Goal: Task Accomplishment & Management: Use online tool/utility

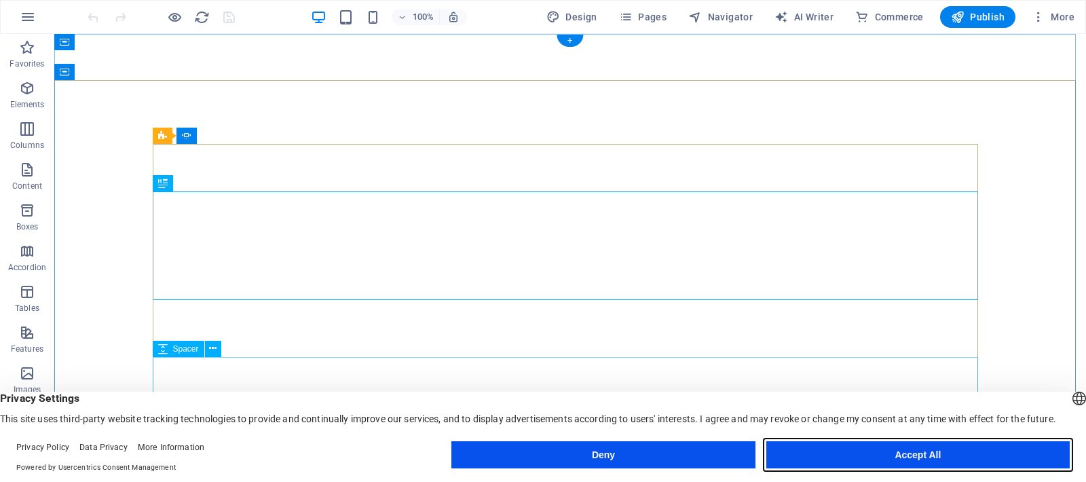
click at [904, 455] on button "Accept All" at bounding box center [919, 454] width 304 height 27
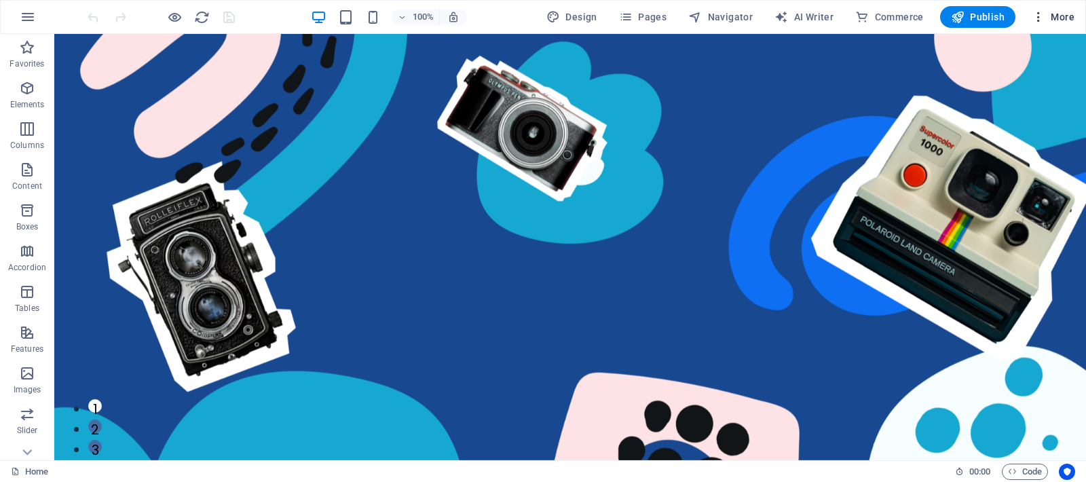
scroll to position [2843, 0]
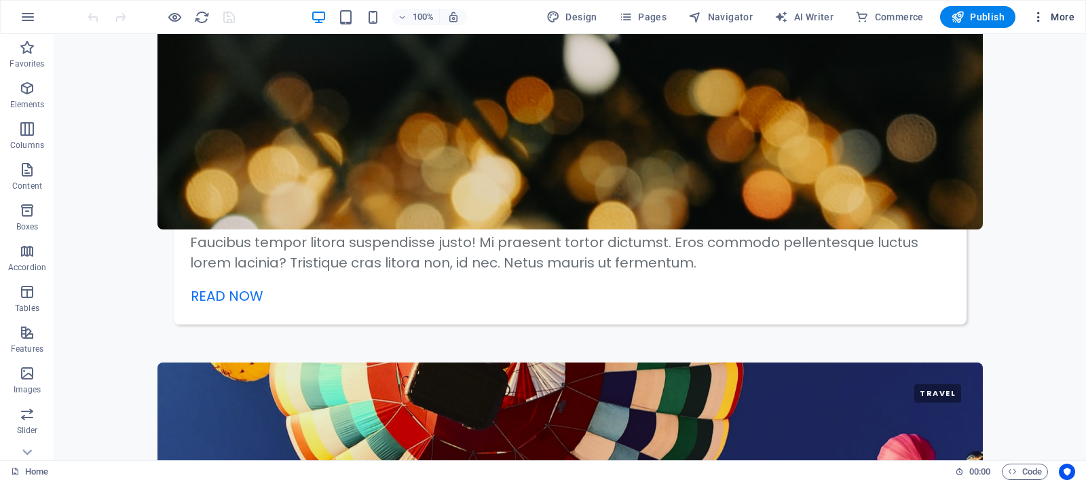
click at [1042, 17] on icon "button" at bounding box center [1039, 17] width 14 height 14
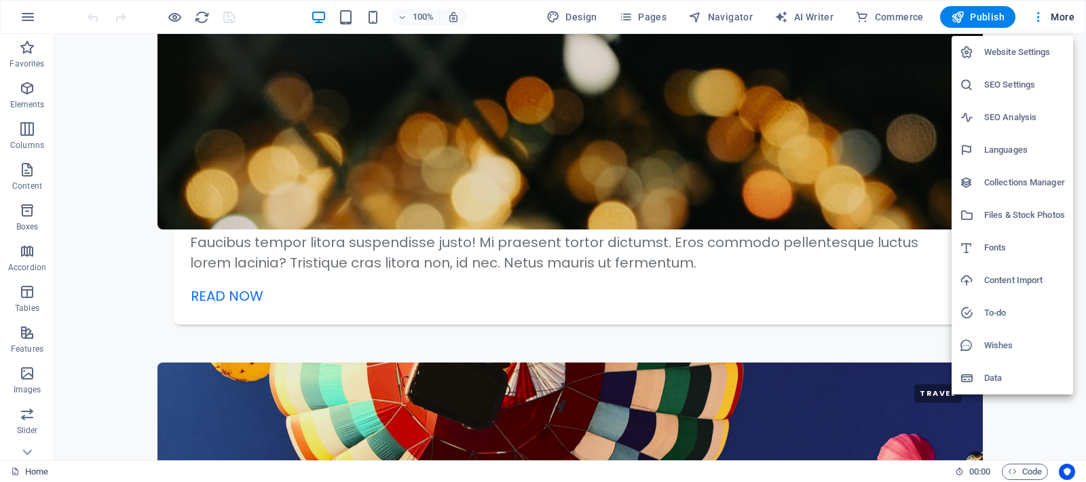
click at [29, 15] on div at bounding box center [543, 241] width 1086 height 482
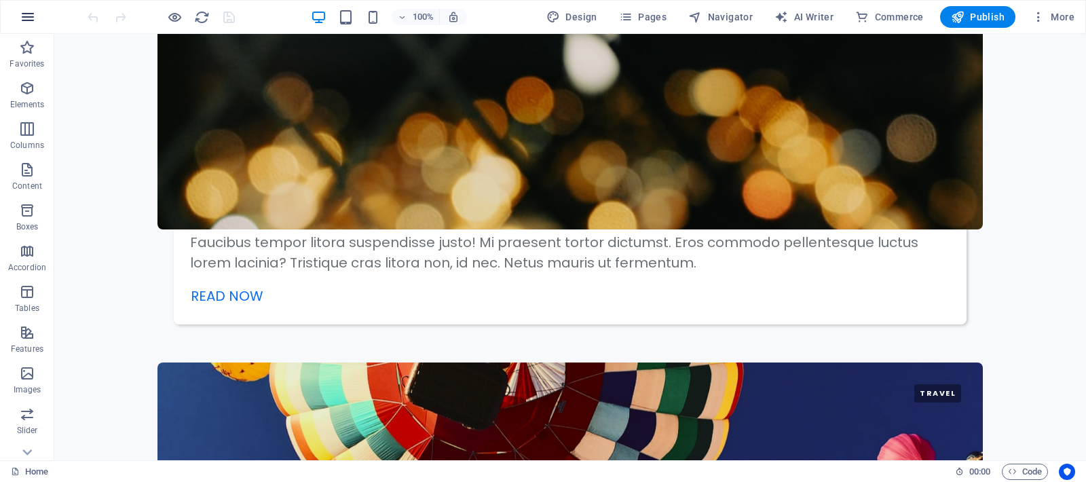
click at [27, 19] on icon "button" at bounding box center [28, 17] width 16 height 16
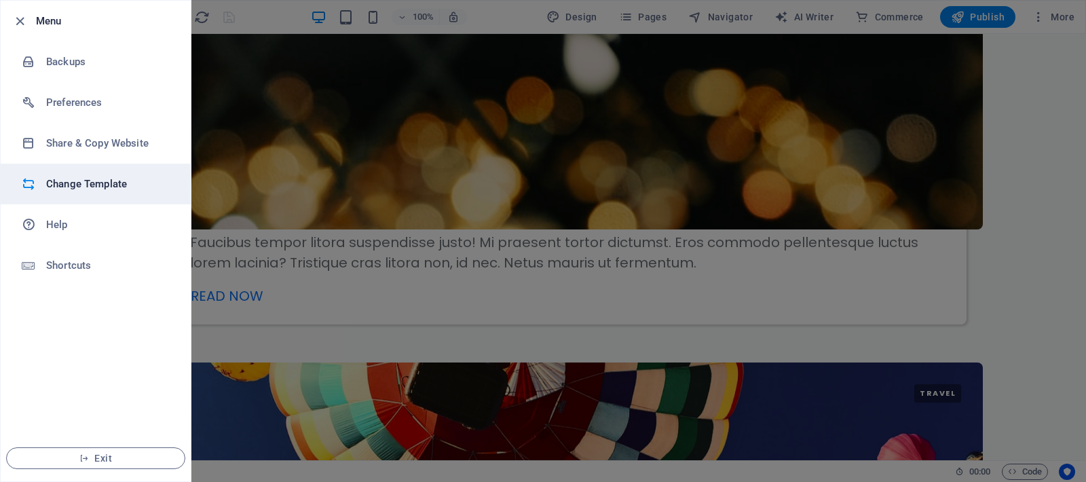
click at [71, 179] on h6 "Change Template" at bounding box center [109, 184] width 126 height 16
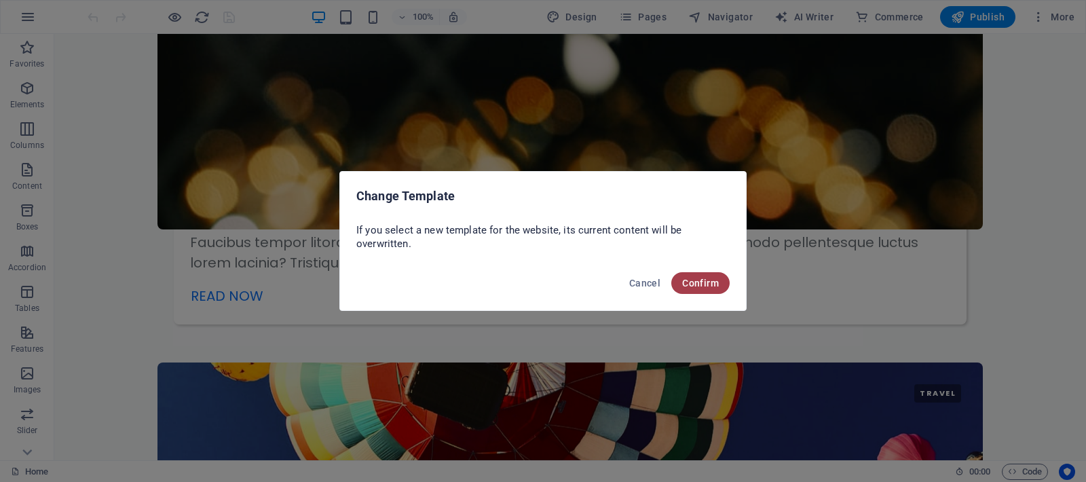
click at [697, 281] on span "Confirm" at bounding box center [700, 283] width 37 height 11
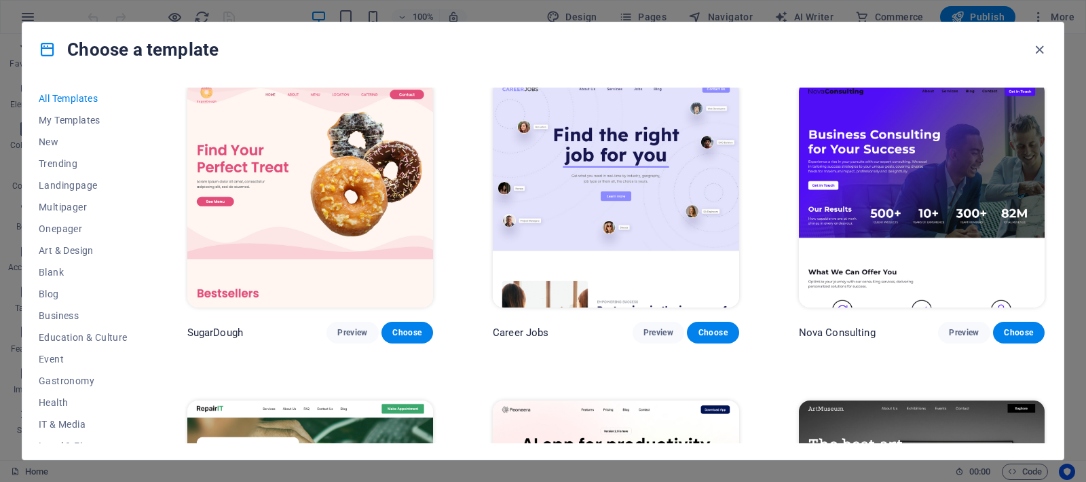
scroll to position [0, 0]
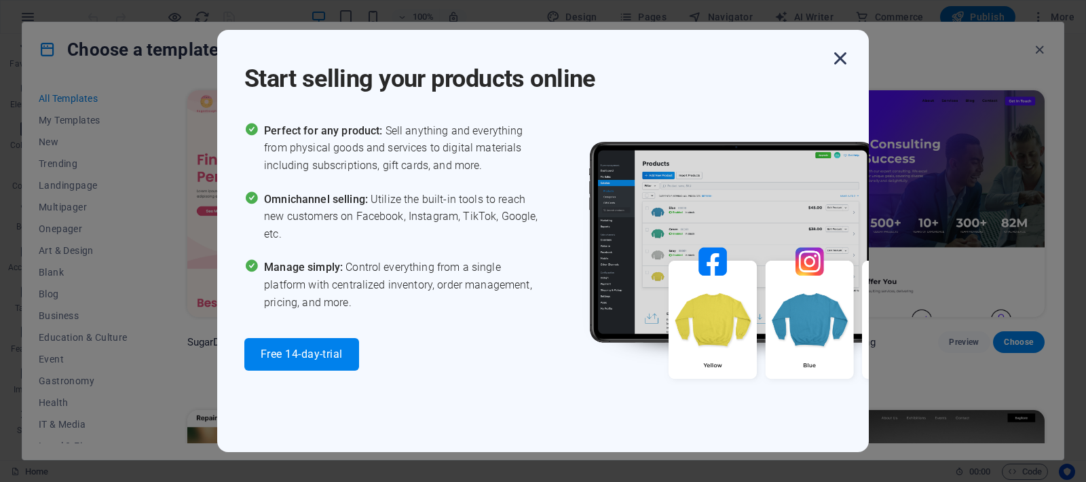
click at [844, 60] on icon "button" at bounding box center [840, 58] width 24 height 24
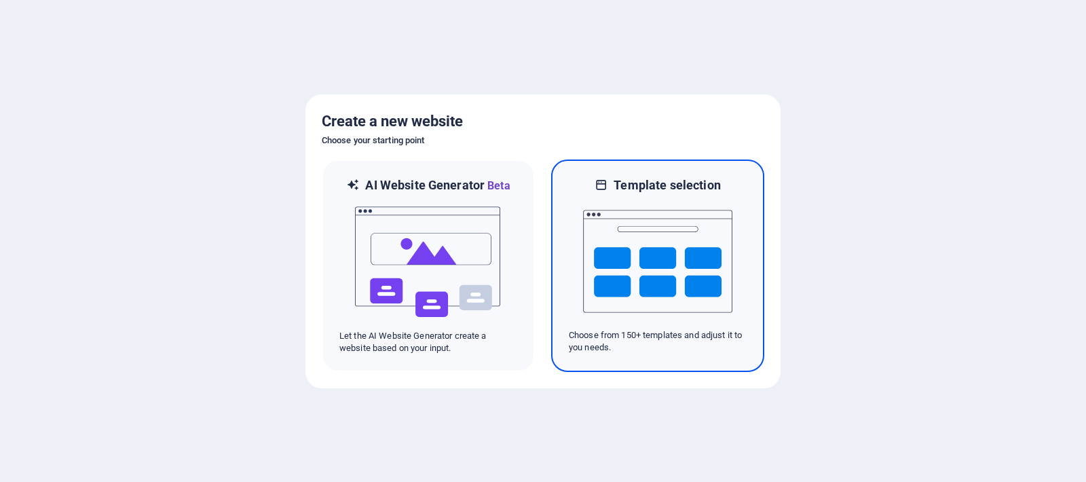
click at [696, 276] on img at bounding box center [657, 262] width 149 height 136
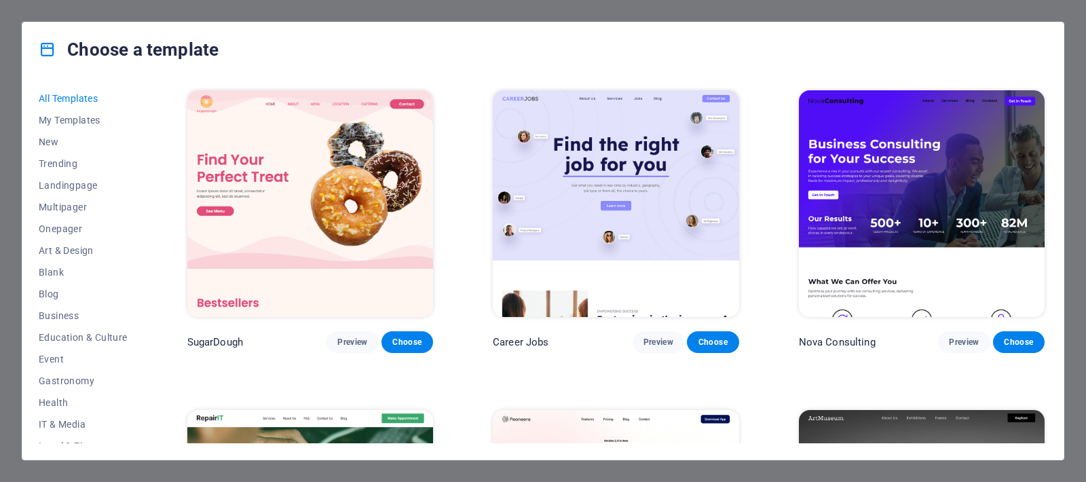
click at [644, 199] on img at bounding box center [616, 203] width 246 height 227
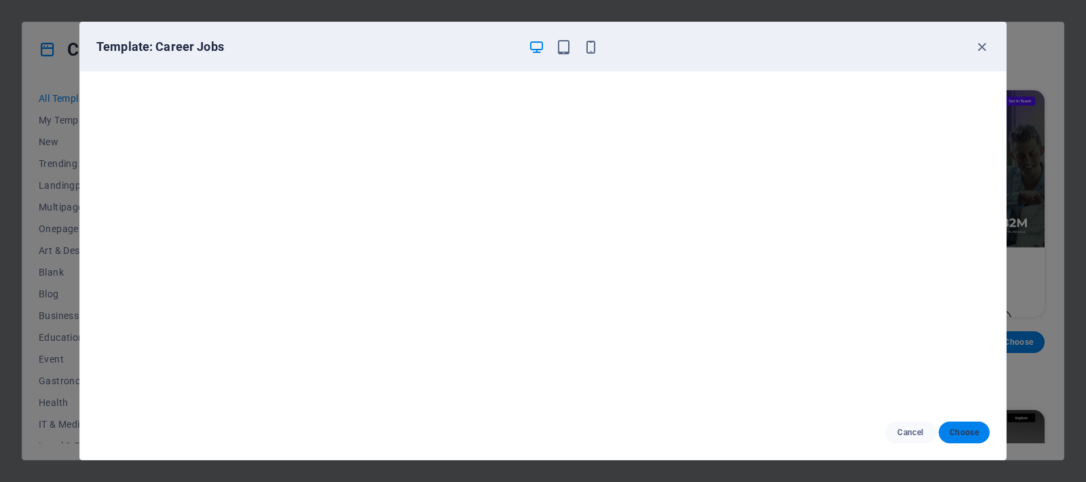
click at [977, 438] on button "Choose" at bounding box center [964, 433] width 51 height 22
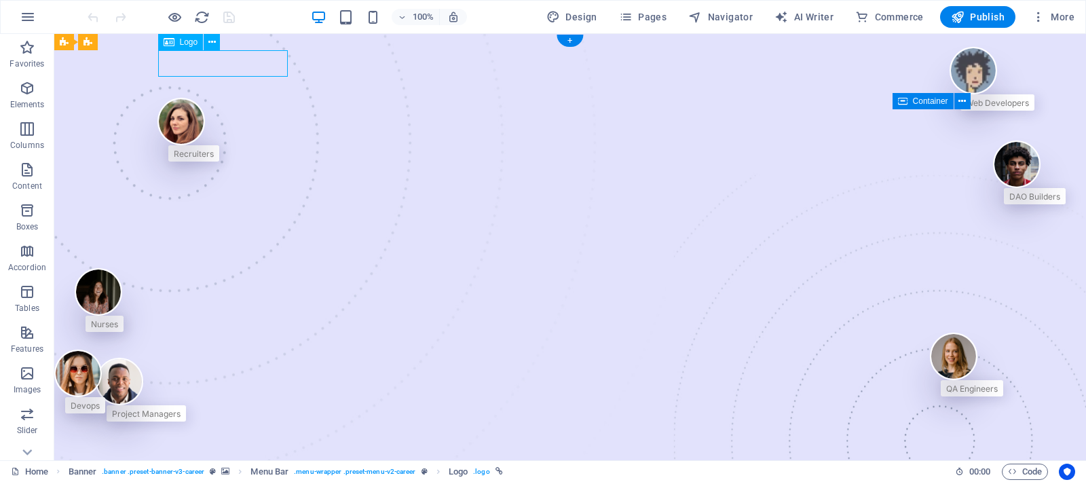
select select "px"
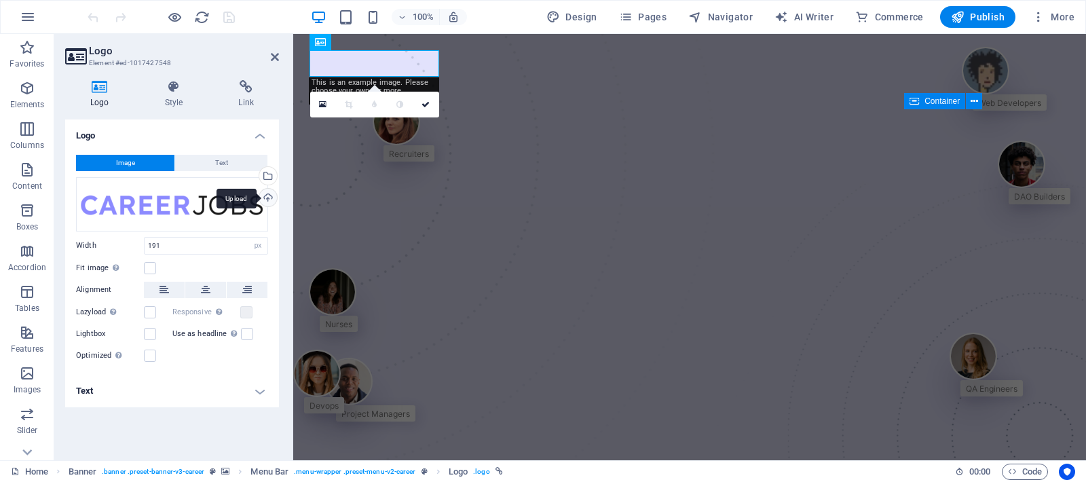
click at [259, 198] on div "Upload" at bounding box center [267, 199] width 20 height 20
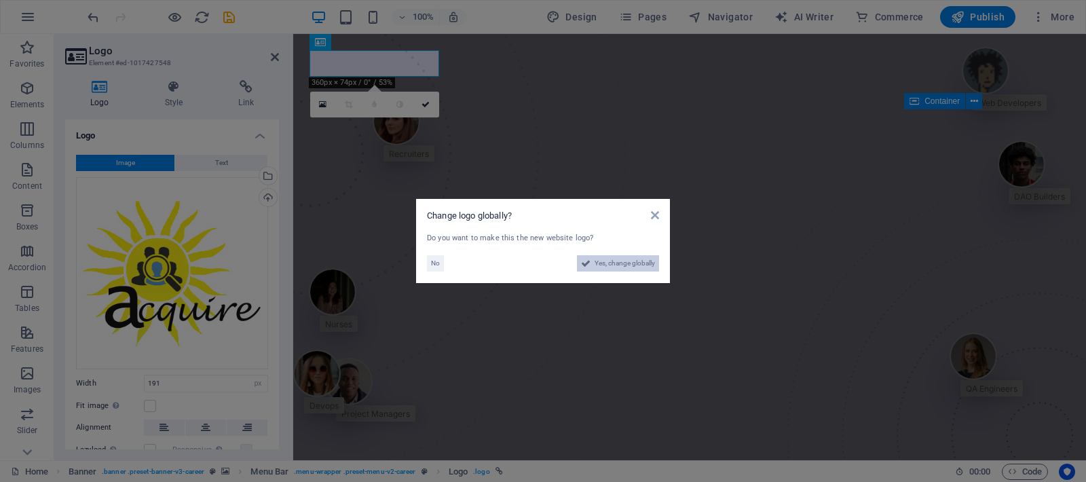
click at [608, 265] on span "Yes, change globally" at bounding box center [625, 263] width 60 height 16
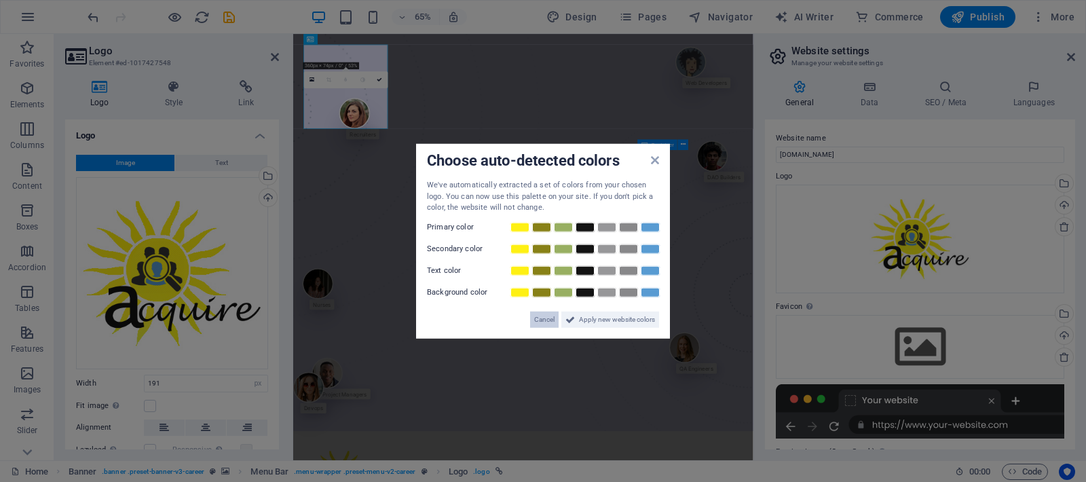
click at [543, 318] on span "Cancel" at bounding box center [544, 319] width 20 height 16
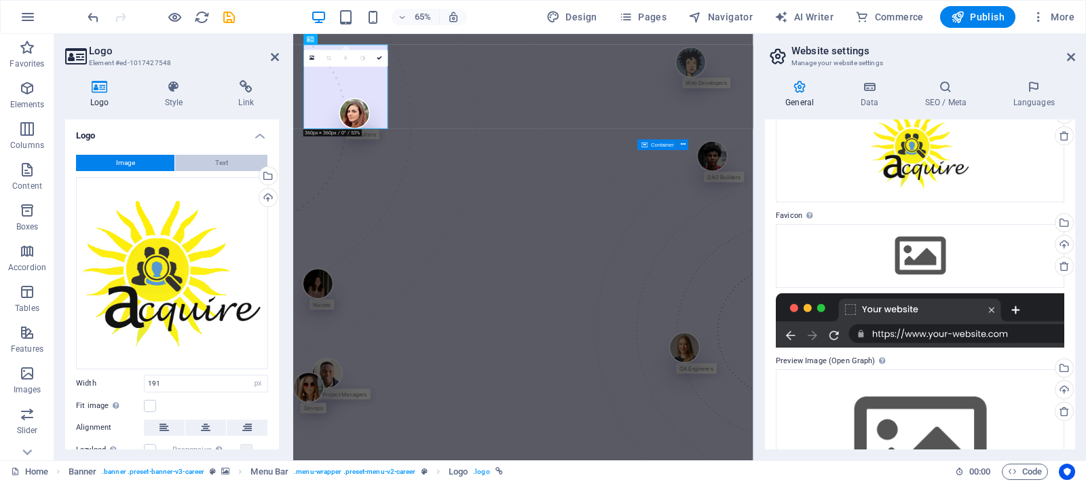
click at [237, 162] on button "Text" at bounding box center [221, 163] width 92 height 16
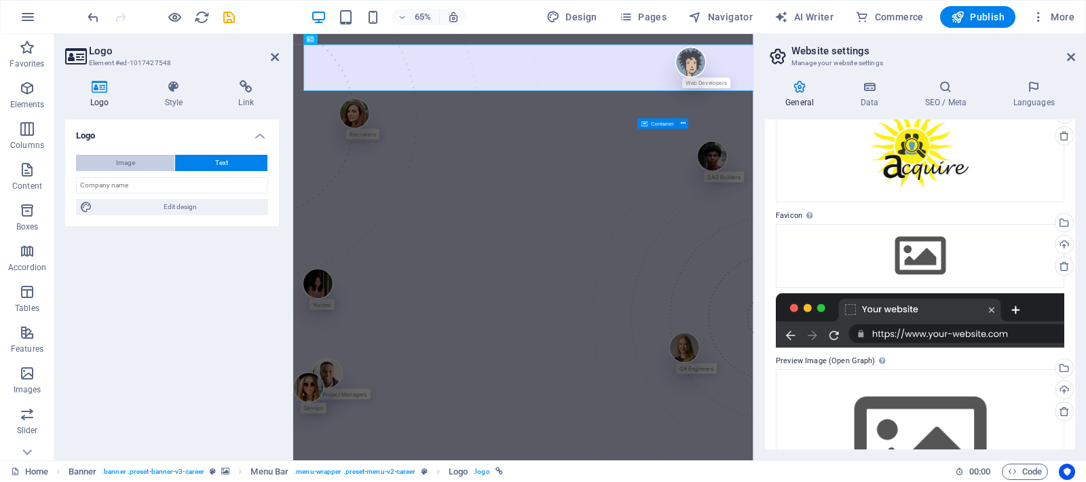
click at [147, 167] on button "Image" at bounding box center [125, 163] width 98 height 16
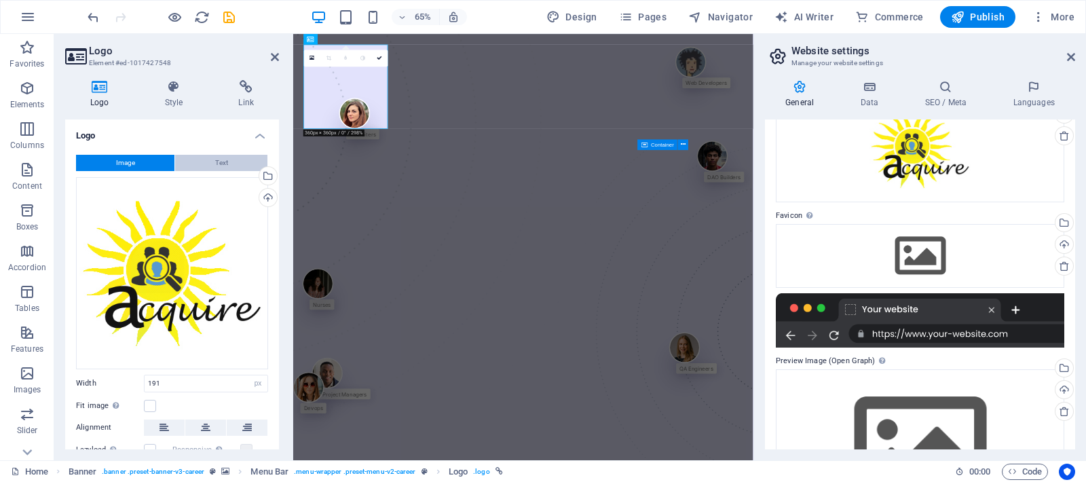
click at [204, 163] on button "Text" at bounding box center [221, 163] width 92 height 16
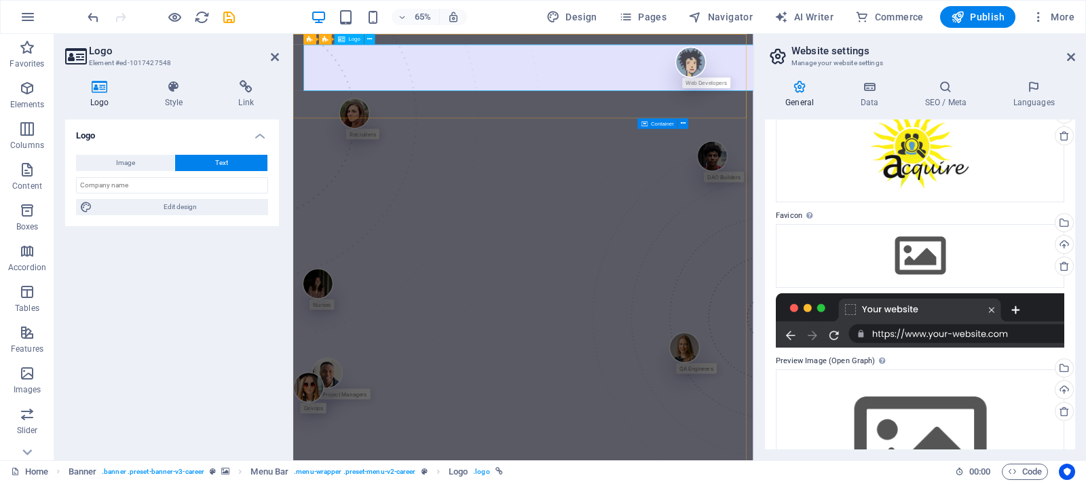
click at [157, 184] on input "text" at bounding box center [172, 185] width 192 height 16
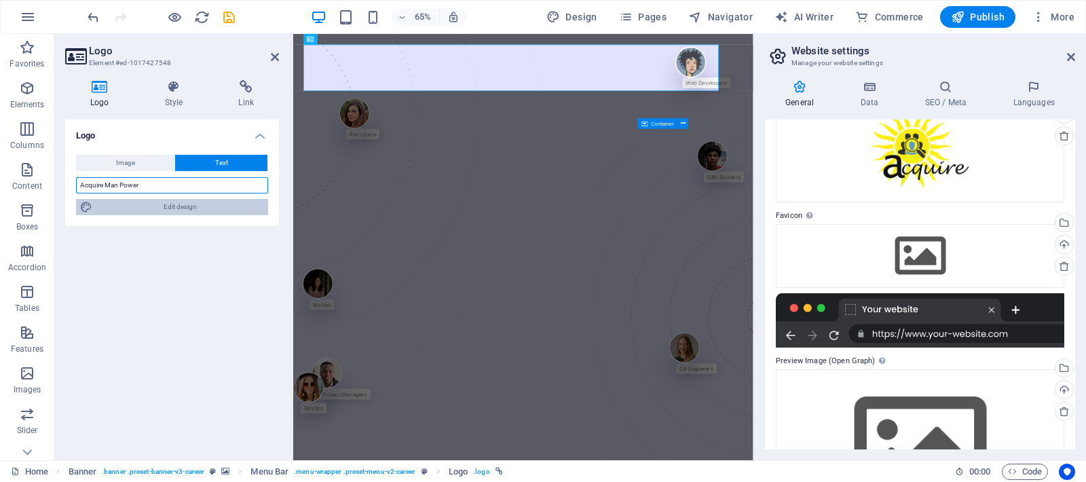
type input "Acquire Man Power"
click at [181, 204] on span "Edit design" at bounding box center [180, 207] width 168 height 16
select select "px"
select select "400"
select select "px"
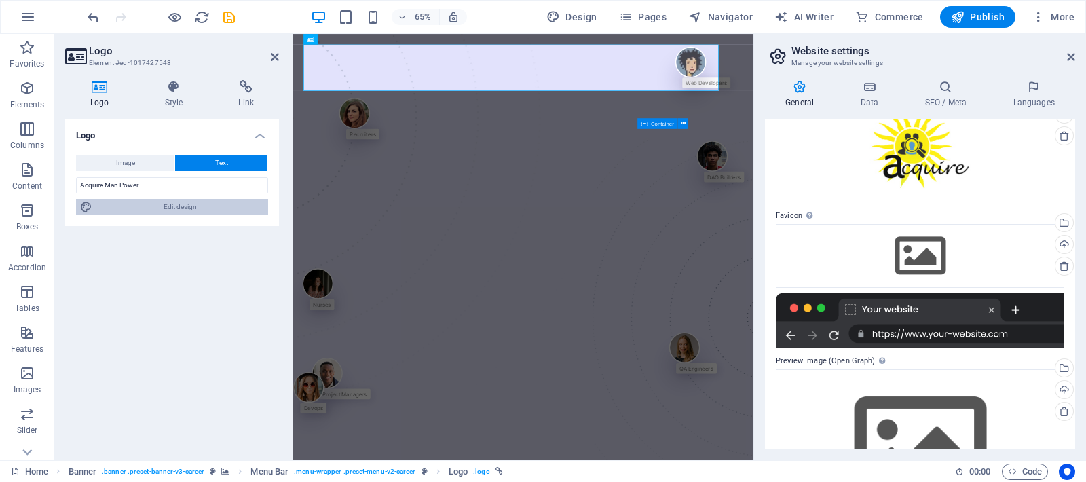
select select "px"
select select "600"
select select "px"
select select "rem"
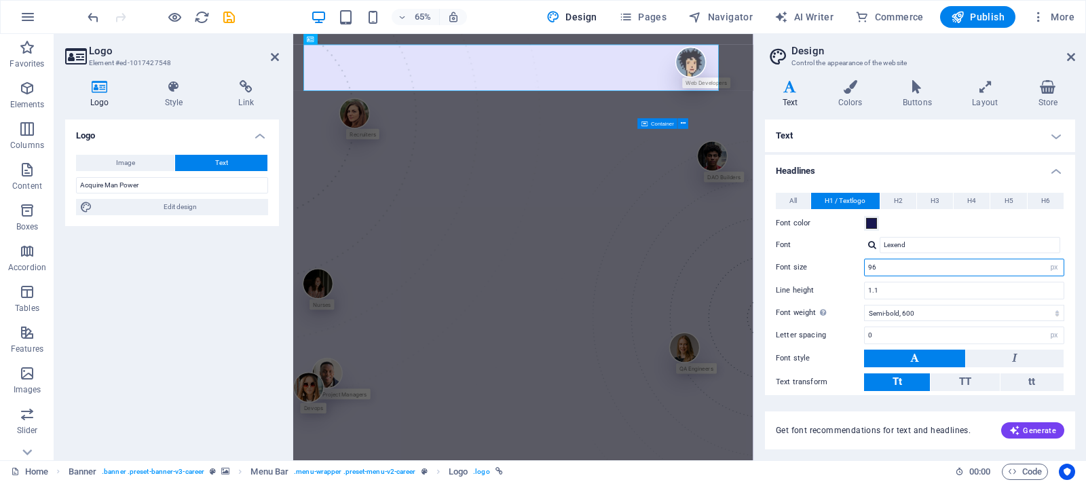
drag, startPoint x: 906, startPoint y: 269, endPoint x: 846, endPoint y: 268, distance: 59.8
click at [846, 268] on div "Font size 96 rem px em %" at bounding box center [920, 268] width 289 height 18
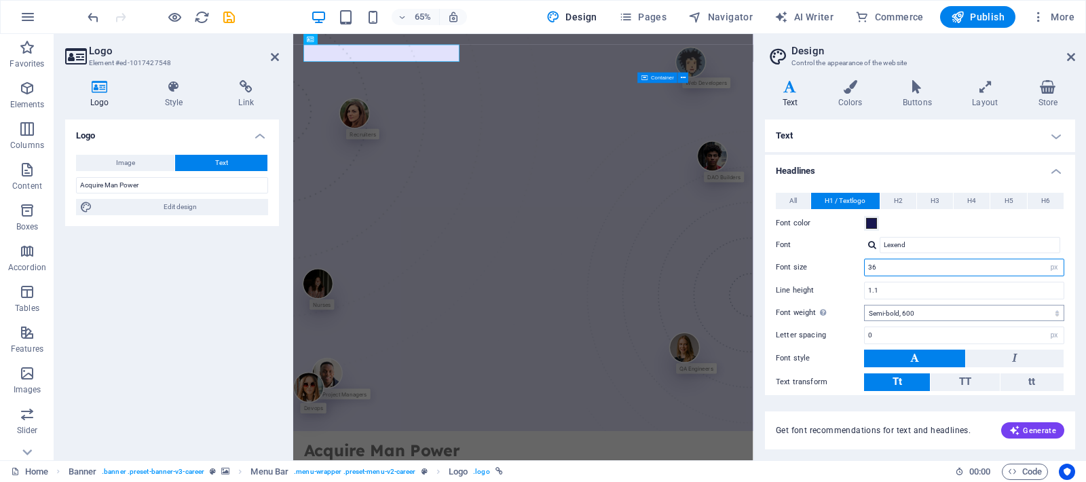
type input "36"
select select "500"
click at [931, 248] on input "Lexend" at bounding box center [970, 245] width 181 height 16
click at [885, 270] on input "36" at bounding box center [964, 267] width 199 height 16
drag, startPoint x: 885, startPoint y: 269, endPoint x: 865, endPoint y: 256, distance: 23.5
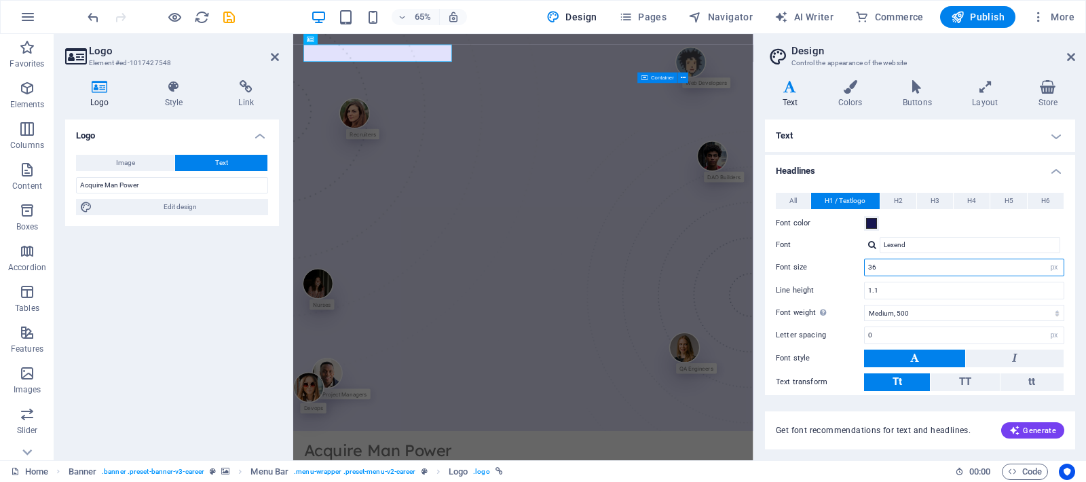
click at [865, 259] on input "36" at bounding box center [964, 267] width 199 height 16
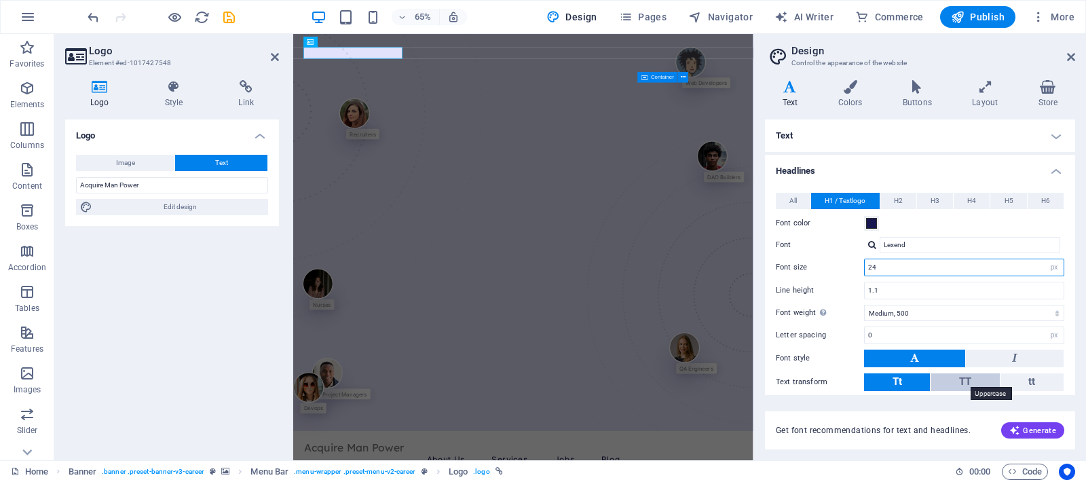
type input "24"
click at [961, 382] on span "TT" at bounding box center [965, 381] width 12 height 12
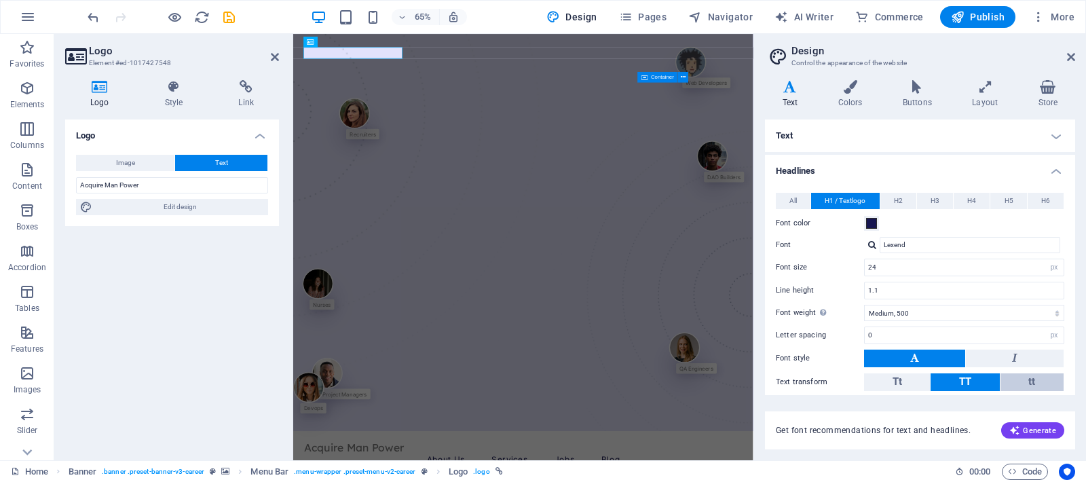
click at [1047, 382] on button "tt" at bounding box center [1032, 382] width 63 height 18
click at [961, 383] on span "TT" at bounding box center [965, 381] width 12 height 12
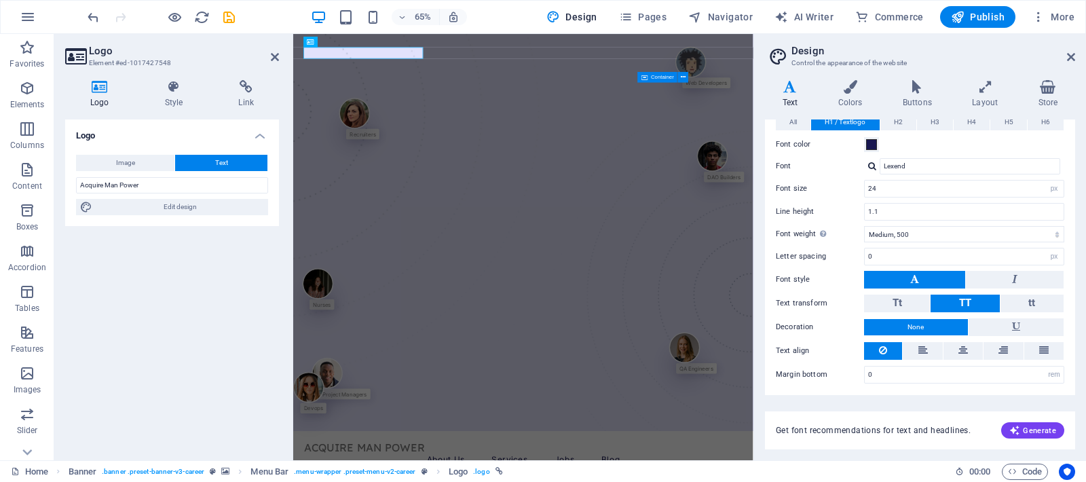
scroll to position [80, 0]
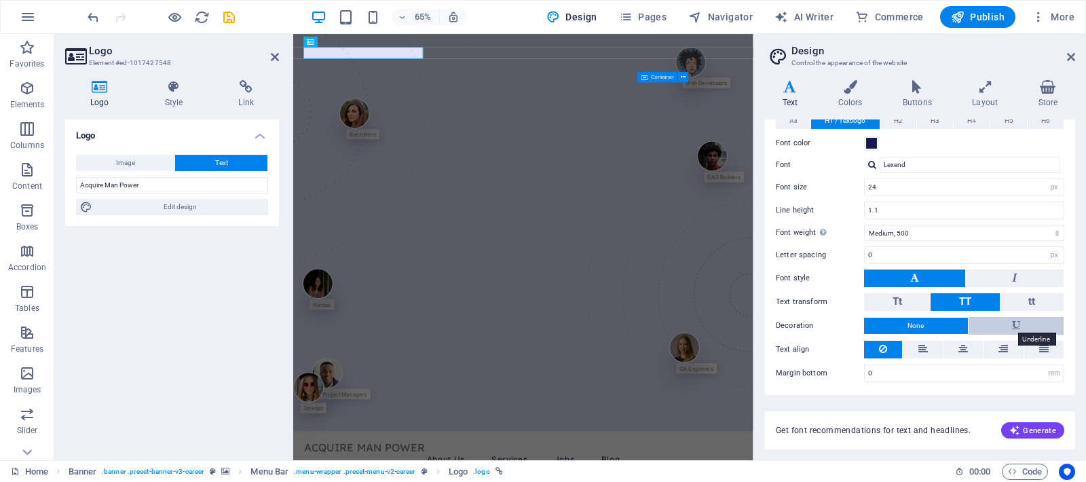
click at [1018, 322] on icon at bounding box center [1016, 325] width 8 height 16
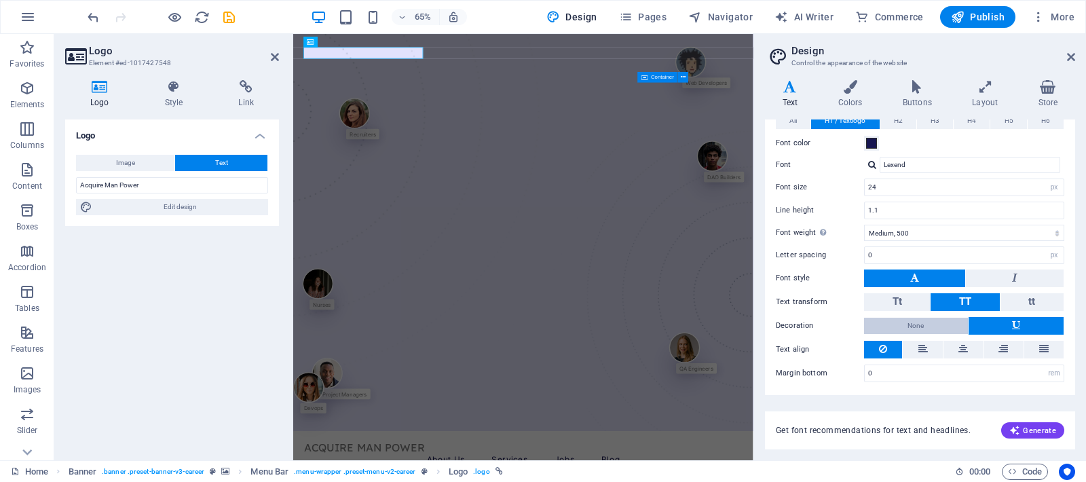
click at [932, 327] on button "None" at bounding box center [916, 326] width 104 height 16
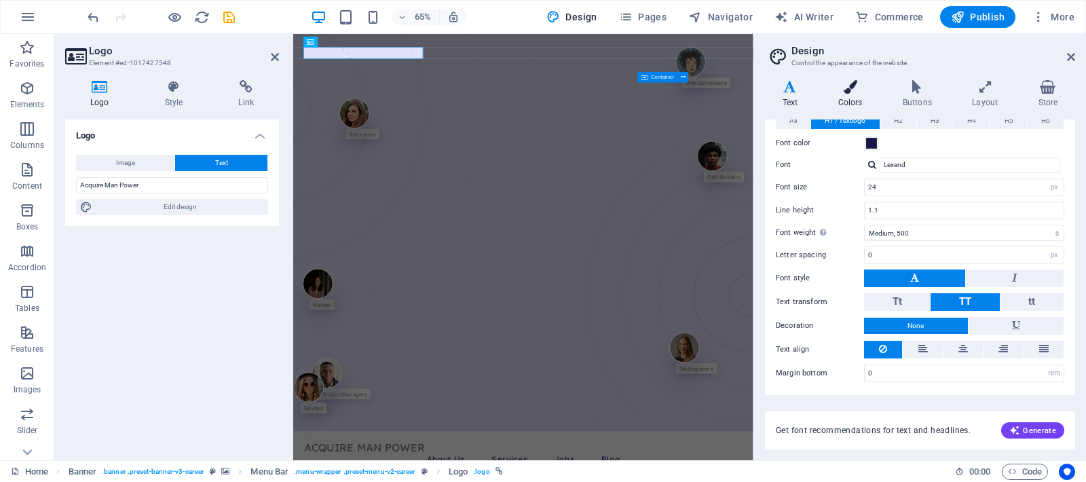
click at [855, 88] on icon at bounding box center [850, 87] width 59 height 14
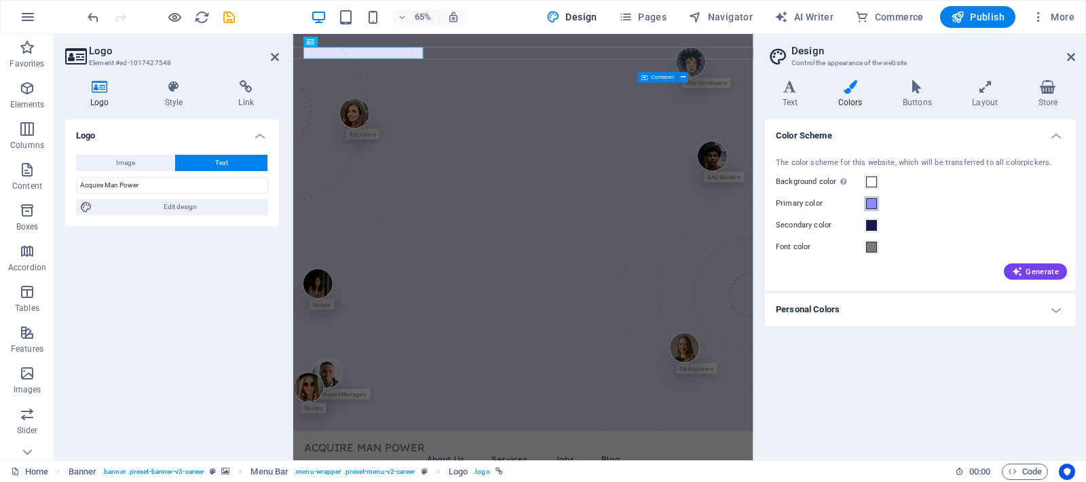
click at [870, 202] on span at bounding box center [871, 203] width 11 height 11
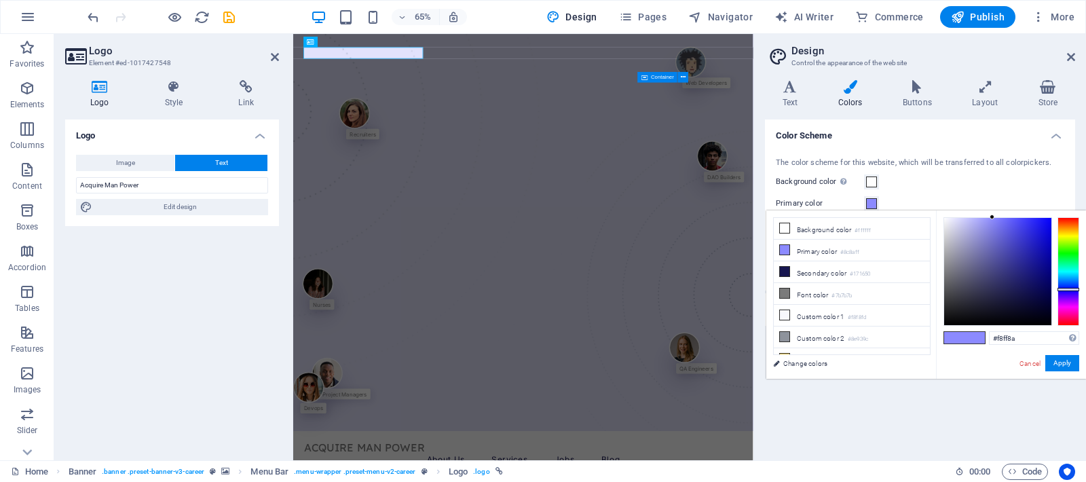
click at [1067, 236] on div at bounding box center [1069, 271] width 22 height 109
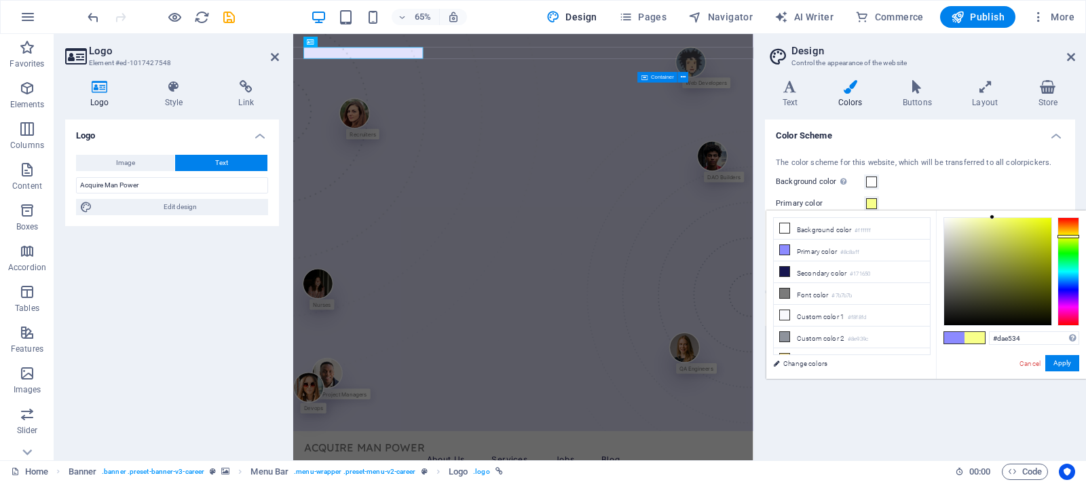
click at [1027, 228] on div at bounding box center [997, 271] width 107 height 107
type input "#343de5"
click at [1070, 288] on div at bounding box center [1069, 271] width 22 height 109
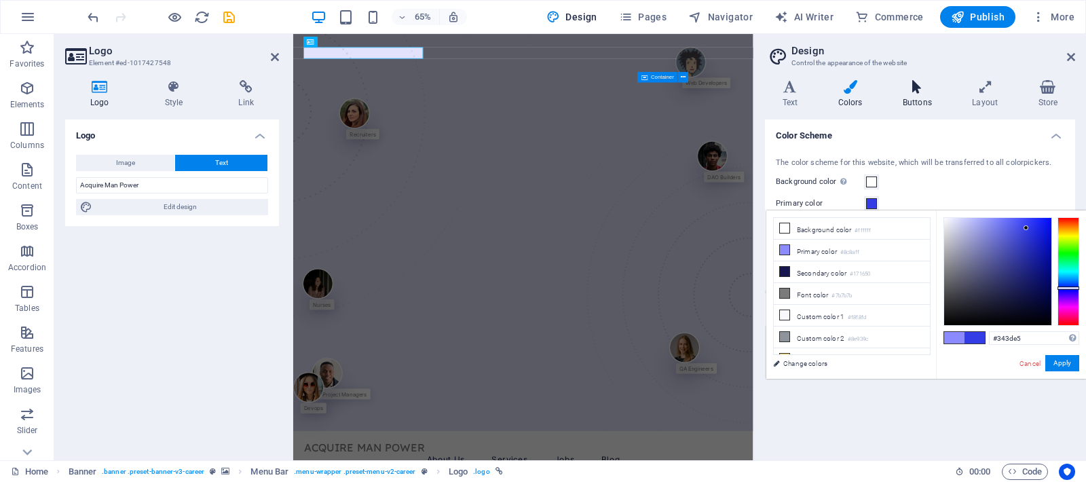
click at [919, 89] on icon at bounding box center [917, 87] width 64 height 14
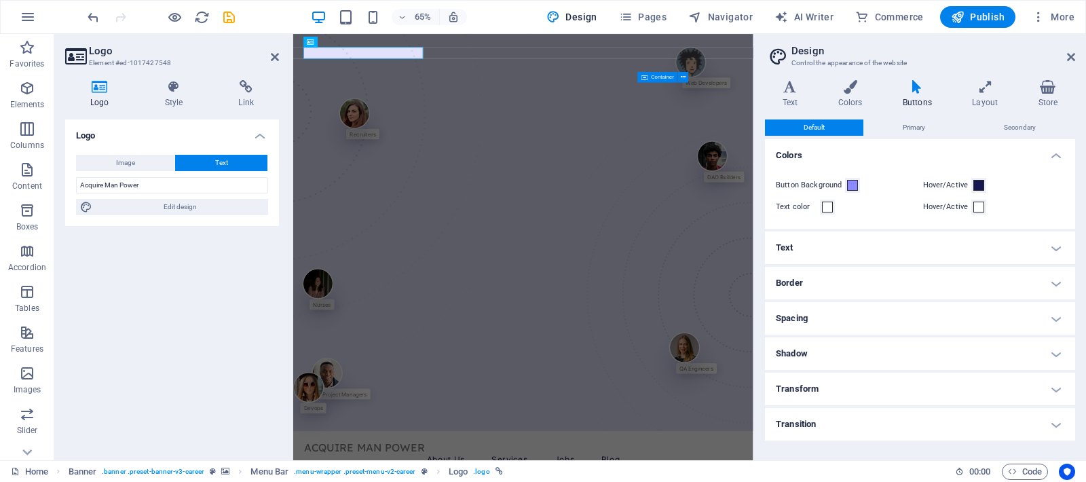
click at [820, 249] on h4 "Text" at bounding box center [920, 248] width 310 height 33
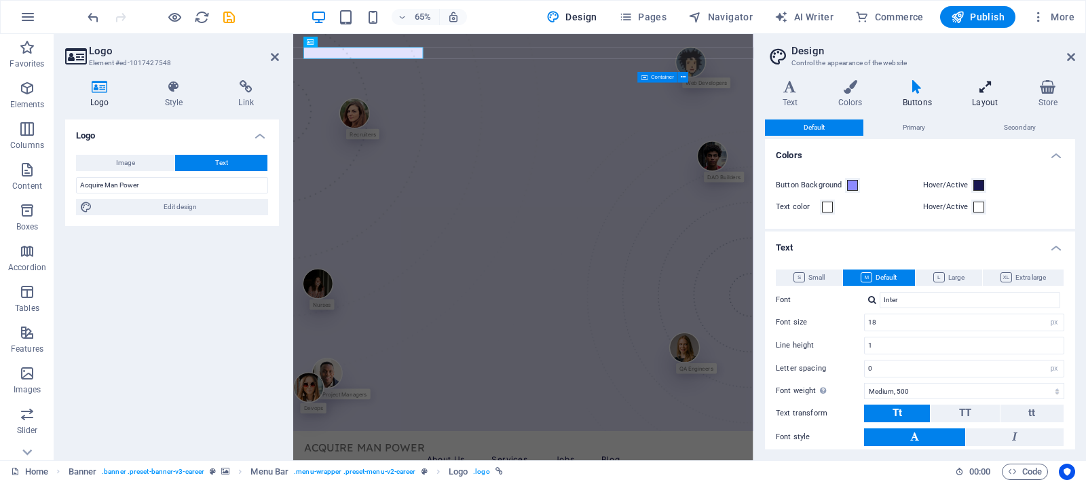
click at [987, 96] on h4 "Layout" at bounding box center [988, 94] width 66 height 29
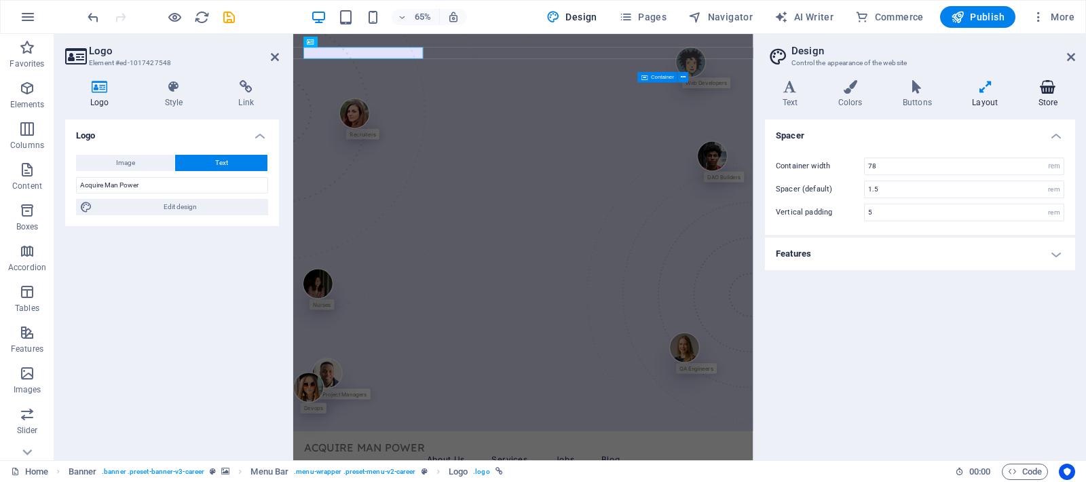
click at [1060, 94] on h4 "Store" at bounding box center [1048, 94] width 54 height 29
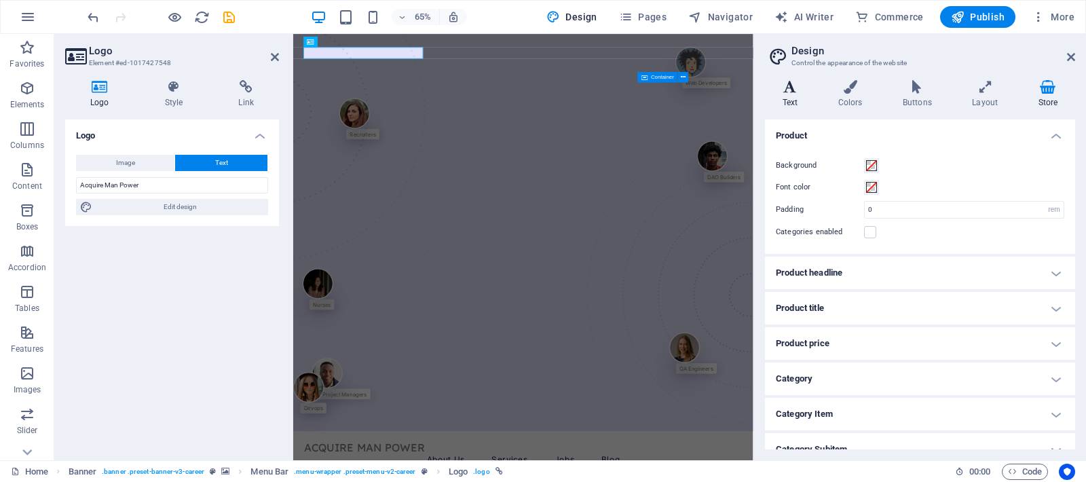
click at [793, 104] on h4 "Text" at bounding box center [793, 94] width 56 height 29
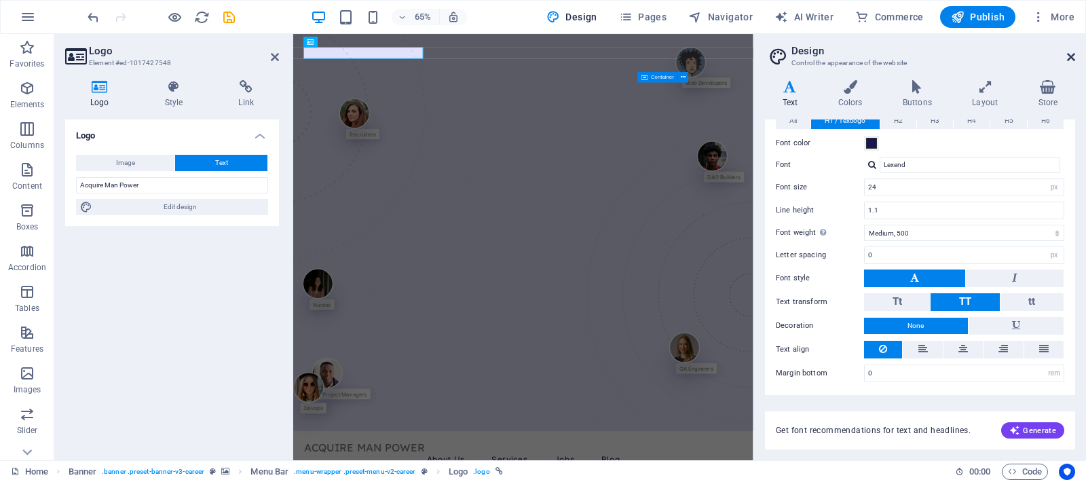
click at [1071, 54] on icon at bounding box center [1071, 57] width 8 height 11
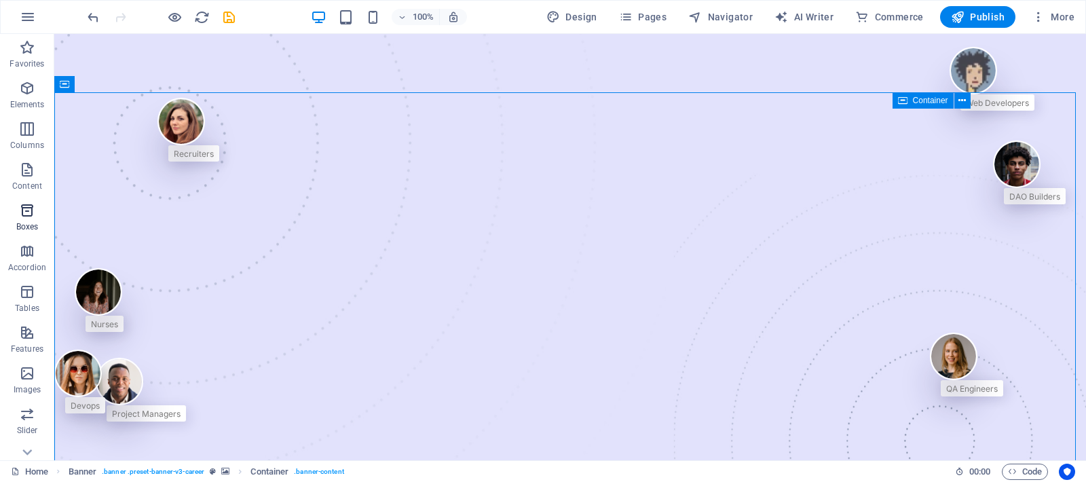
click at [29, 219] on span "Boxes" at bounding box center [27, 218] width 54 height 33
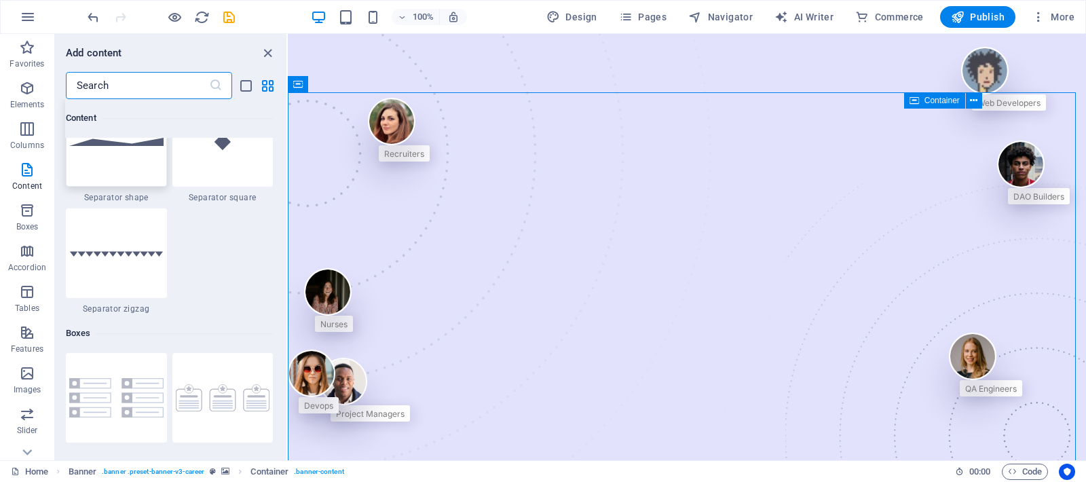
scroll to position [3527, 0]
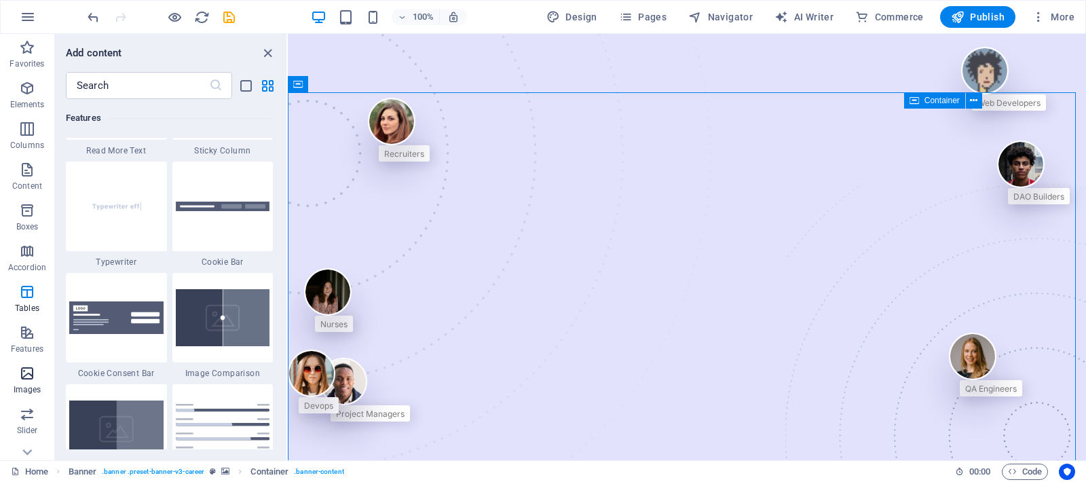
click at [29, 372] on icon "button" at bounding box center [27, 373] width 16 height 16
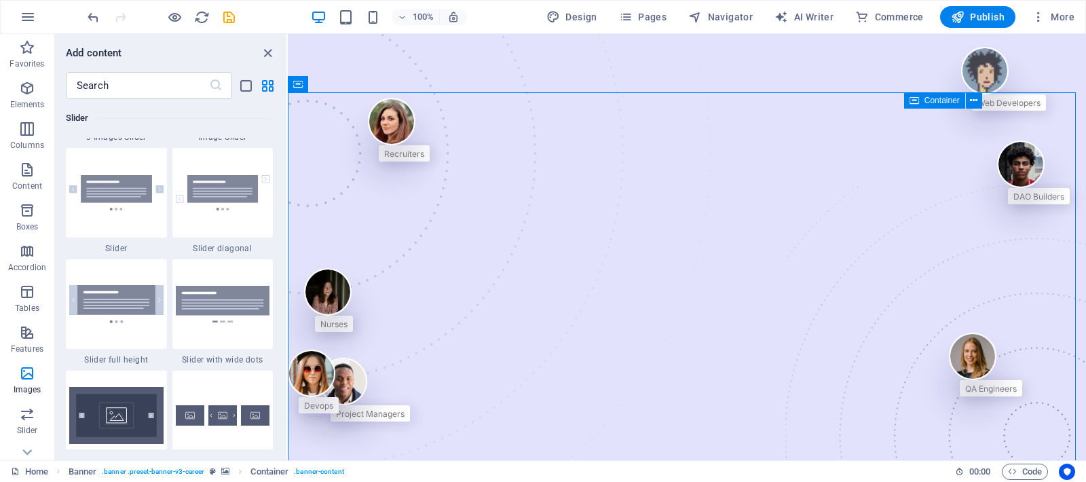
scroll to position [7680, 0]
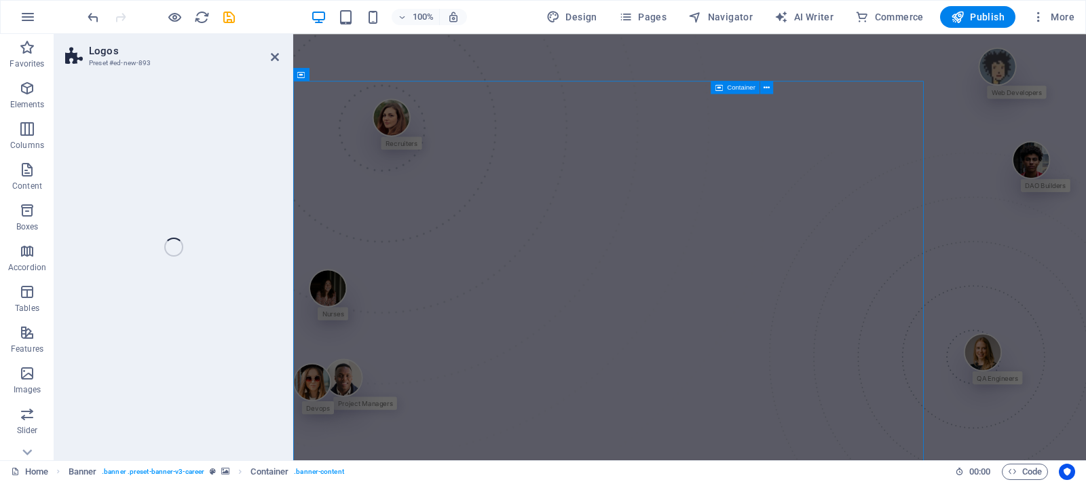
scroll to position [509, 0]
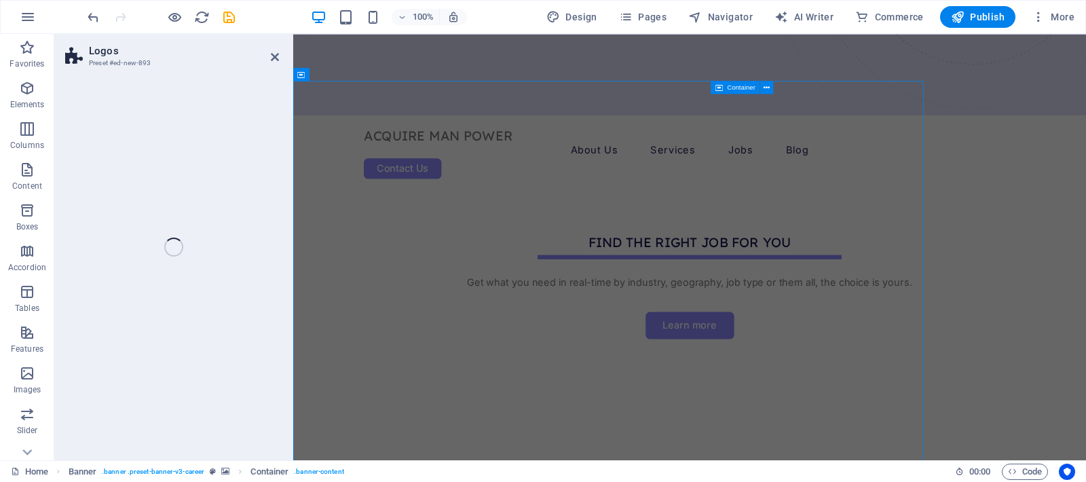
select select "rem"
select select "preset-partners-v3-background"
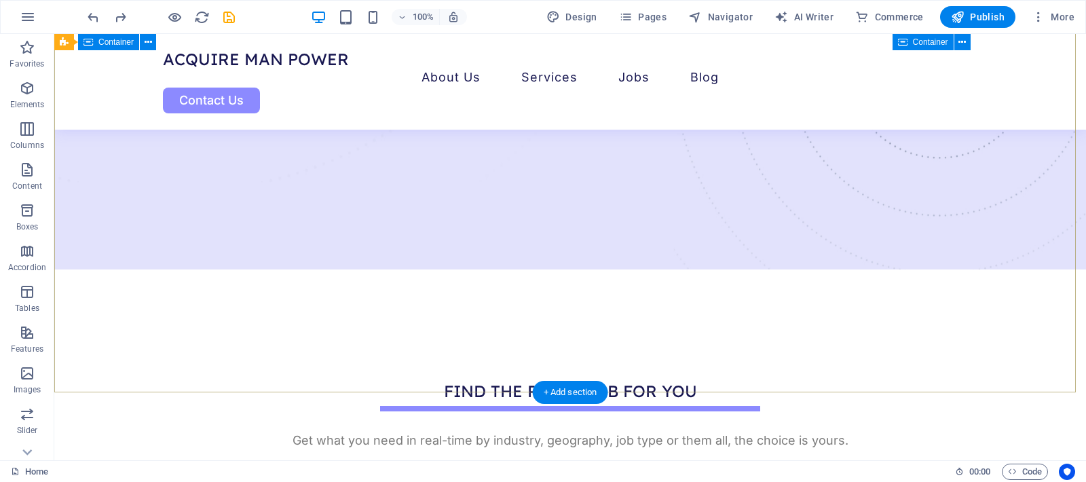
scroll to position [0, 0]
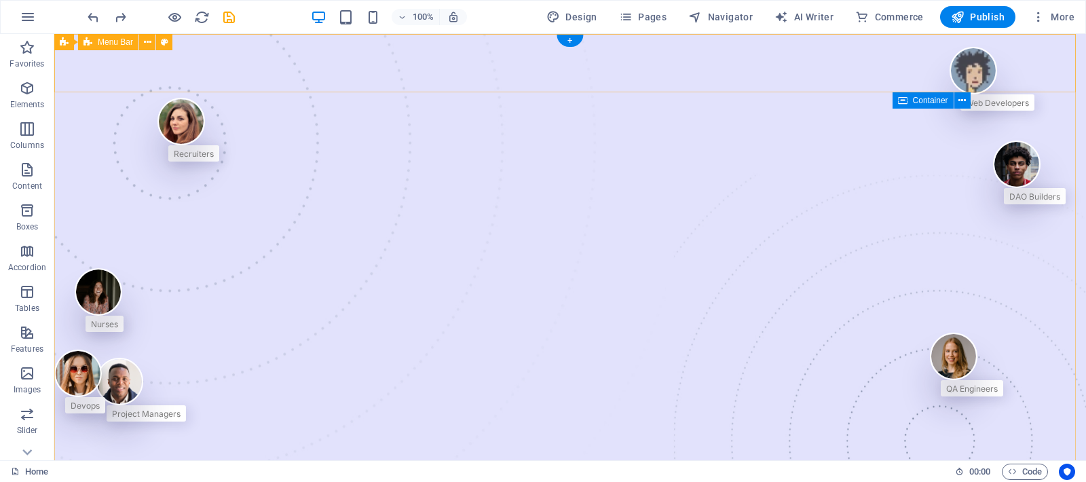
click at [145, 42] on icon at bounding box center [147, 42] width 7 height 14
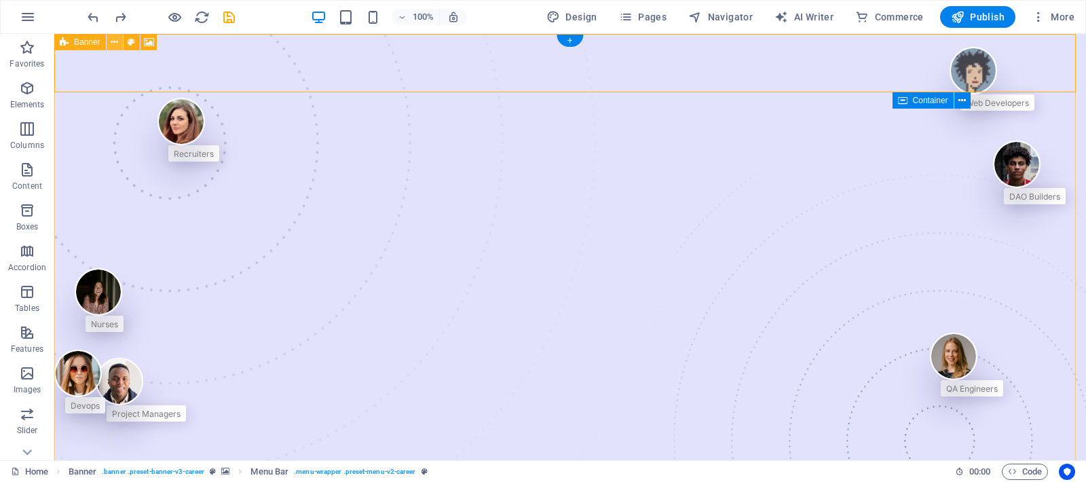
click at [112, 41] on icon at bounding box center [114, 42] width 7 height 14
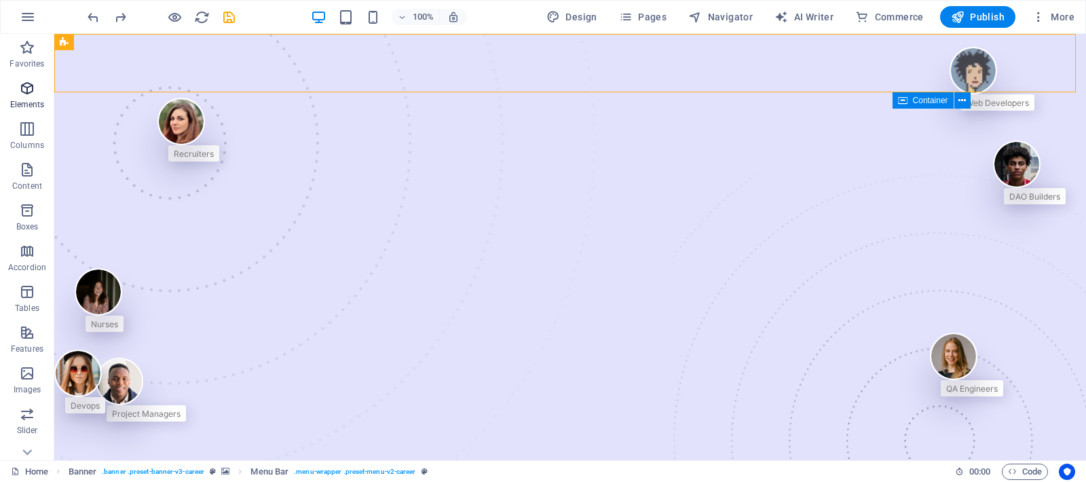
click at [22, 93] on icon "button" at bounding box center [27, 88] width 16 height 16
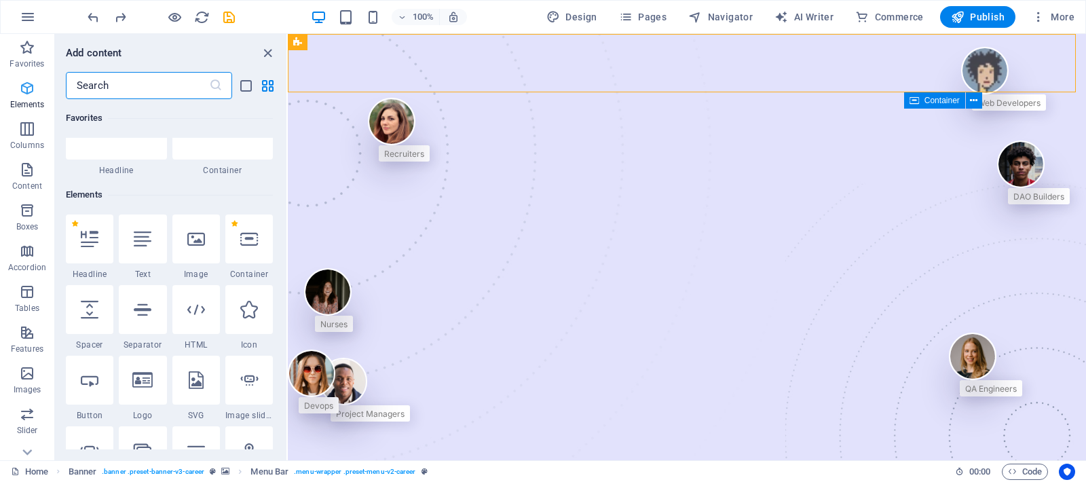
scroll to position [145, 0]
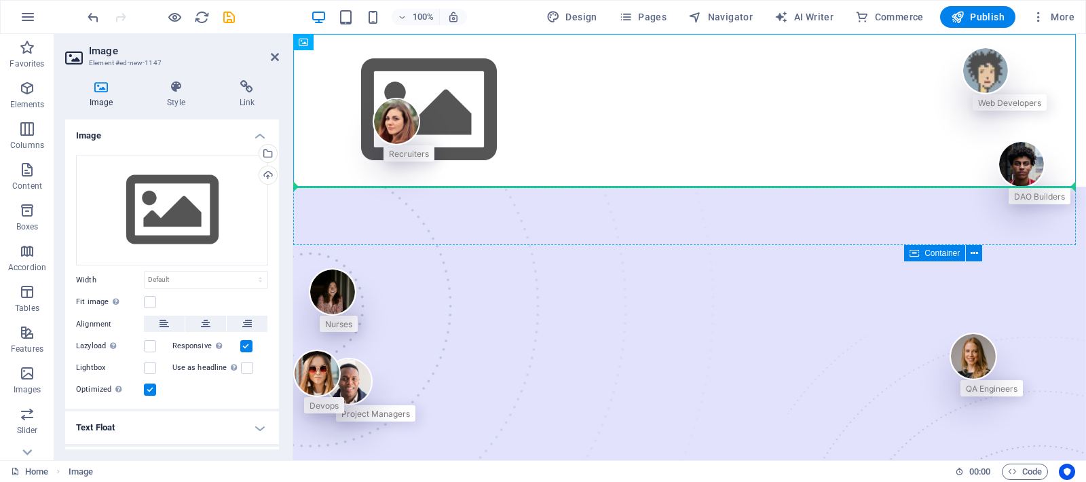
drag, startPoint x: 433, startPoint y: 116, endPoint x: 325, endPoint y: 221, distance: 150.3
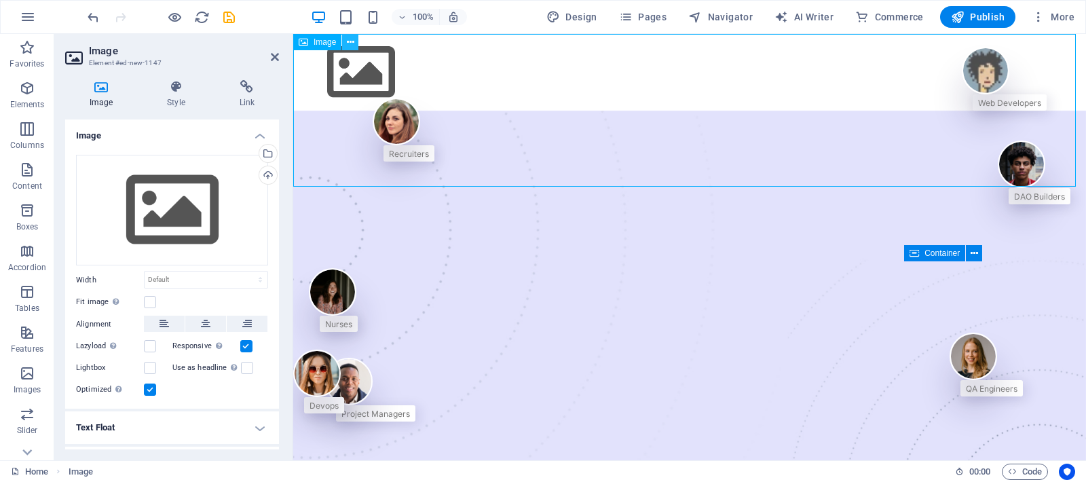
click at [355, 39] on button at bounding box center [350, 42] width 16 height 16
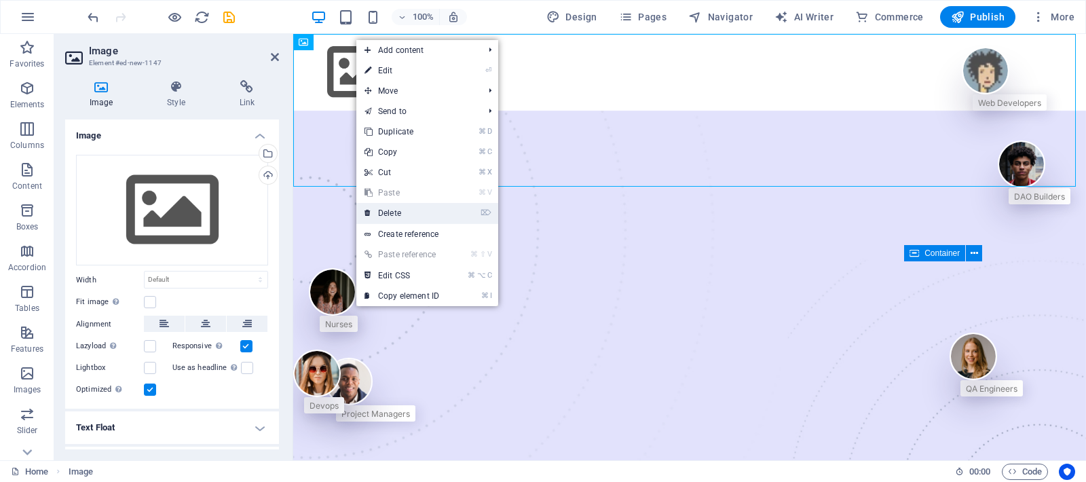
click at [395, 213] on link "⌦ Delete" at bounding box center [401, 213] width 91 height 20
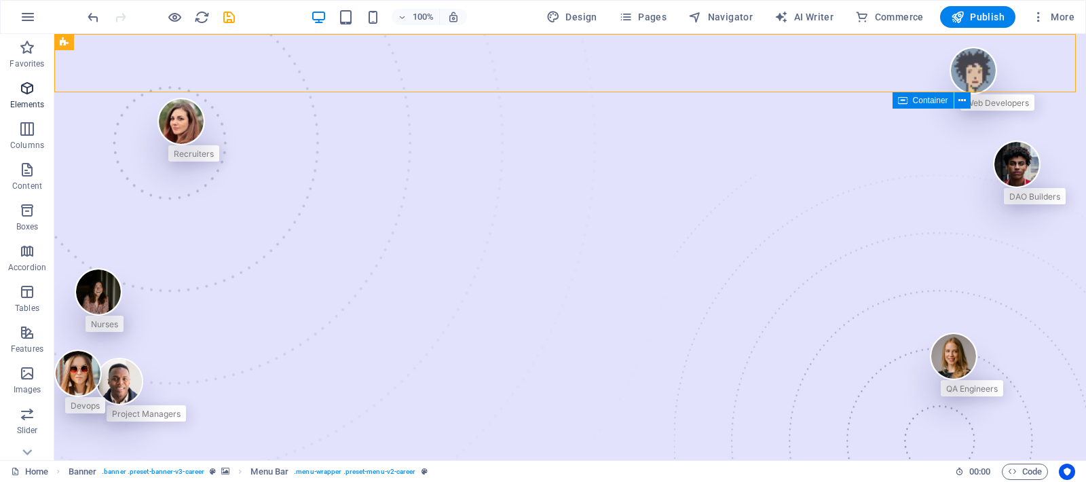
click at [29, 91] on icon "button" at bounding box center [27, 88] width 16 height 16
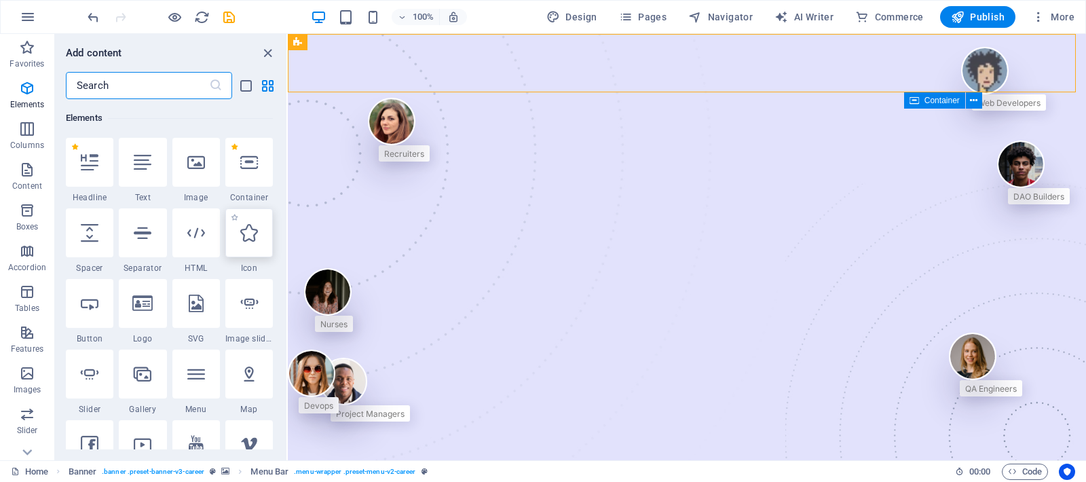
click at [245, 236] on icon at bounding box center [249, 233] width 18 height 18
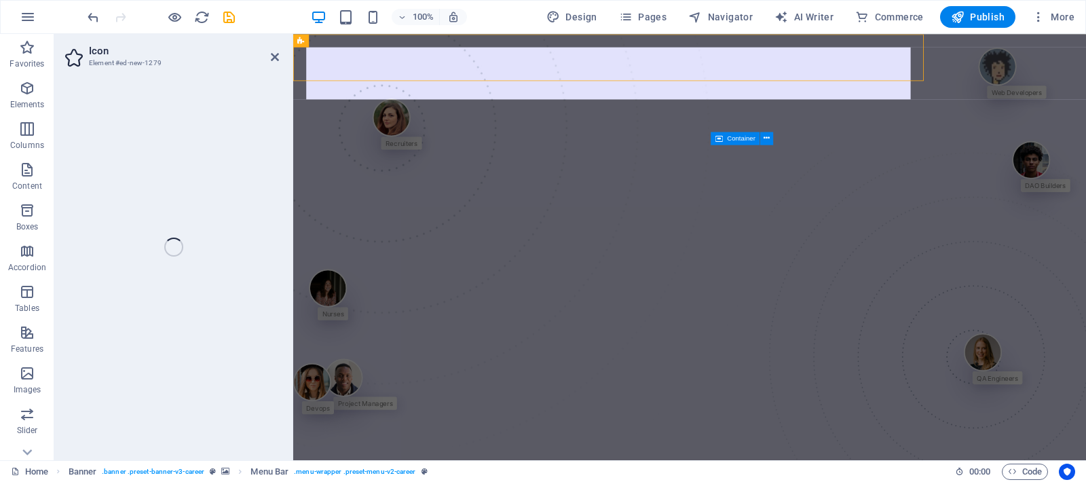
select select "xMidYMid"
select select "px"
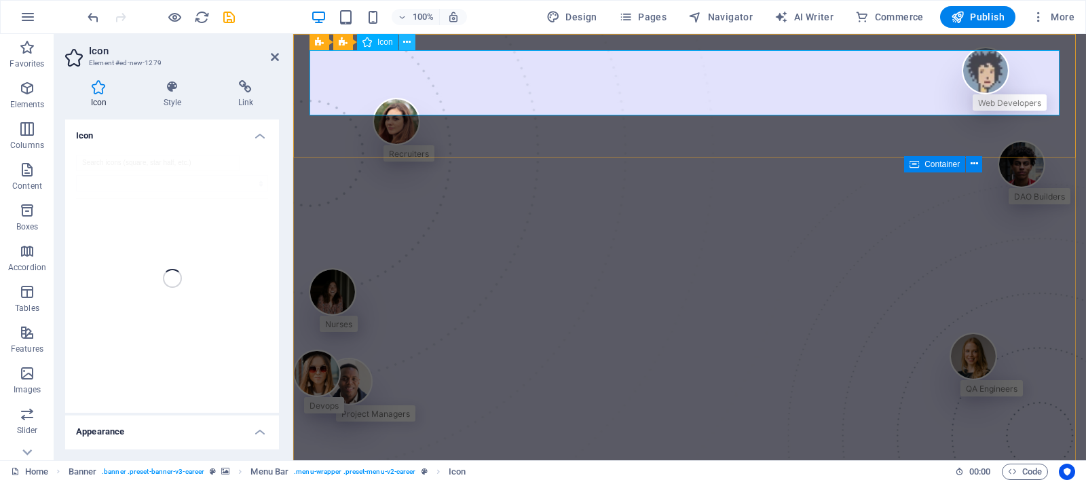
click at [407, 37] on icon at bounding box center [406, 42] width 7 height 14
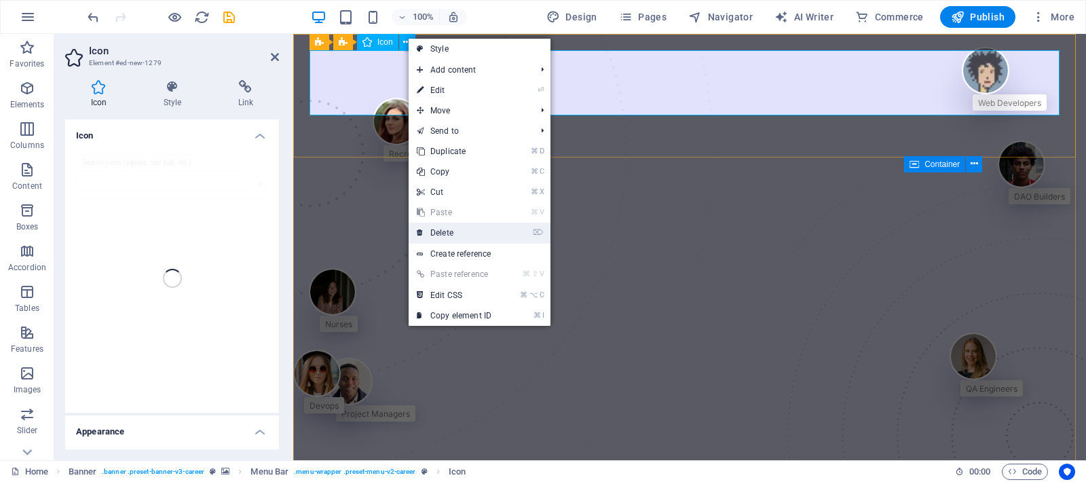
click at [466, 234] on link "⌦ Delete" at bounding box center [454, 233] width 91 height 20
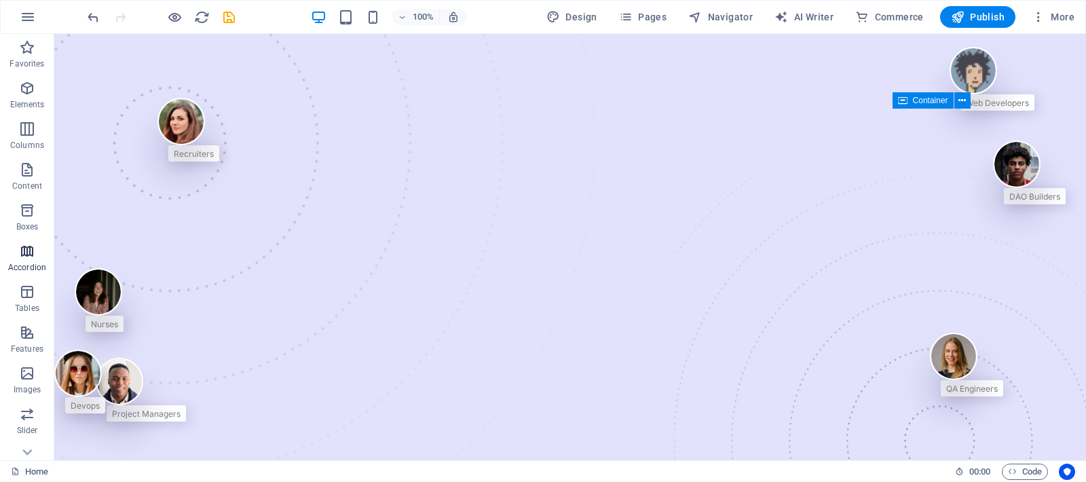
click at [24, 258] on icon "button" at bounding box center [27, 251] width 16 height 16
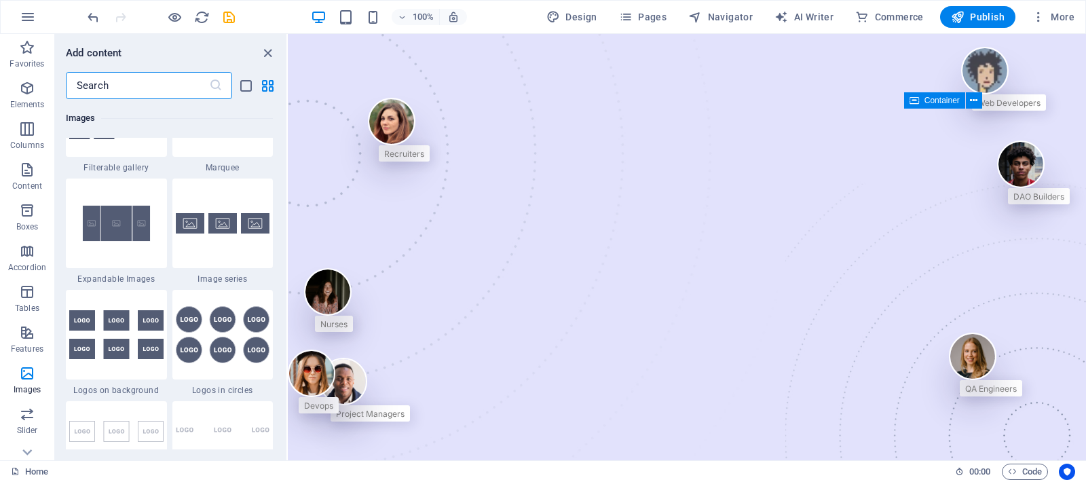
scroll to position [7445, 0]
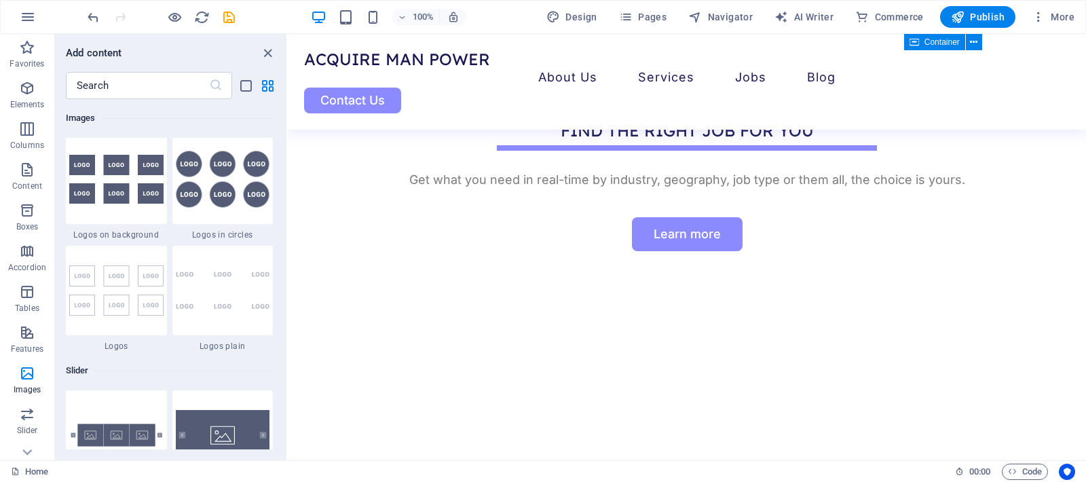
scroll to position [678, 0]
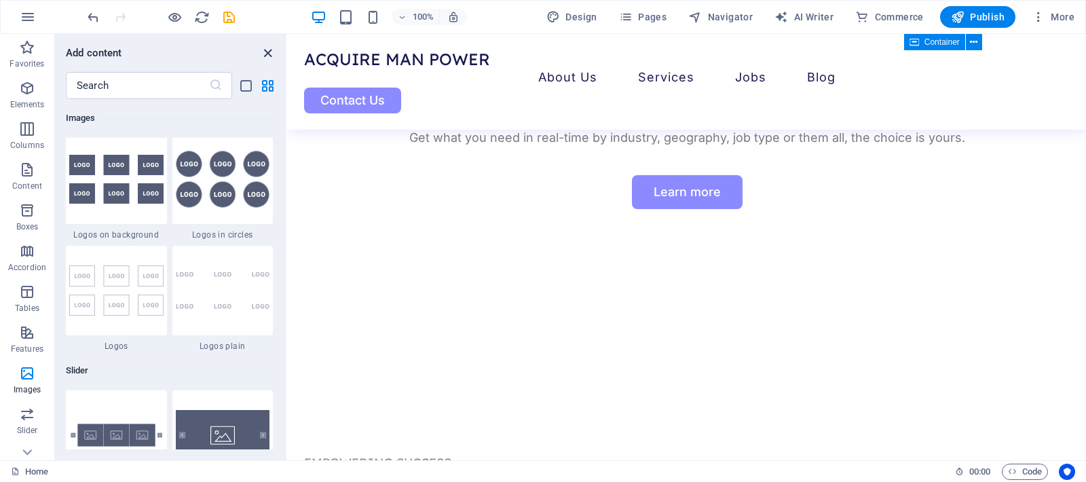
click at [268, 56] on icon "close panel" at bounding box center [268, 53] width 16 height 16
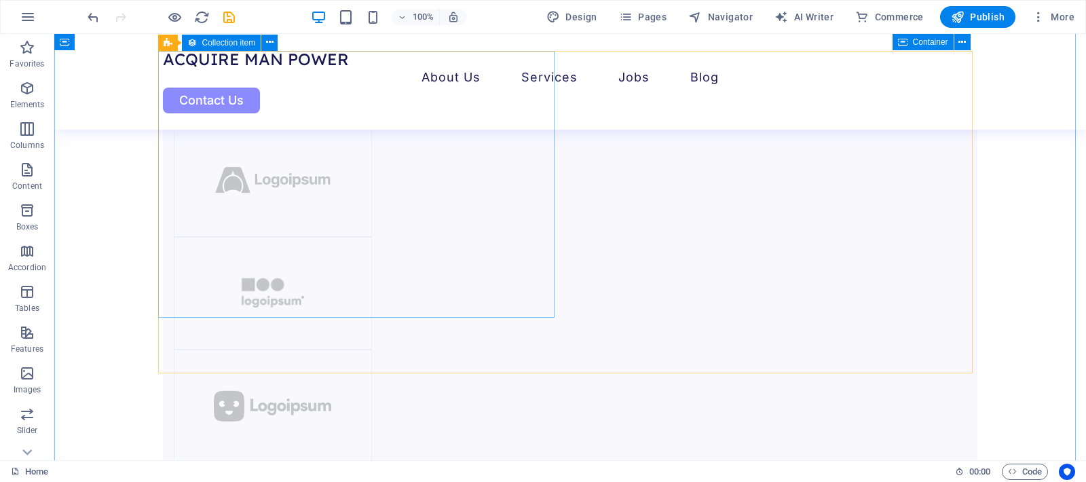
scroll to position [1596, 0]
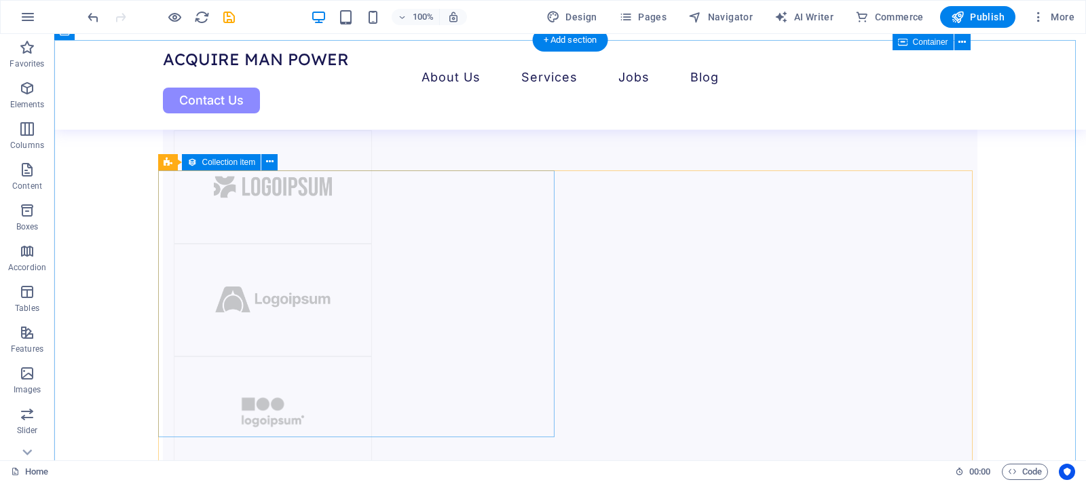
click at [221, 160] on span "Collection item" at bounding box center [229, 162] width 54 height 8
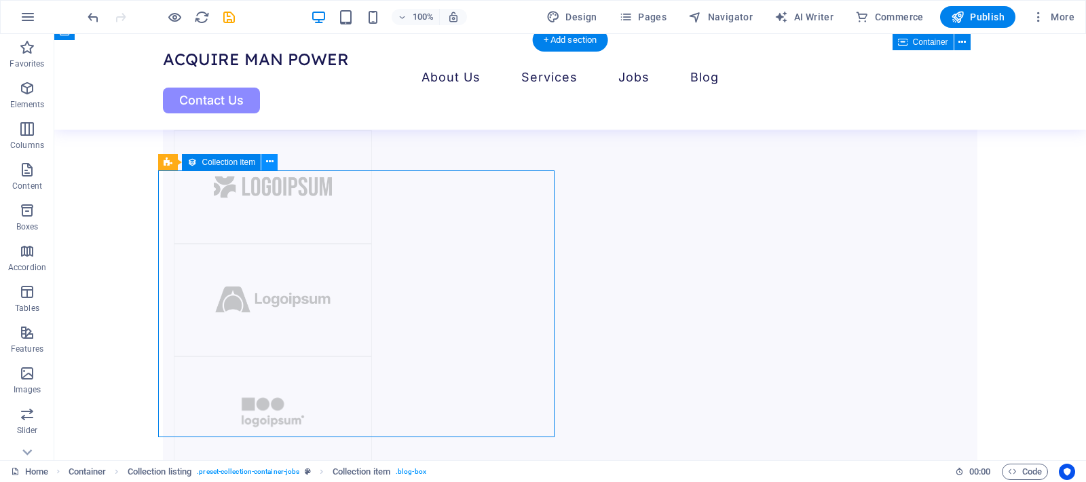
click at [270, 160] on icon at bounding box center [269, 162] width 7 height 14
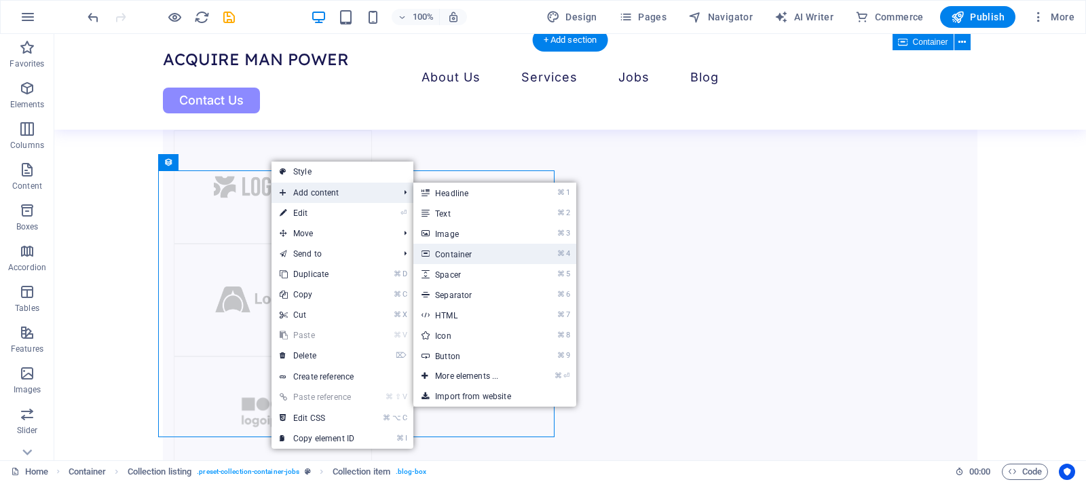
click at [459, 256] on link "⌘ 4 Container" at bounding box center [470, 254] width 112 height 20
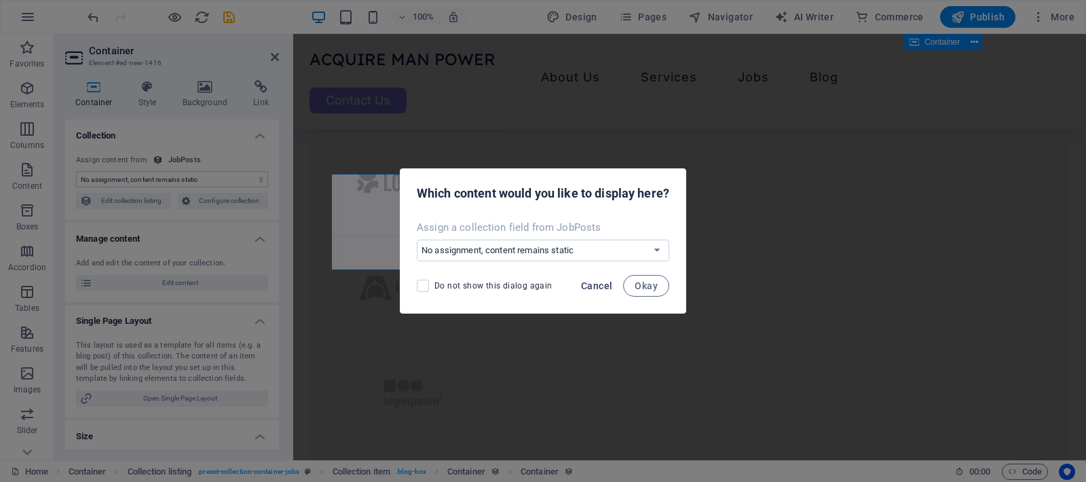
click at [604, 288] on span "Cancel" at bounding box center [596, 285] width 31 height 11
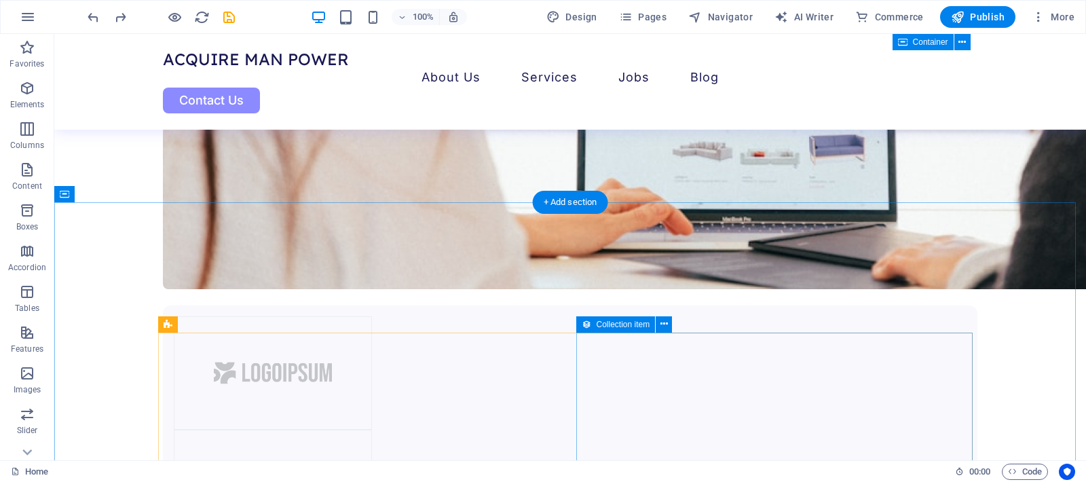
scroll to position [1629, 0]
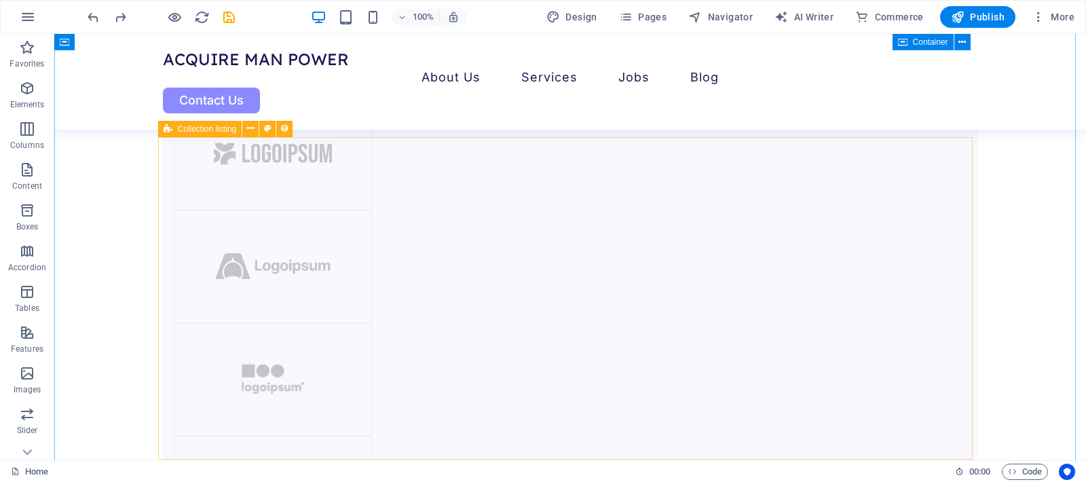
click at [206, 128] on span "Collection listing" at bounding box center [207, 129] width 59 height 8
select select "68e345a7407bc47a2b0c199a"
select select "createdAt_DESC"
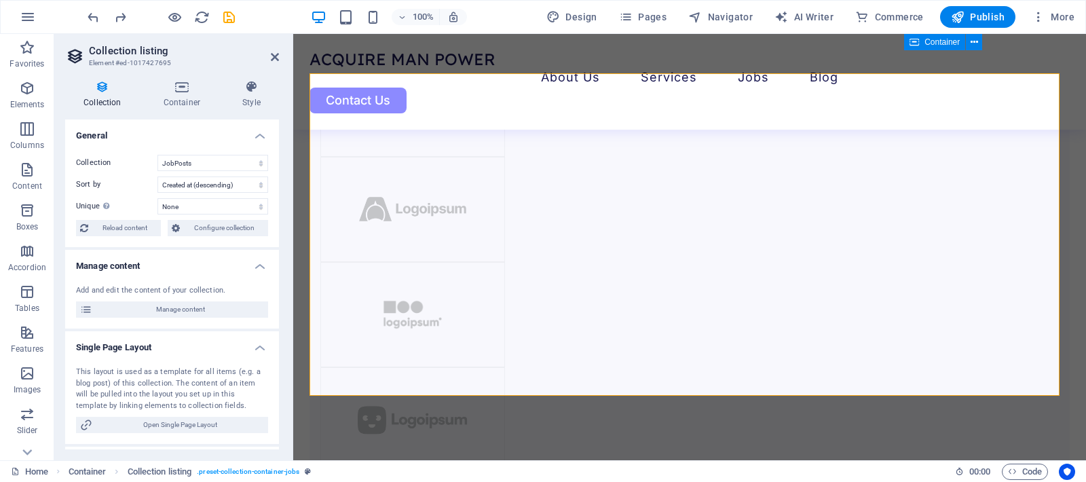
scroll to position [1677, 0]
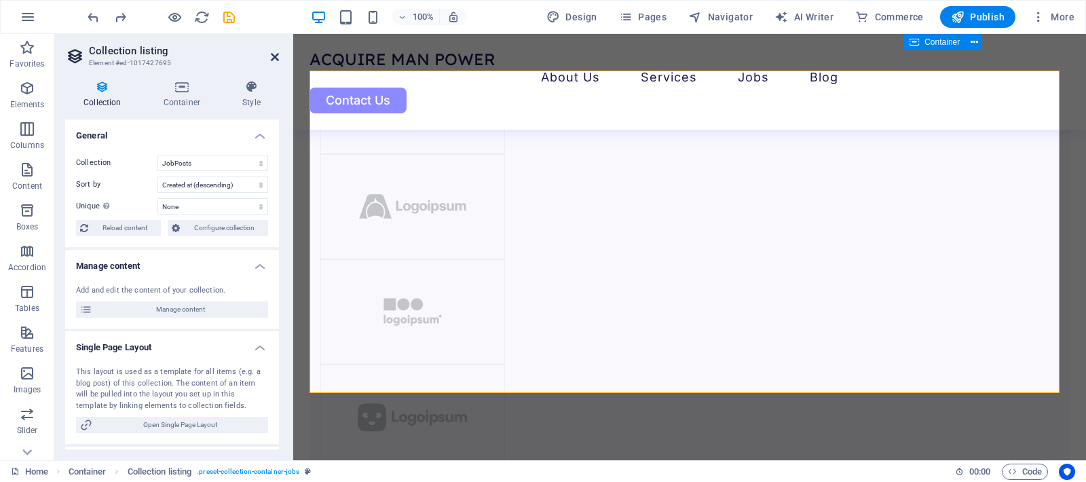
click at [275, 59] on icon at bounding box center [275, 57] width 8 height 11
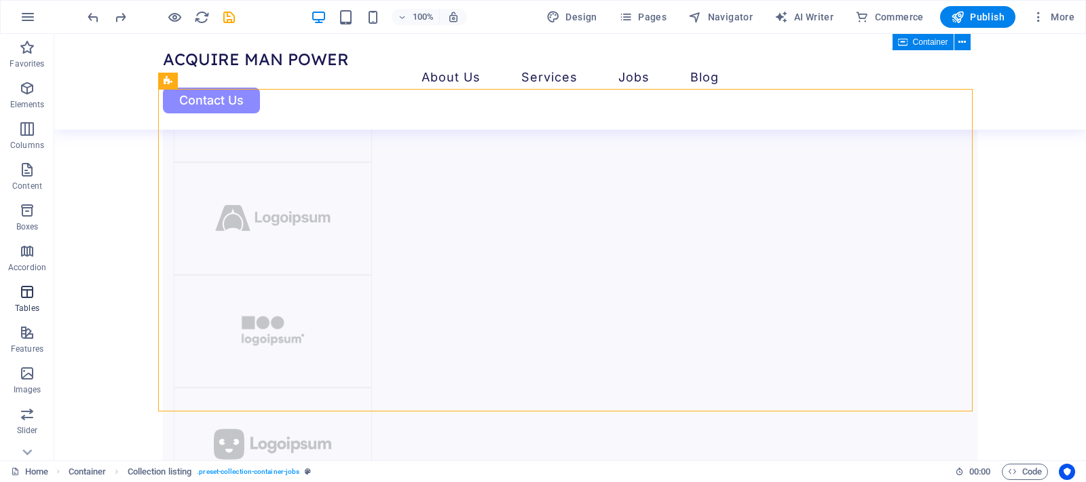
click at [22, 289] on icon "button" at bounding box center [27, 292] width 16 height 16
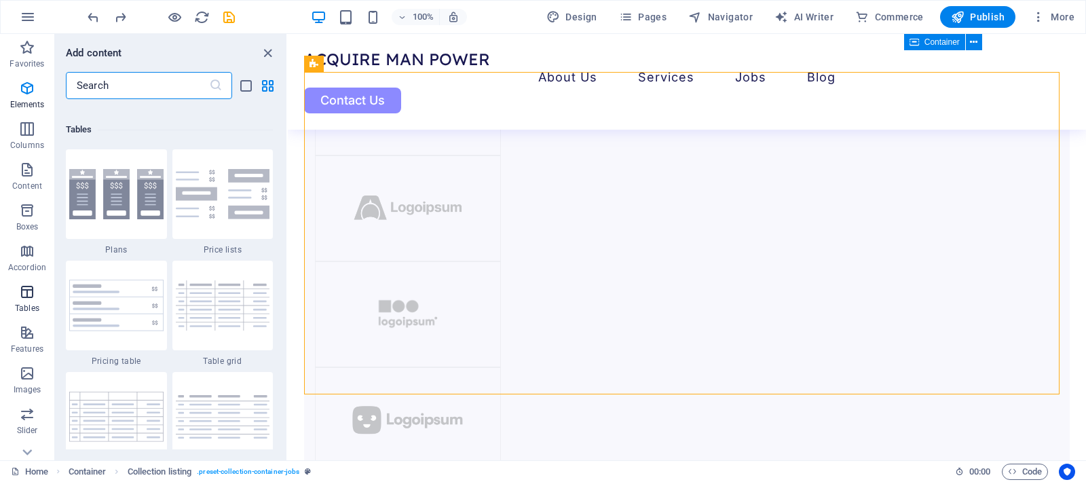
scroll to position [4703, 0]
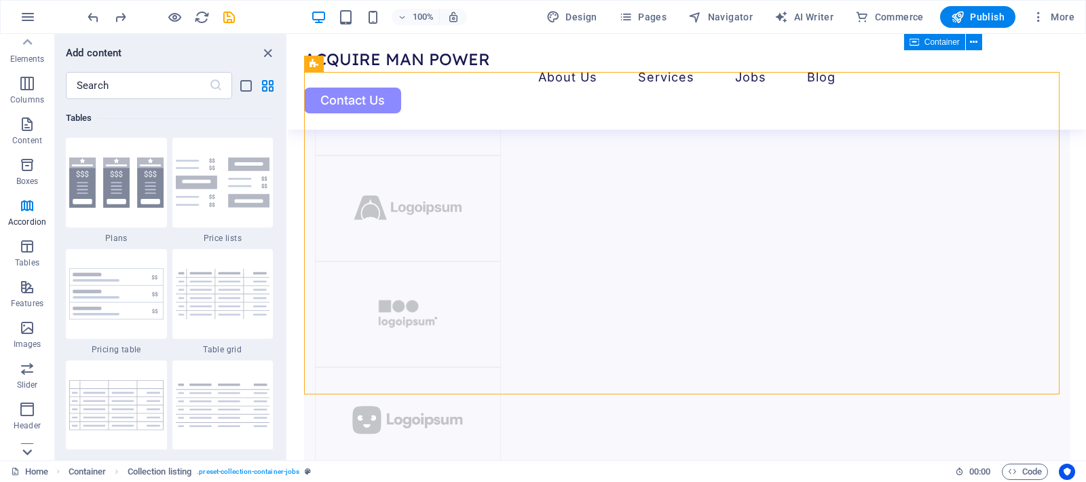
click at [27, 449] on icon at bounding box center [27, 452] width 19 height 19
click at [29, 392] on icon "button" at bounding box center [27, 392] width 16 height 16
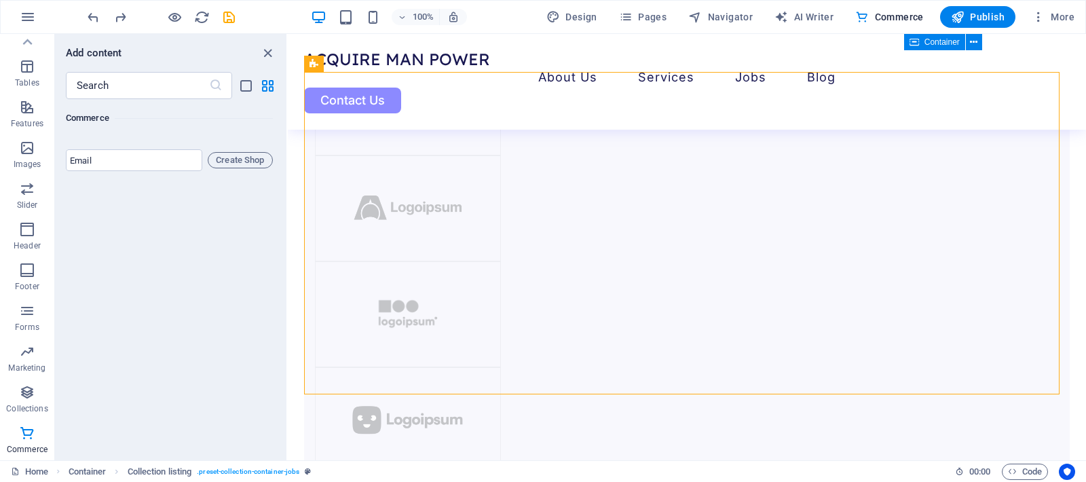
scroll to position [13613, 0]
click at [22, 400] on icon "button" at bounding box center [27, 392] width 16 height 16
click at [29, 361] on span "Marketing" at bounding box center [27, 360] width 54 height 33
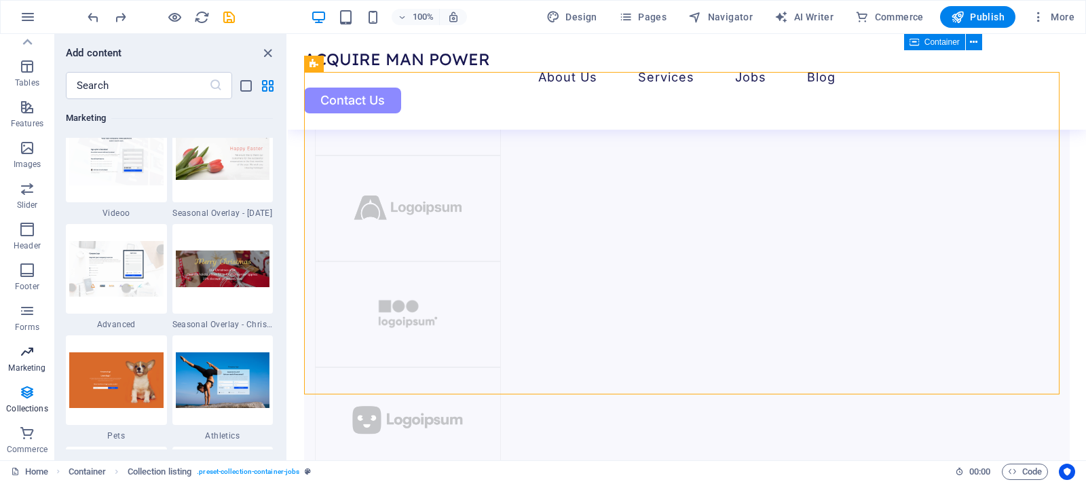
scroll to position [11419, 0]
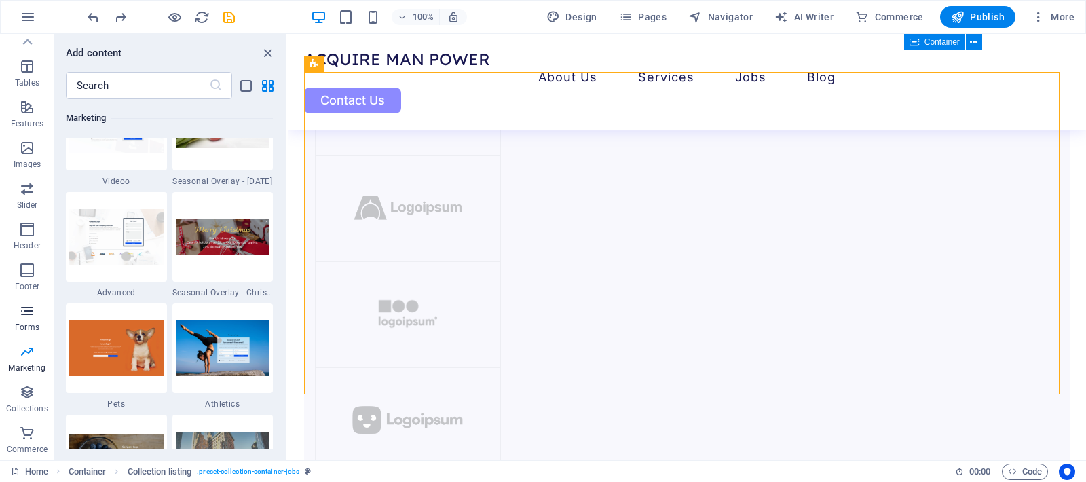
click at [36, 314] on span "Forms" at bounding box center [27, 319] width 54 height 33
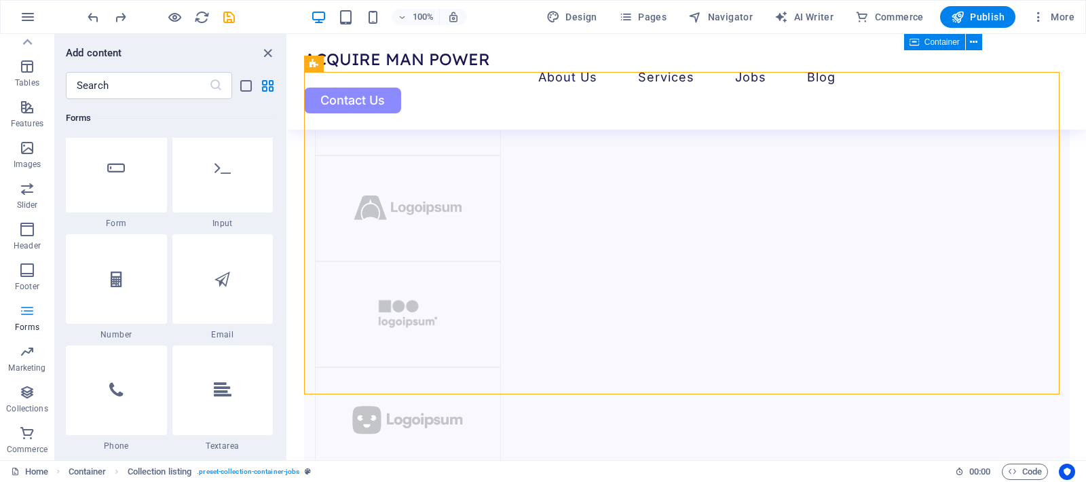
scroll to position [10261, 0]
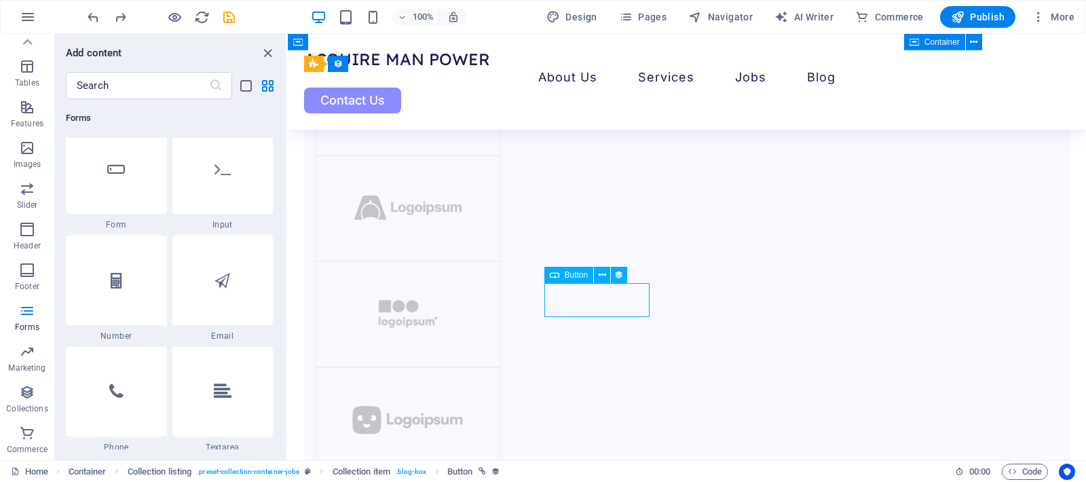
click at [28, 278] on span "Footer" at bounding box center [27, 278] width 54 height 33
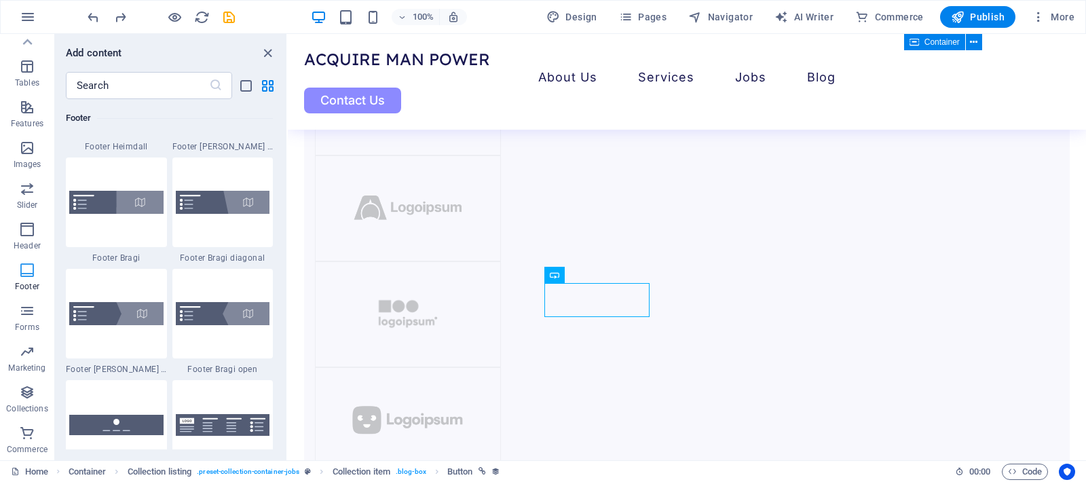
scroll to position [9303, 0]
click at [23, 194] on icon "button" at bounding box center [27, 189] width 16 height 16
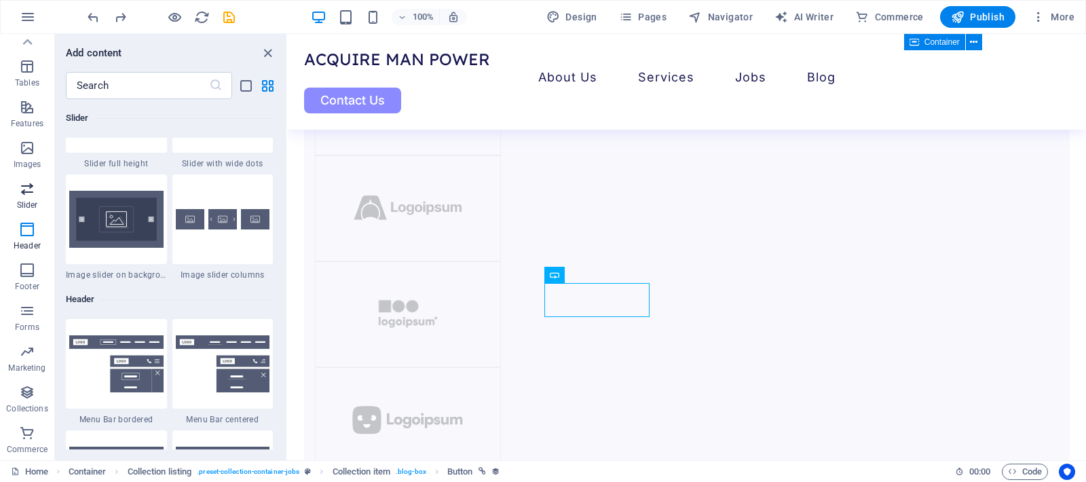
scroll to position [7978, 0]
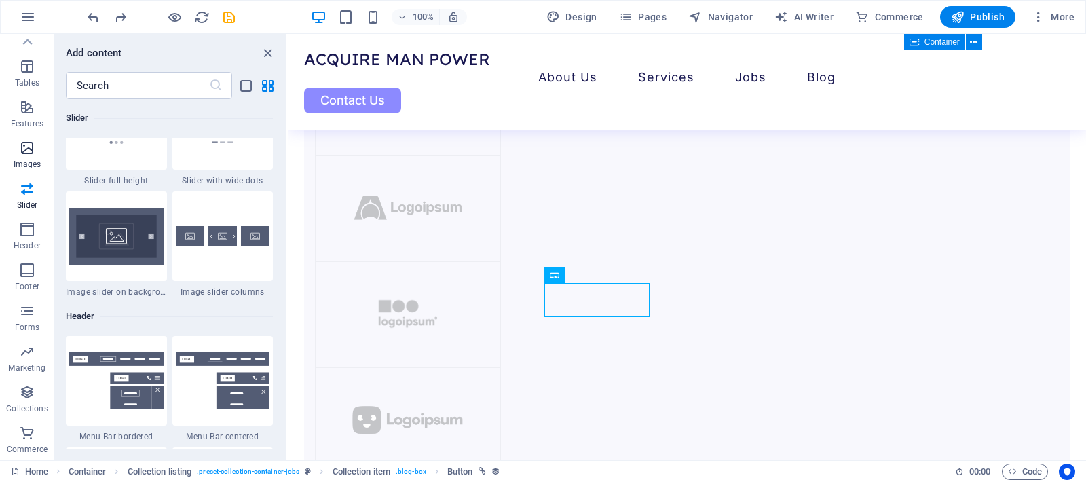
click at [22, 162] on p "Images" at bounding box center [28, 164] width 28 height 11
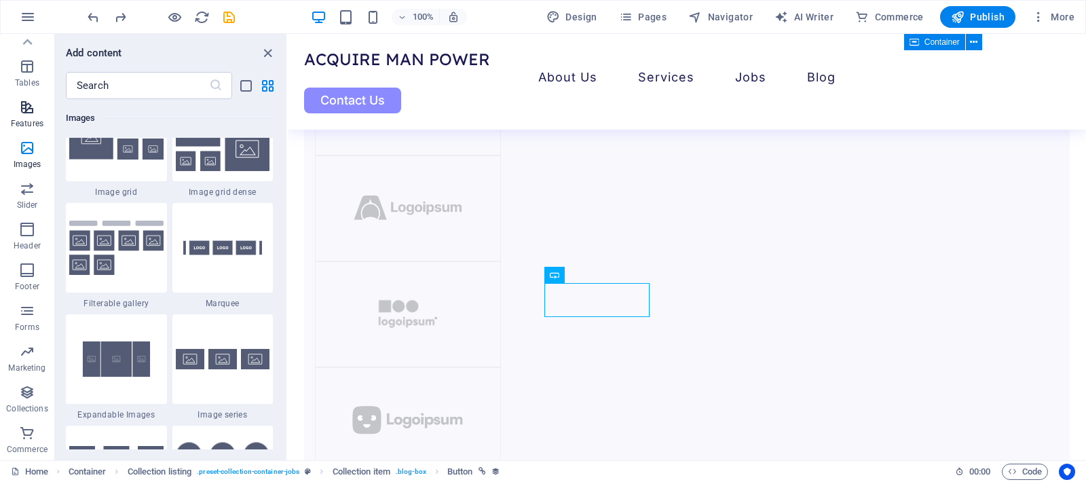
click at [21, 117] on span "Features" at bounding box center [27, 115] width 54 height 33
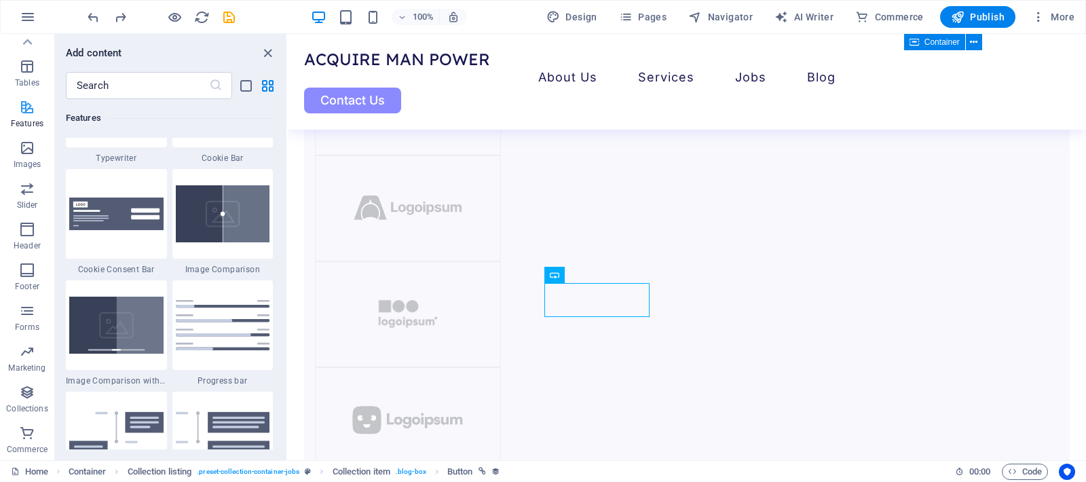
scroll to position [5484, 0]
click at [26, 78] on p "Tables" at bounding box center [27, 82] width 24 height 11
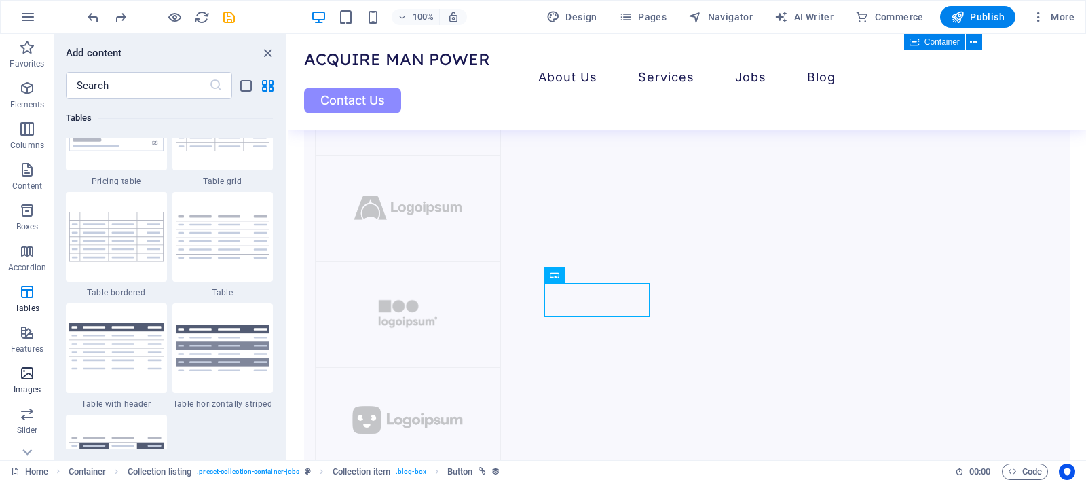
scroll to position [225, 0]
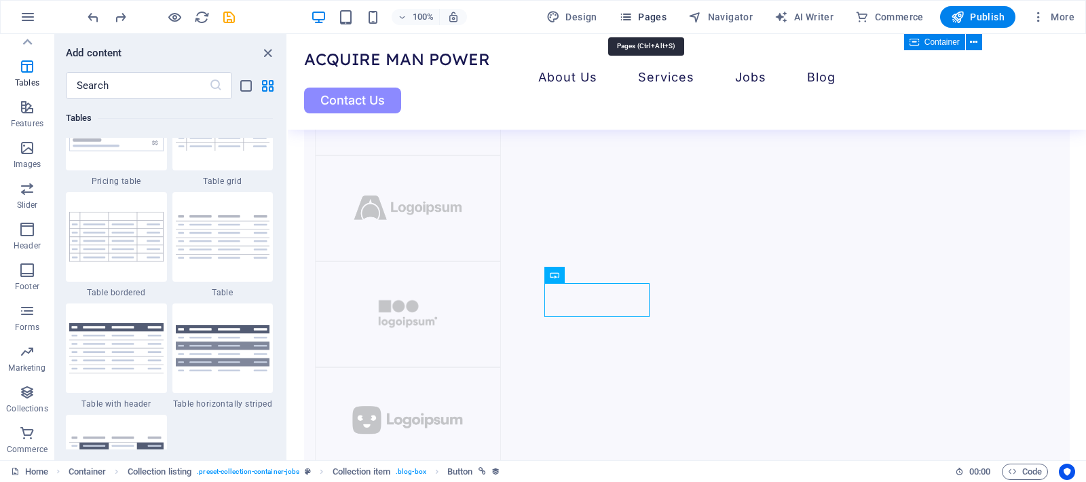
click at [633, 16] on icon "button" at bounding box center [626, 17] width 14 height 14
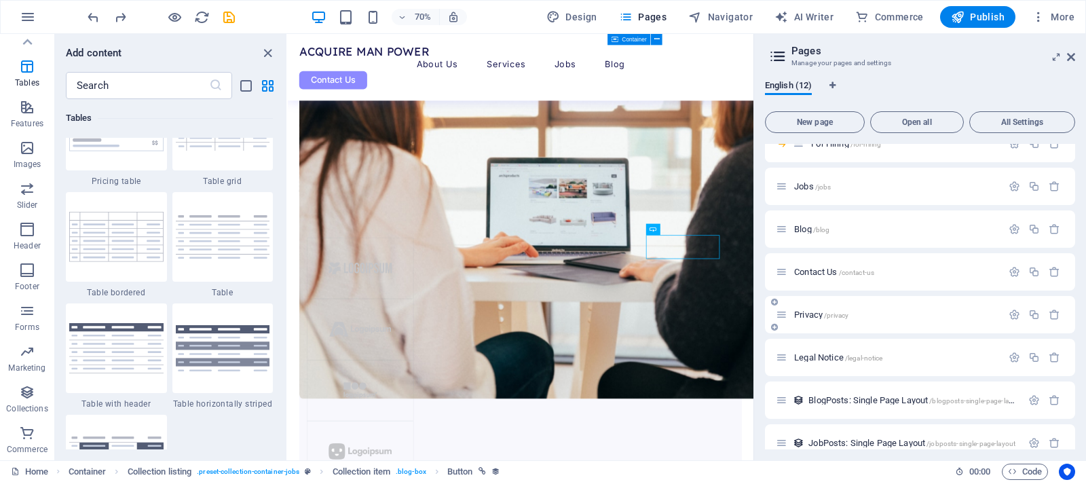
scroll to position [101, 0]
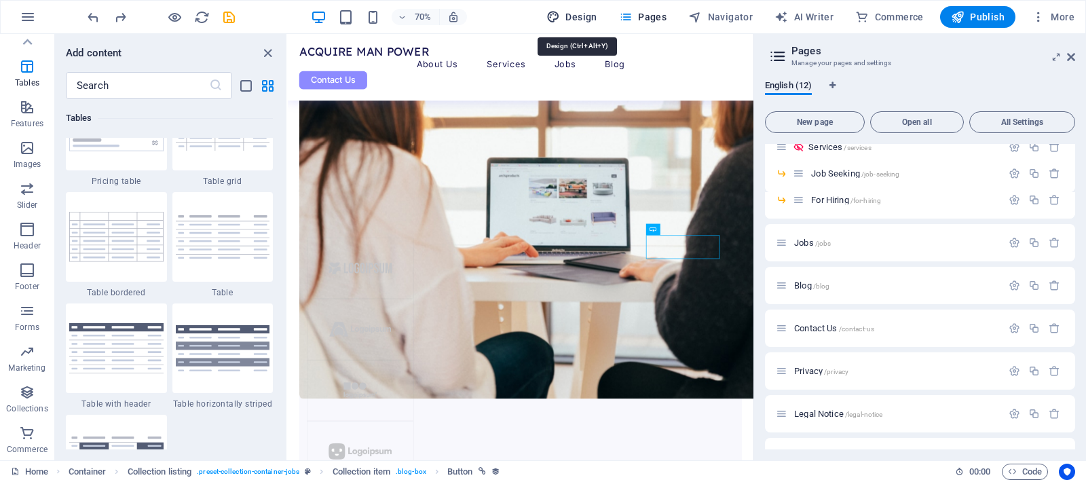
click at [591, 24] on button "Design" at bounding box center [572, 17] width 62 height 22
select select "px"
select select "500"
select select "px"
select select "rem"
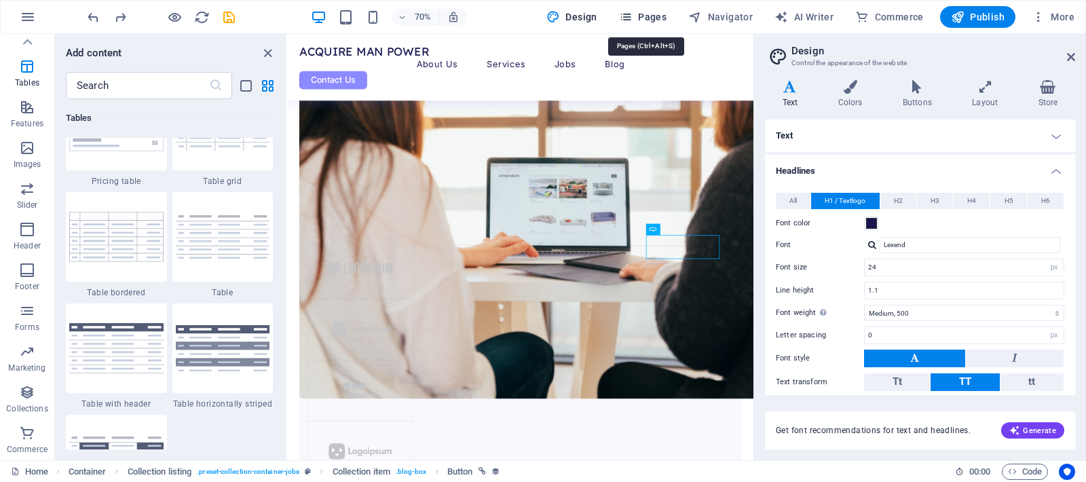
click at [659, 15] on span "Pages" at bounding box center [643, 17] width 48 height 14
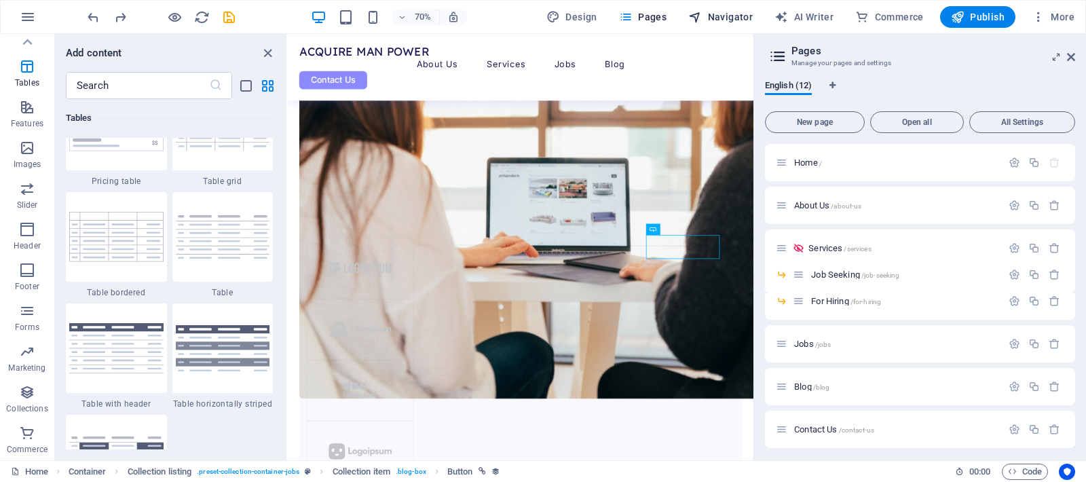
click at [738, 15] on span "Navigator" at bounding box center [721, 17] width 65 height 14
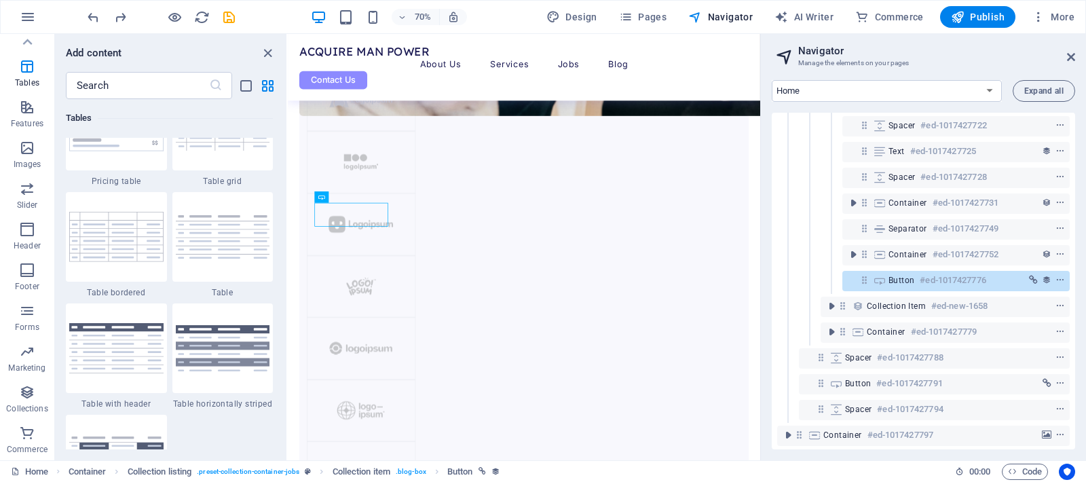
scroll to position [252, 0]
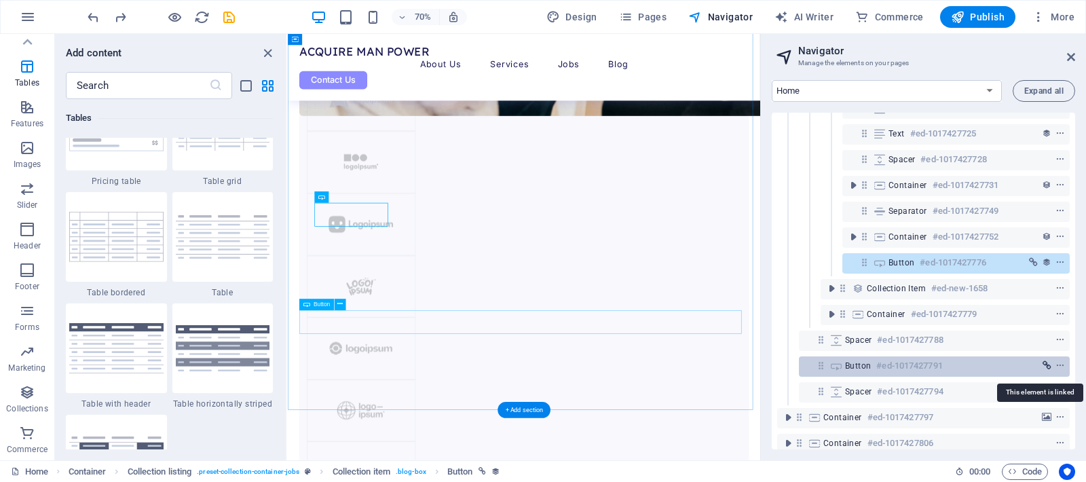
click at [1046, 366] on icon "link" at bounding box center [1047, 366] width 9 height 10
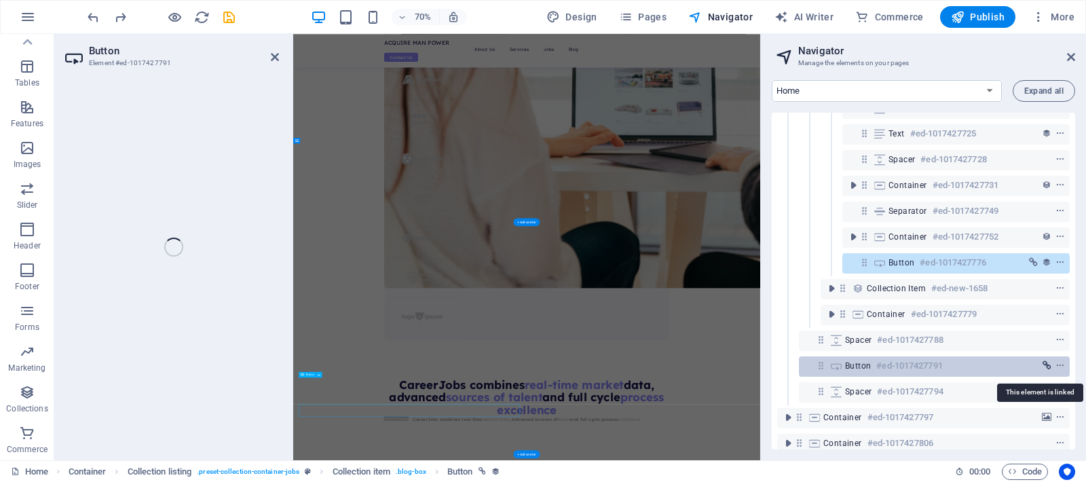
scroll to position [1761, 0]
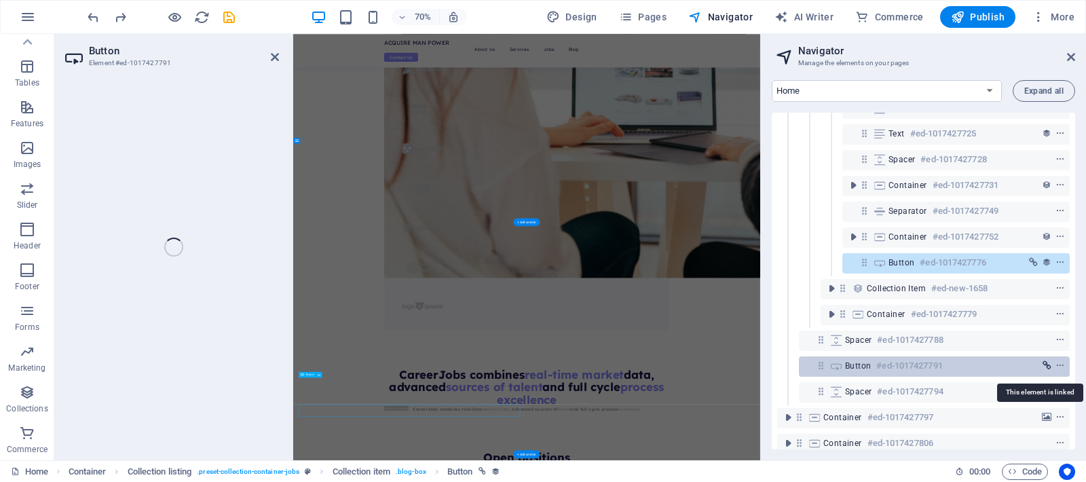
select select "5"
select select
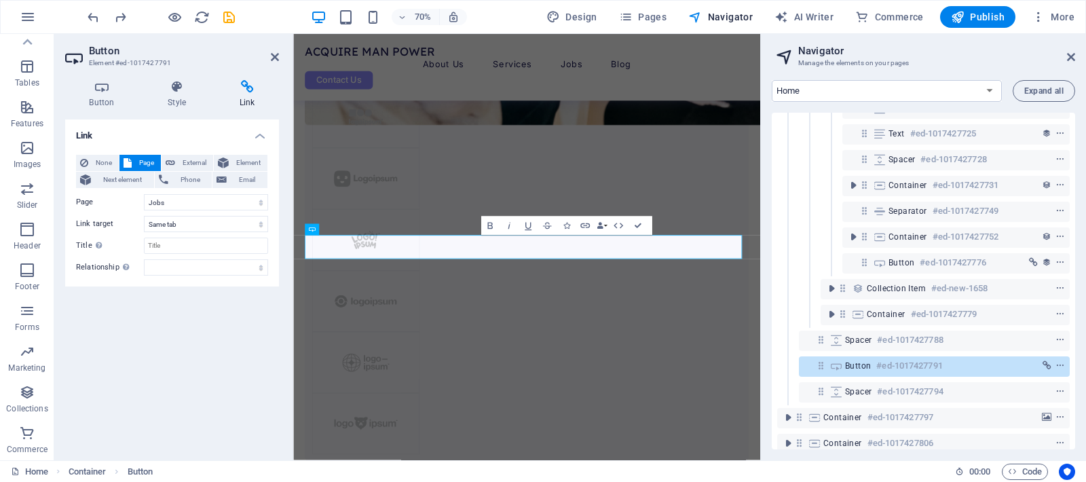
click at [957, 54] on h2 "Navigator" at bounding box center [937, 51] width 277 height 12
click at [27, 16] on icon "button" at bounding box center [28, 17] width 16 height 16
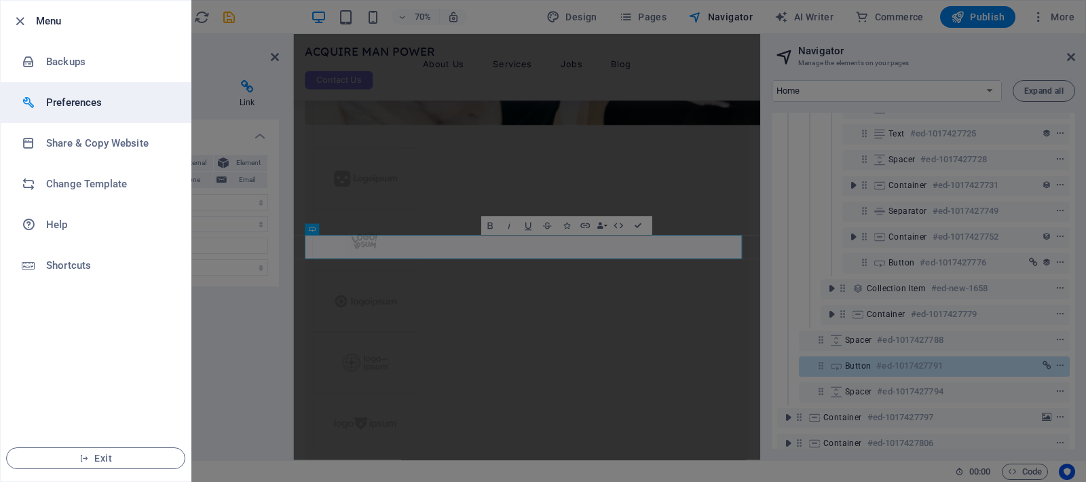
click at [65, 100] on h6 "Preferences" at bounding box center [109, 102] width 126 height 16
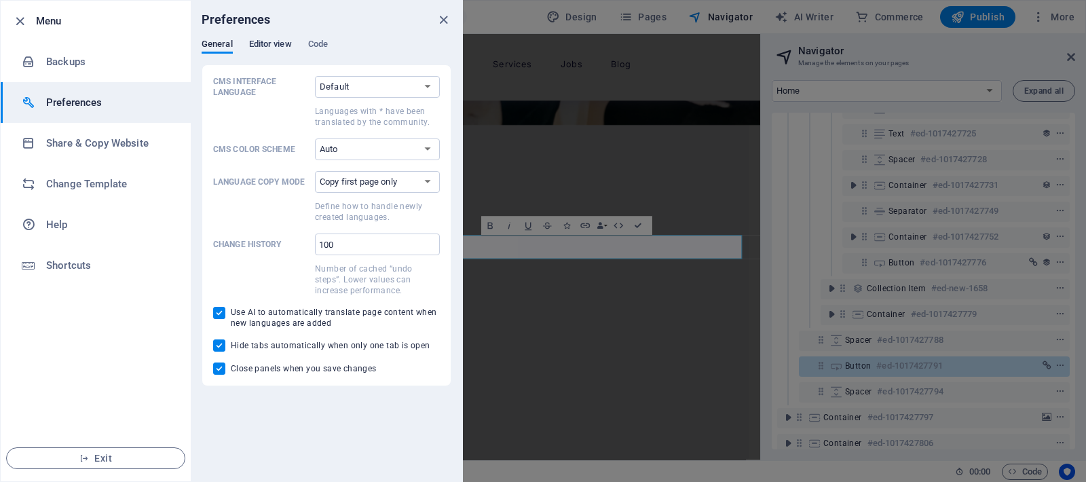
click at [276, 45] on span "Editor view" at bounding box center [270, 45] width 43 height 19
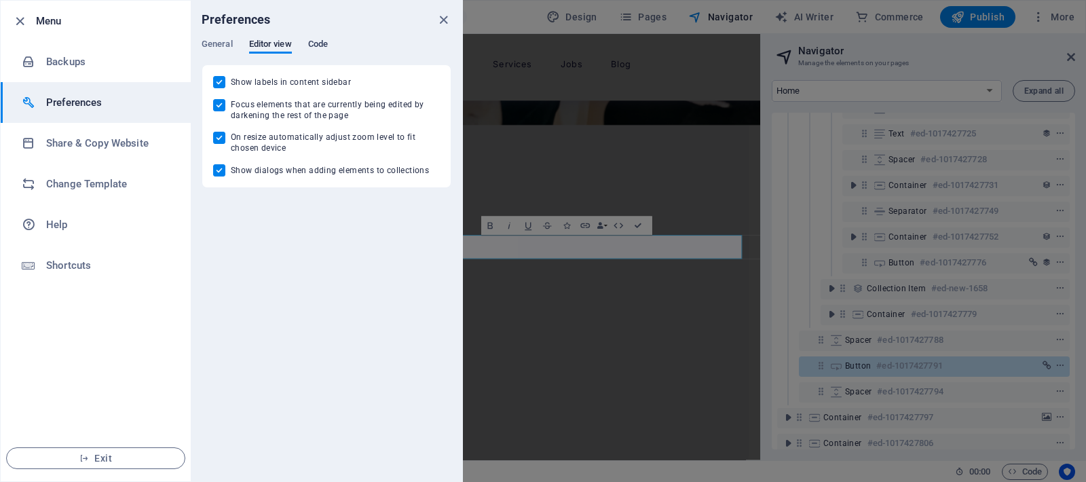
click at [326, 44] on span "Code" at bounding box center [318, 45] width 20 height 19
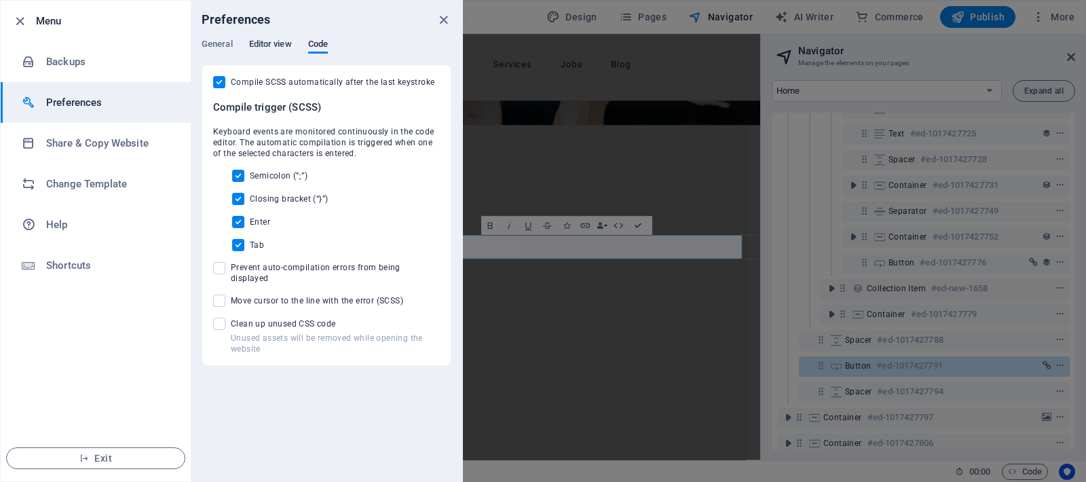
click at [271, 45] on span "Editor view" at bounding box center [270, 45] width 43 height 19
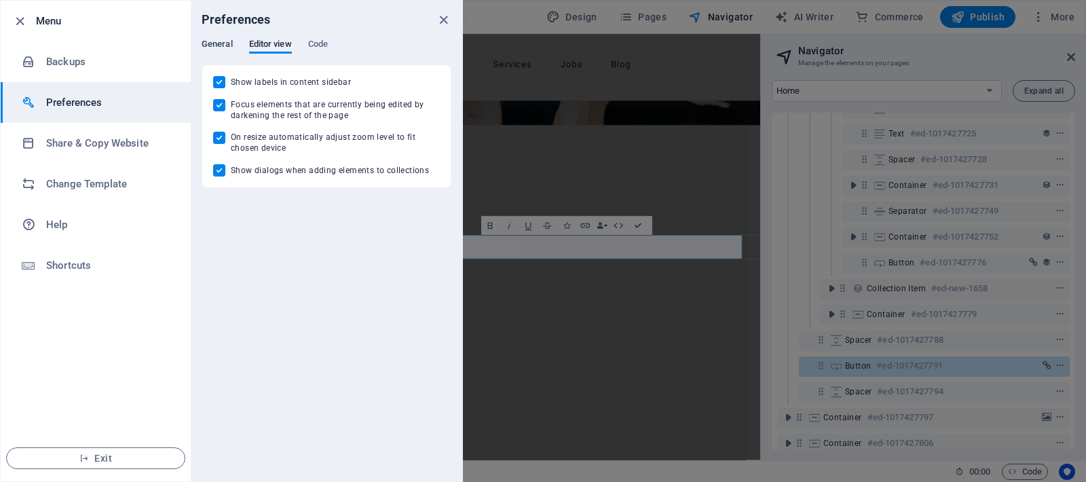
click at [226, 47] on span "General" at bounding box center [217, 45] width 31 height 19
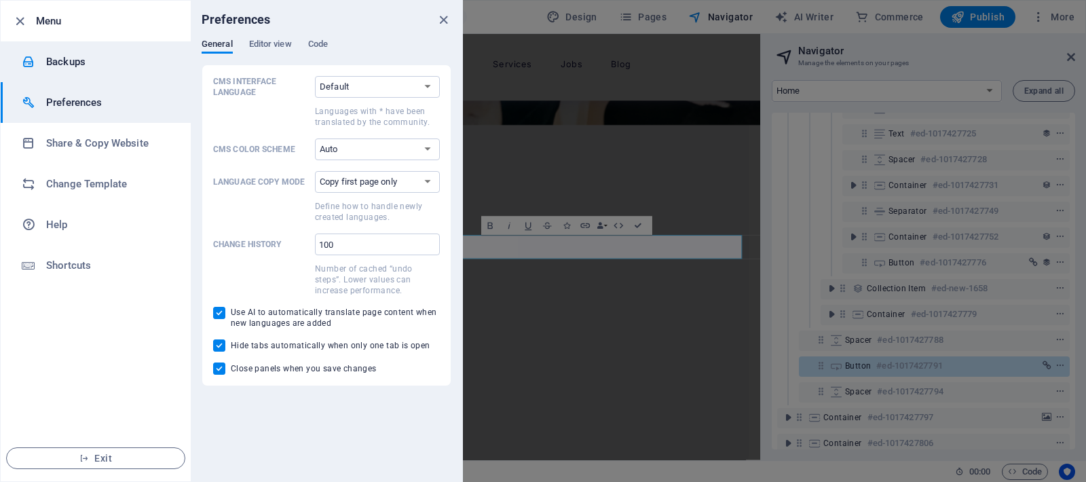
click at [81, 59] on h6 "Backups" at bounding box center [109, 62] width 126 height 16
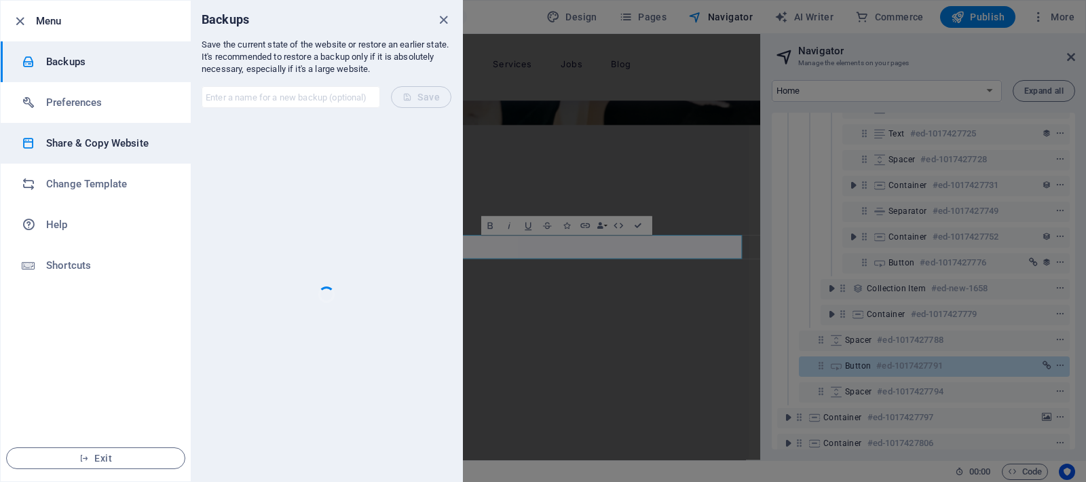
click at [86, 154] on li "Share & Copy Website" at bounding box center [96, 143] width 190 height 41
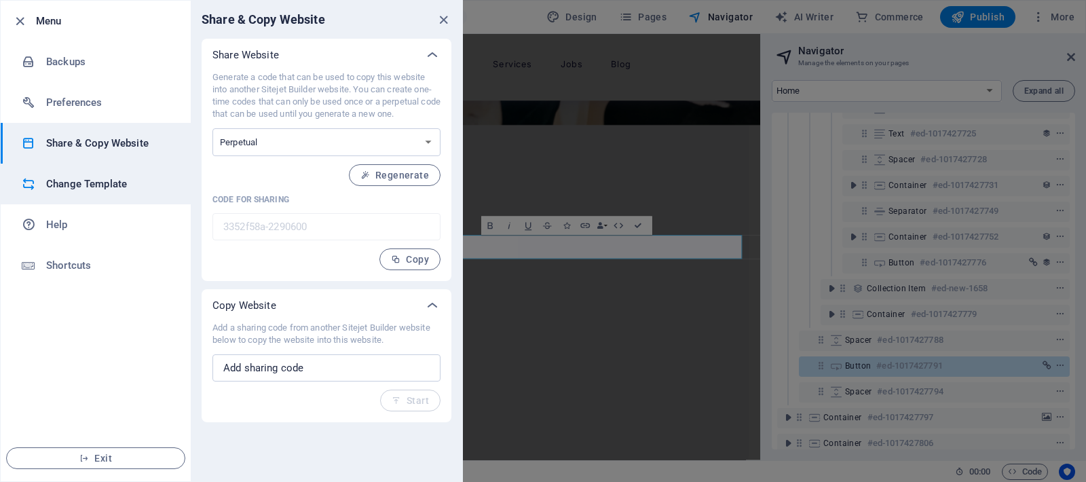
click at [81, 186] on h6 "Change Template" at bounding box center [109, 184] width 126 height 16
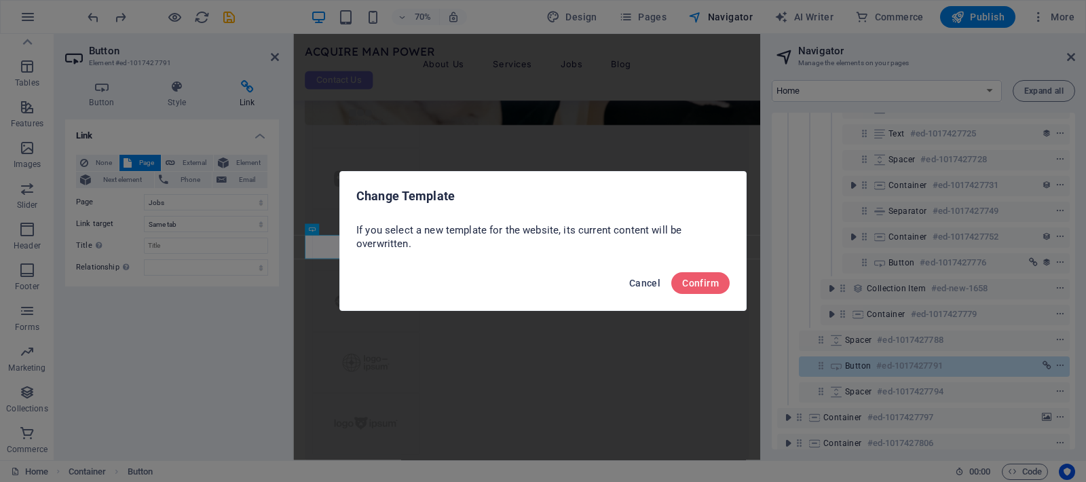
click at [646, 282] on span "Cancel" at bounding box center [644, 283] width 31 height 11
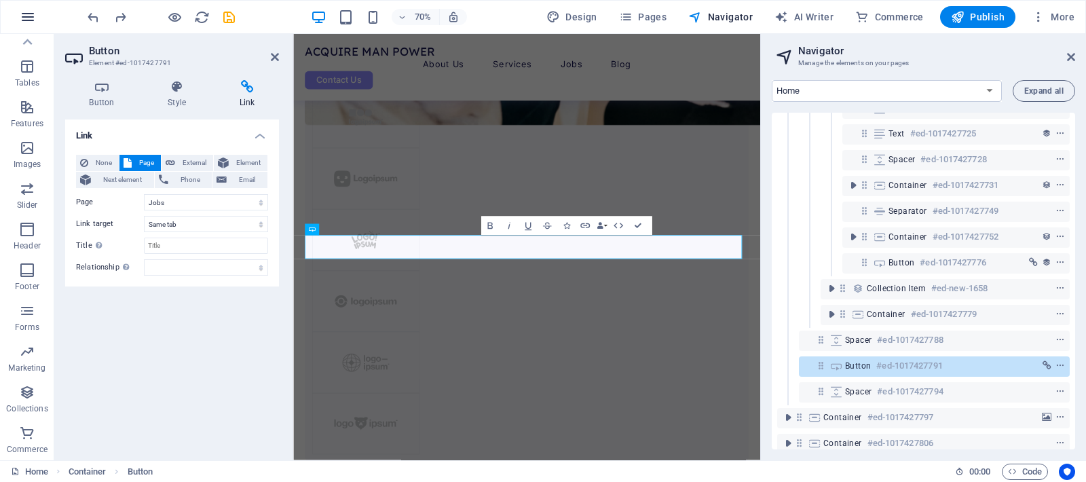
click at [24, 20] on icon "button" at bounding box center [28, 17] width 16 height 16
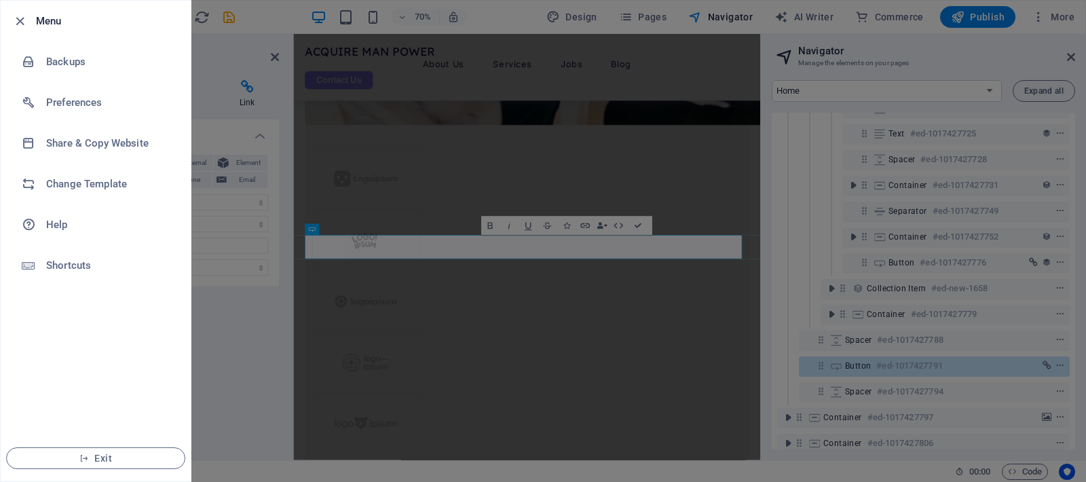
click at [242, 333] on div at bounding box center [543, 241] width 1086 height 482
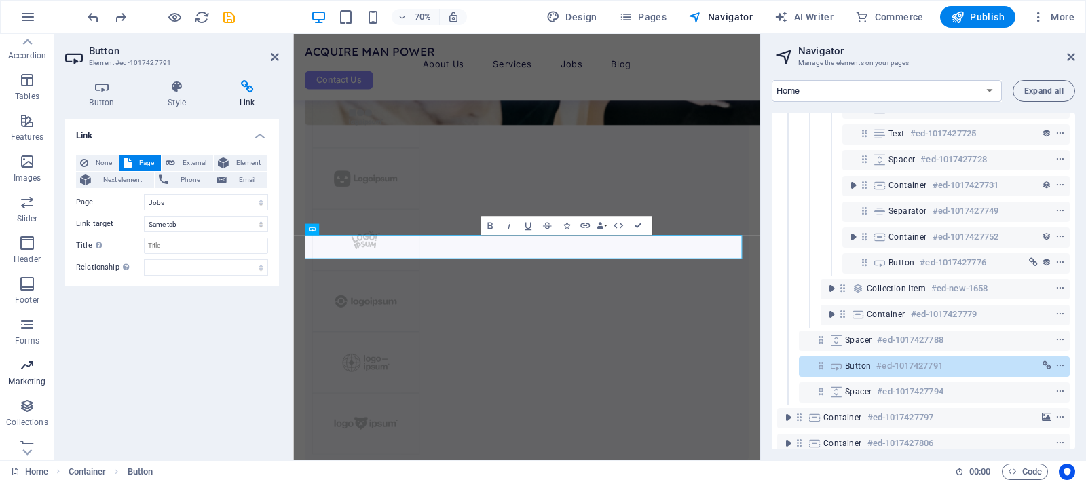
scroll to position [200, 0]
click at [24, 348] on p "Forms" at bounding box center [27, 353] width 24 height 11
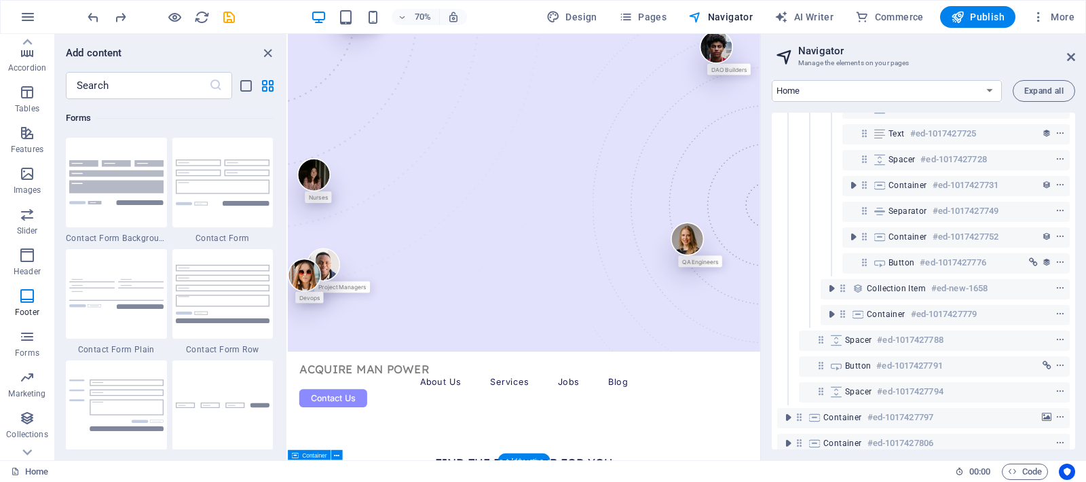
scroll to position [0, 0]
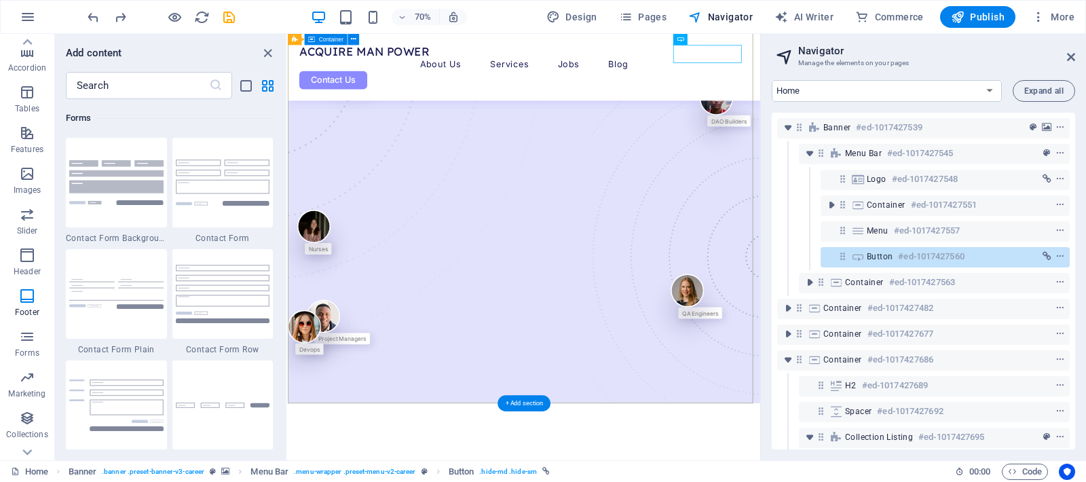
scroll to position [100, 0]
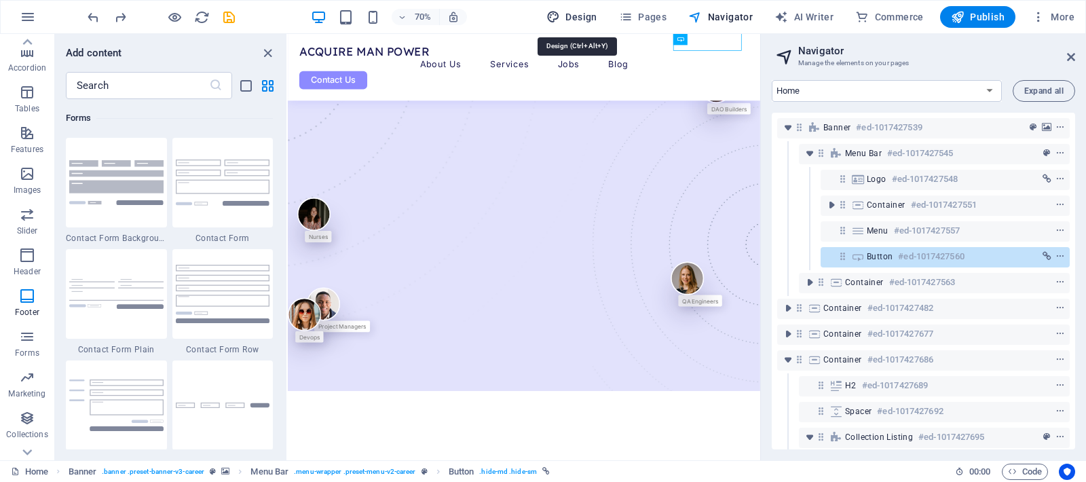
click at [585, 16] on span "Design" at bounding box center [572, 17] width 51 height 14
select select "px"
select select "500"
select select "px"
select select "rem"
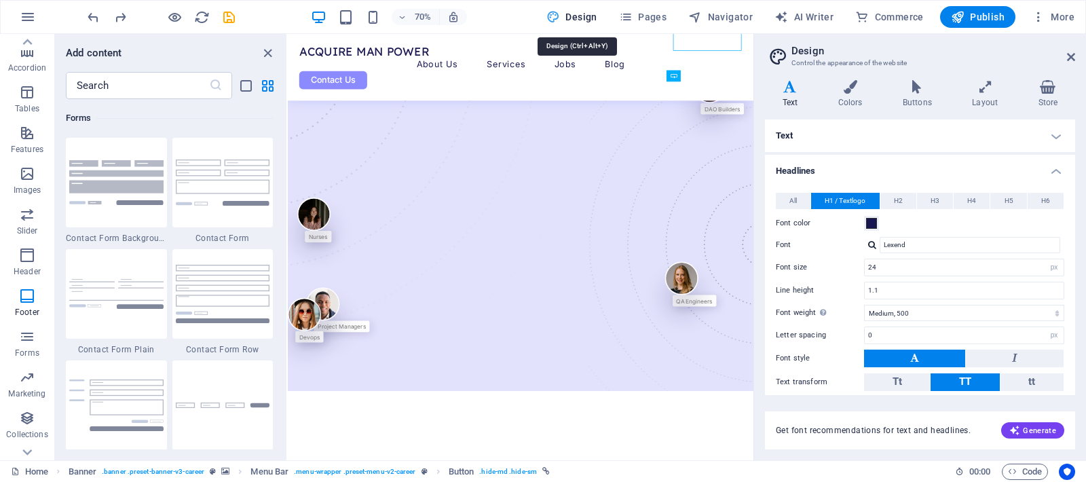
scroll to position [0, 0]
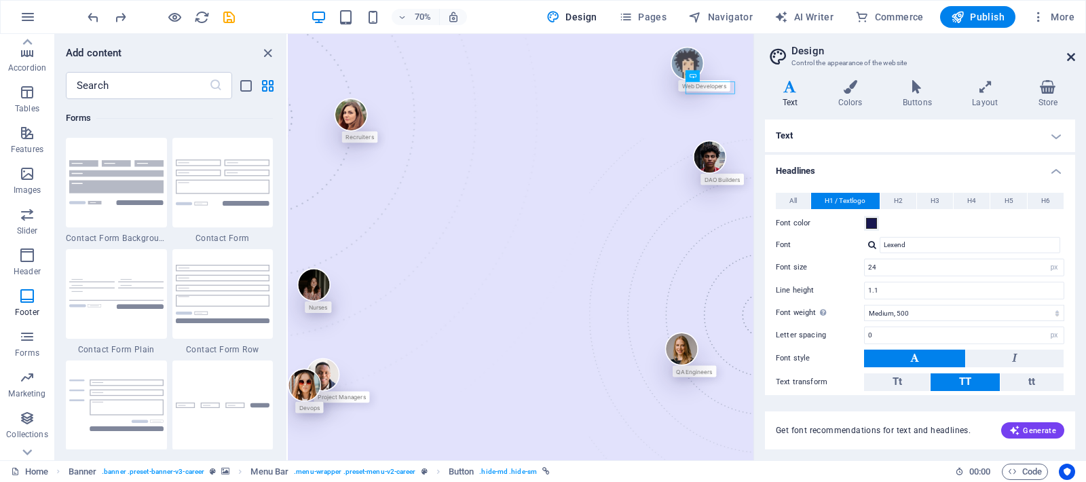
click at [1072, 52] on icon at bounding box center [1071, 57] width 8 height 11
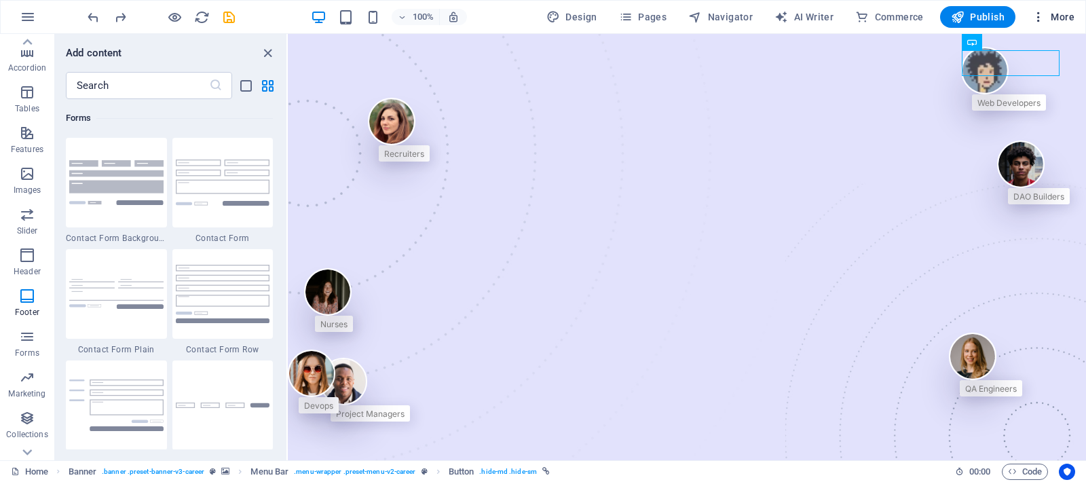
click at [1067, 8] on button "More" at bounding box center [1054, 17] width 54 height 22
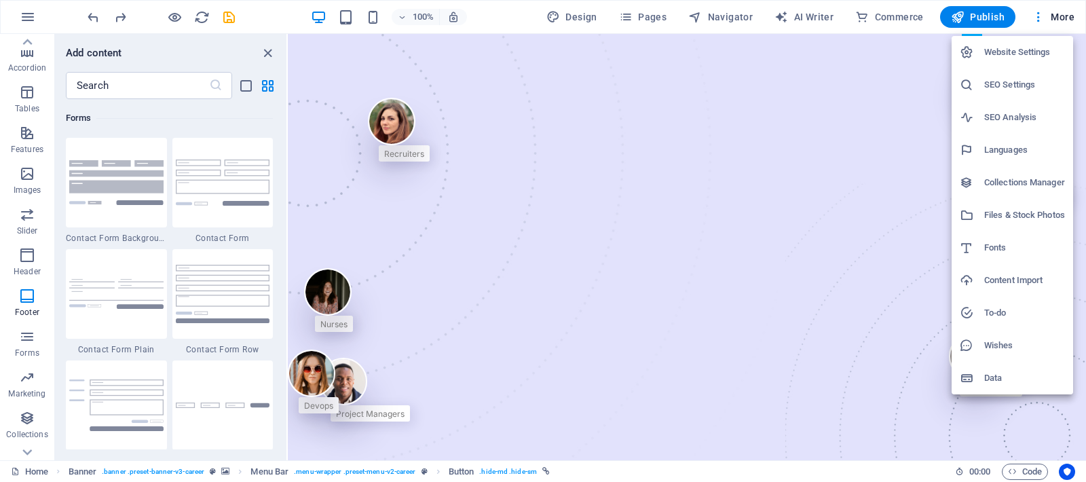
click at [1006, 179] on h6 "Collections Manager" at bounding box center [1025, 183] width 81 height 16
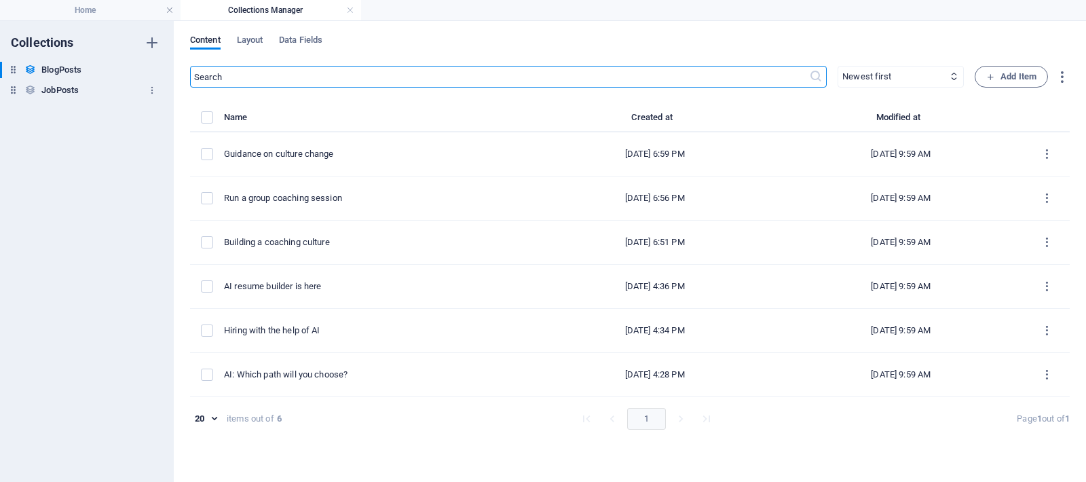
click at [58, 90] on h6 "JobPosts" at bounding box center [59, 90] width 37 height 16
click at [53, 75] on h6 "BlogPosts" at bounding box center [61, 70] width 40 height 16
click at [104, 14] on h4 "Home" at bounding box center [90, 10] width 181 height 15
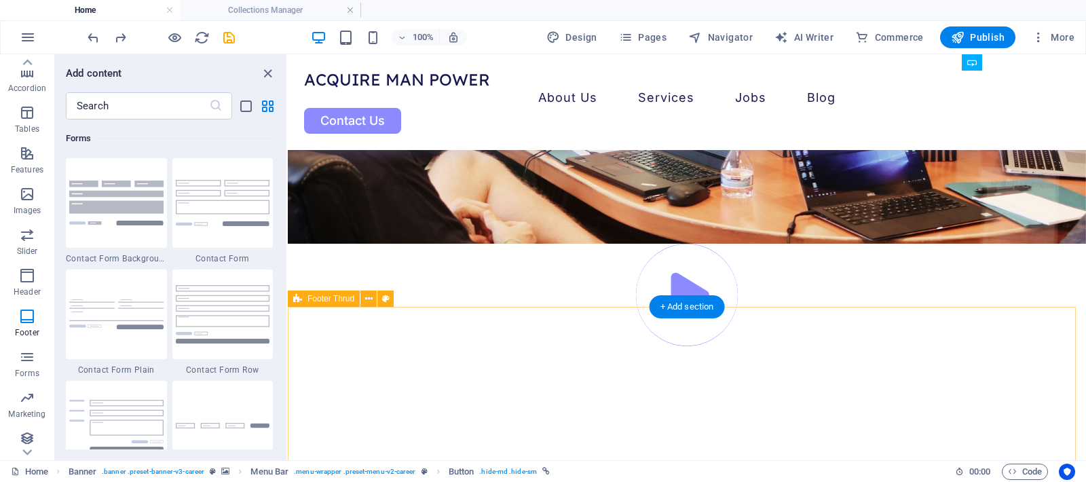
scroll to position [4762, 0]
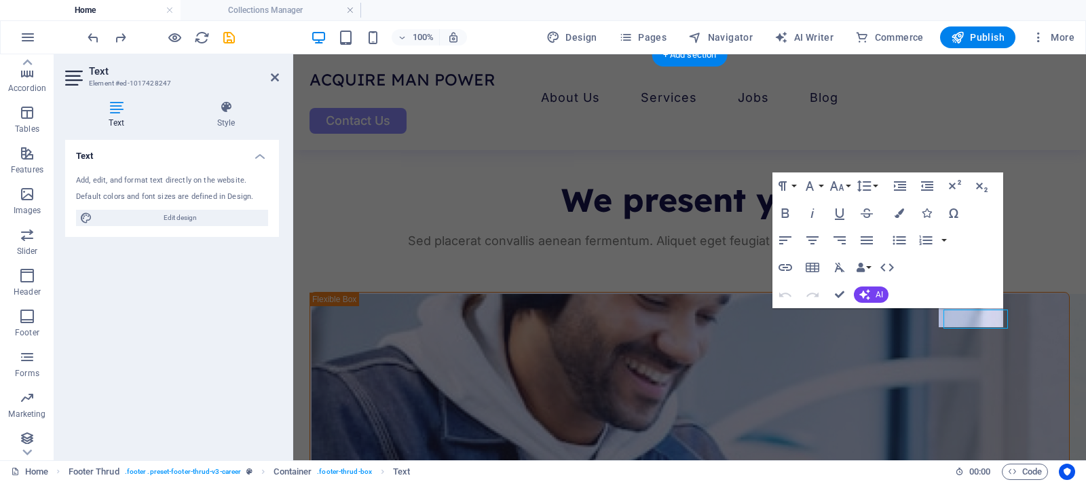
scroll to position [4741, 0]
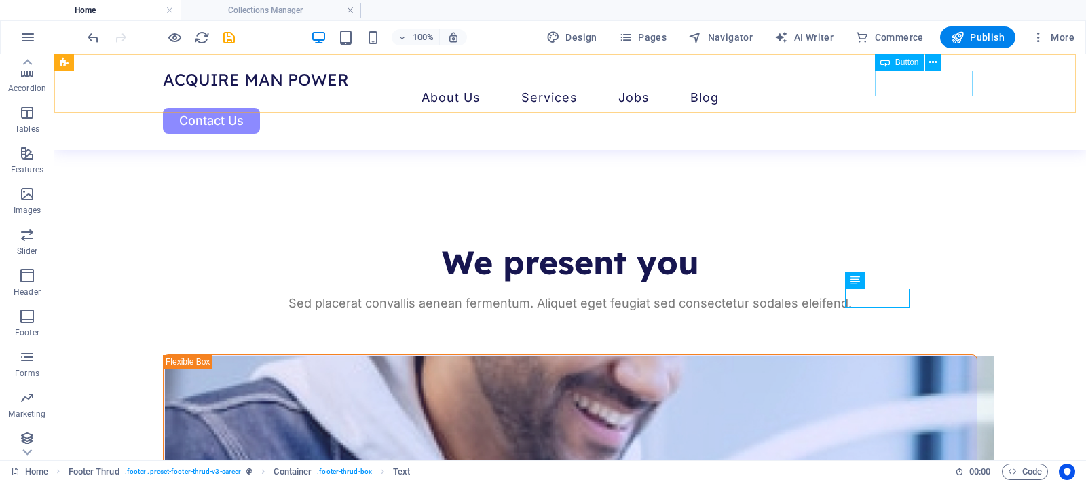
click at [928, 108] on div "Contact Us" at bounding box center [570, 121] width 815 height 26
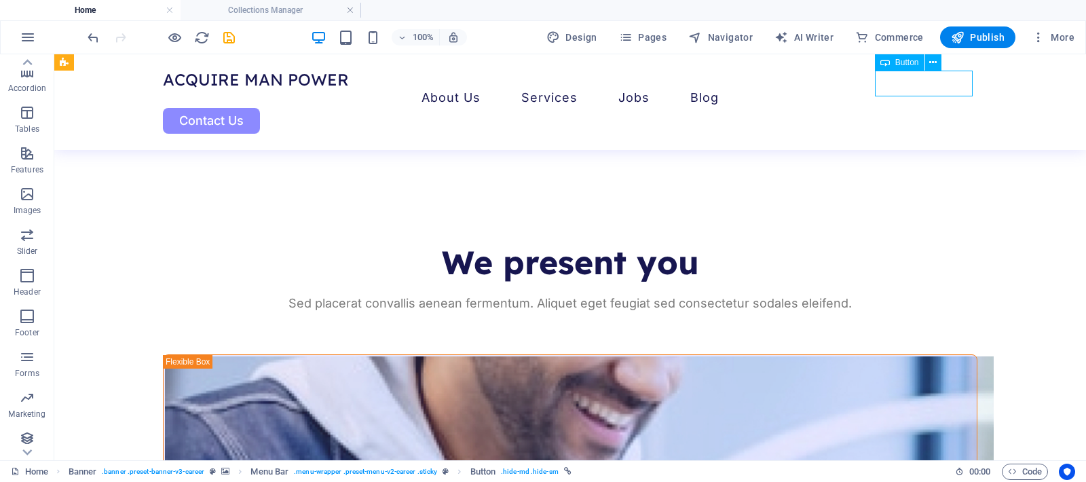
click at [928, 108] on div "Contact Us" at bounding box center [570, 121] width 815 height 26
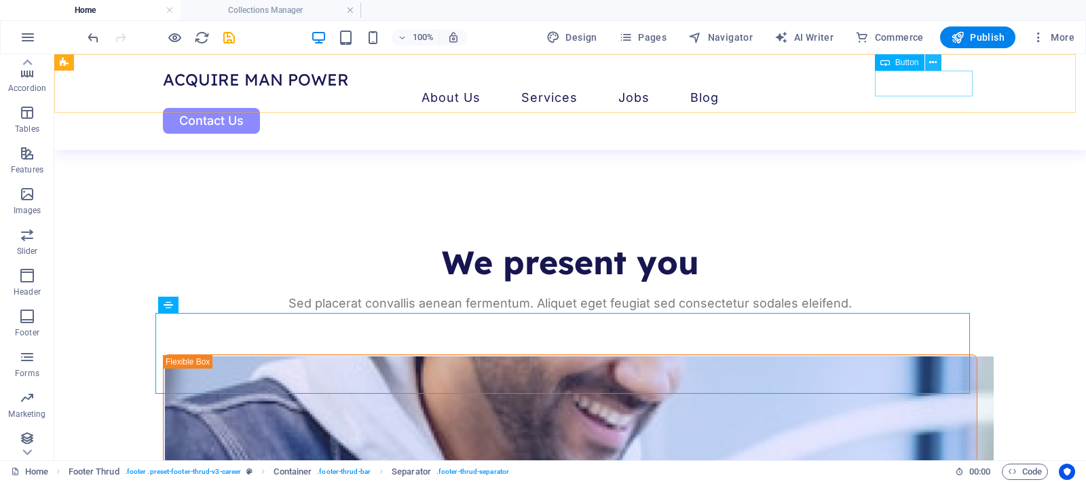
click at [933, 60] on icon at bounding box center [933, 63] width 7 height 14
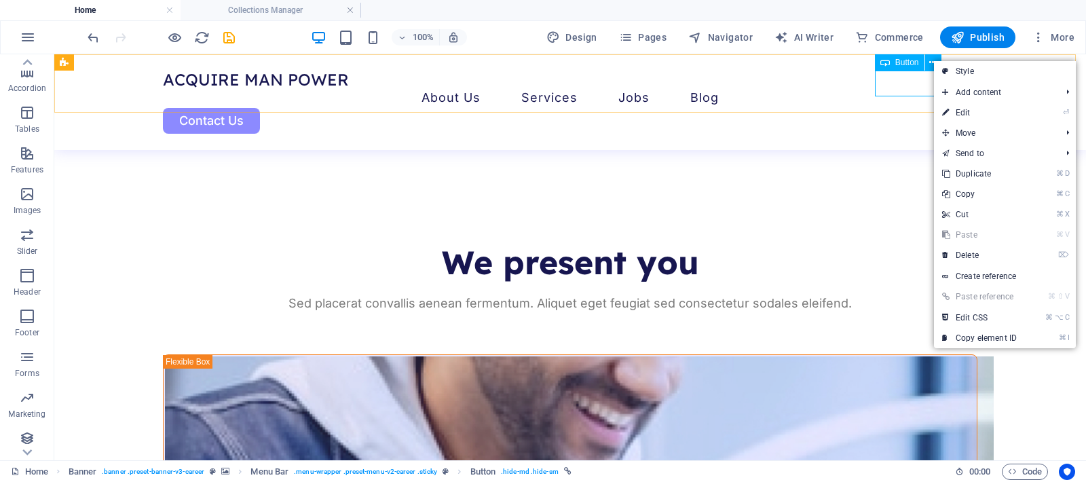
click at [904, 108] on div "Contact Us" at bounding box center [570, 121] width 815 height 26
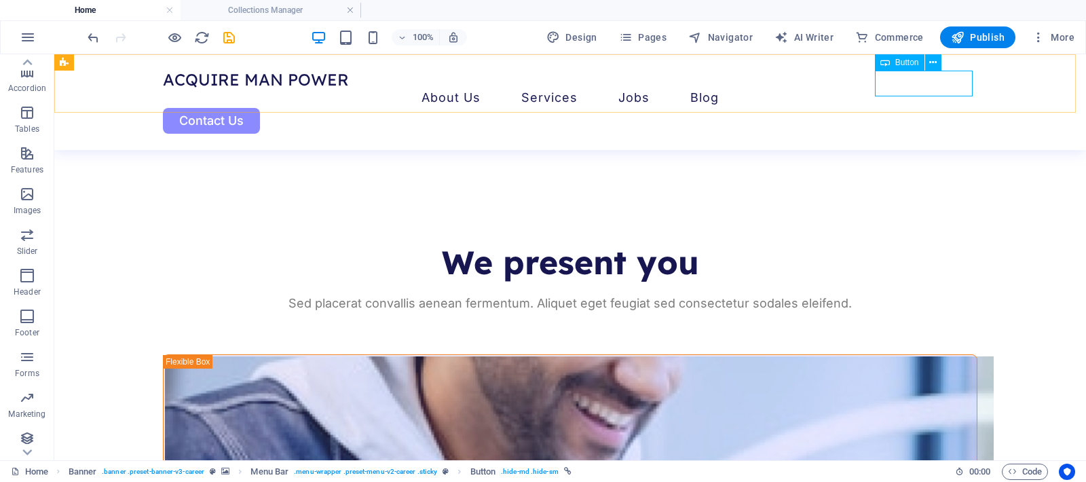
click at [928, 108] on div "Contact Us" at bounding box center [570, 121] width 815 height 26
click at [925, 108] on div "Contact Us" at bounding box center [570, 121] width 815 height 26
click at [800, 105] on div "Acquire Man Power About Us Services Job Seeking For Hiring Jobs Blog Contact Us" at bounding box center [570, 102] width 1032 height 96
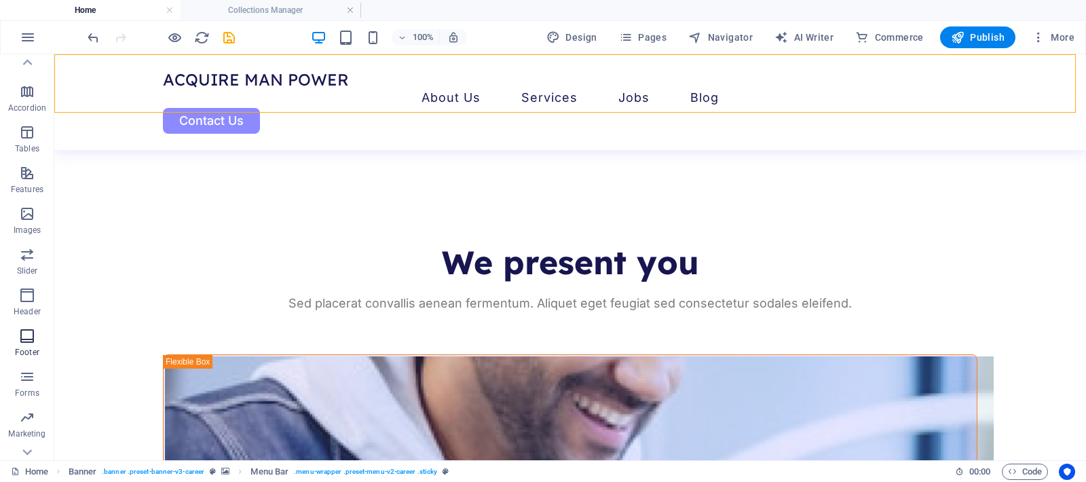
scroll to position [246, 0]
click at [730, 45] on button "Navigator" at bounding box center [720, 37] width 75 height 22
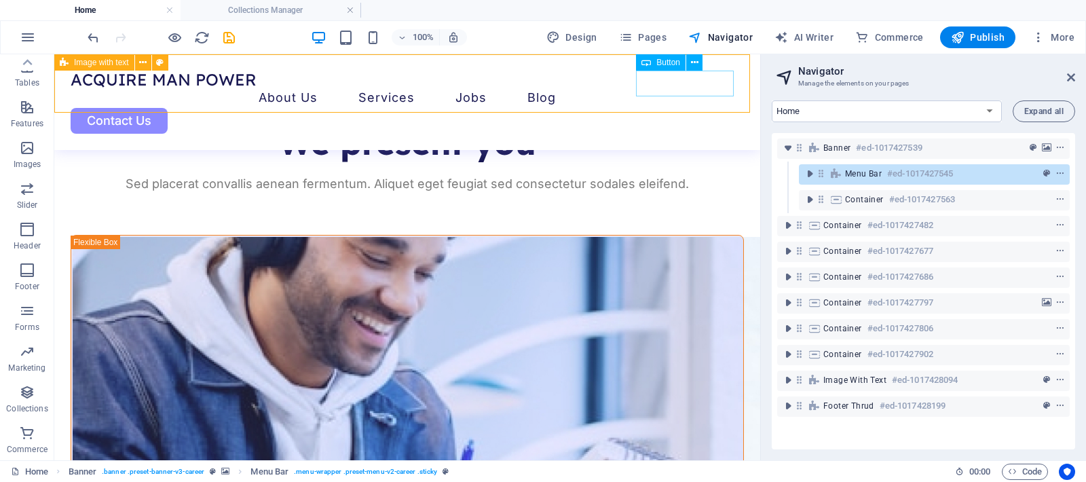
click at [665, 108] on div "Contact Us" at bounding box center [408, 121] width 674 height 26
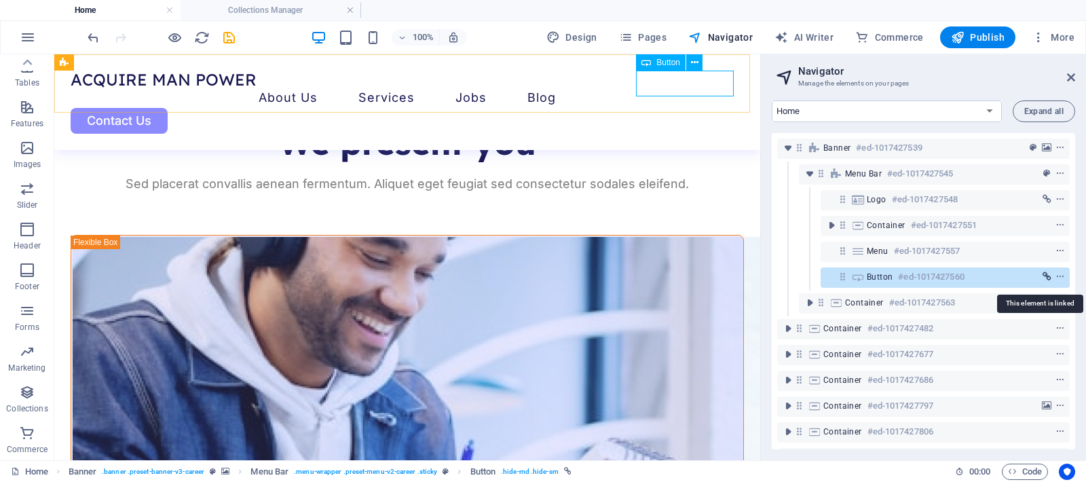
click at [1046, 276] on icon "link" at bounding box center [1047, 277] width 9 height 10
select select "7"
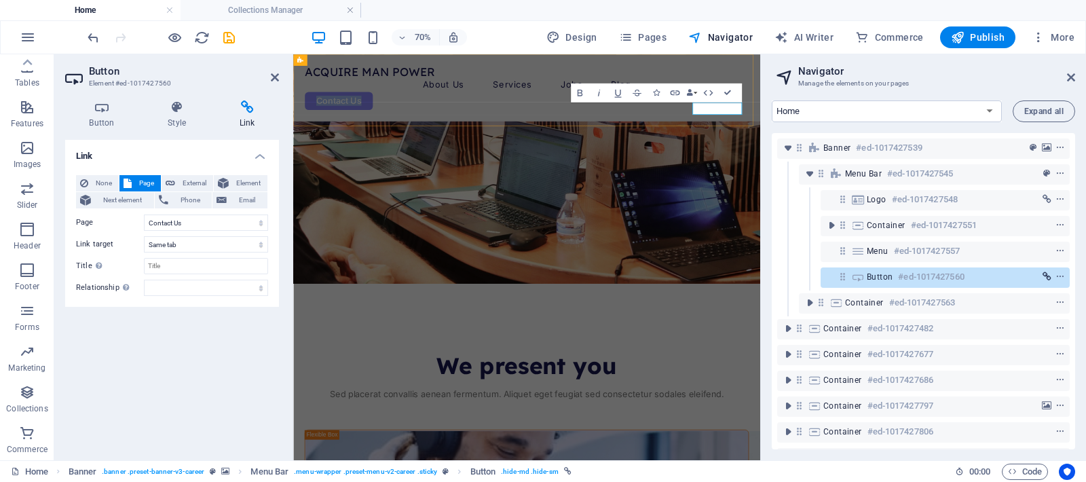
scroll to position [4329, 0]
click at [243, 198] on span "Email" at bounding box center [247, 200] width 33 height 16
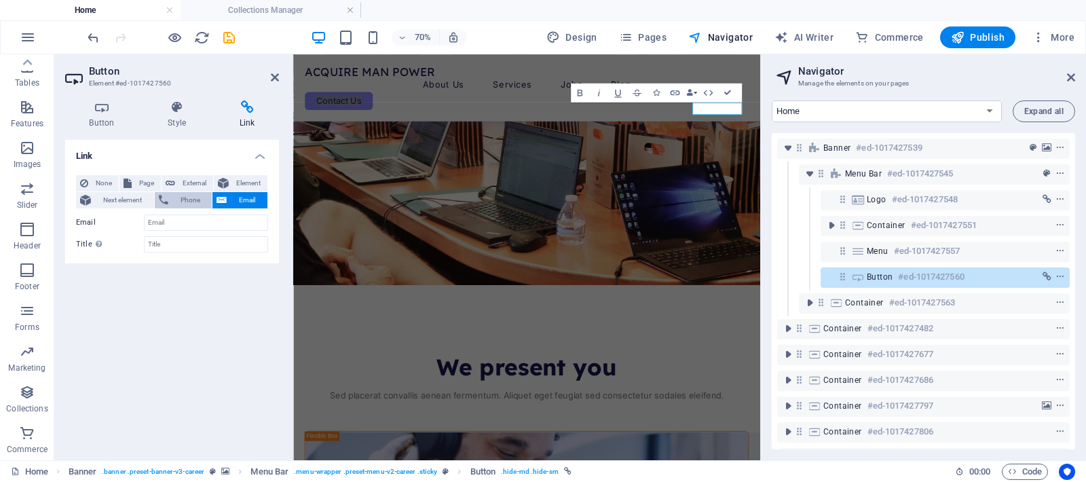
click at [198, 200] on span "Phone" at bounding box center [190, 200] width 36 height 16
click at [114, 202] on span "Next element" at bounding box center [122, 200] width 55 height 16
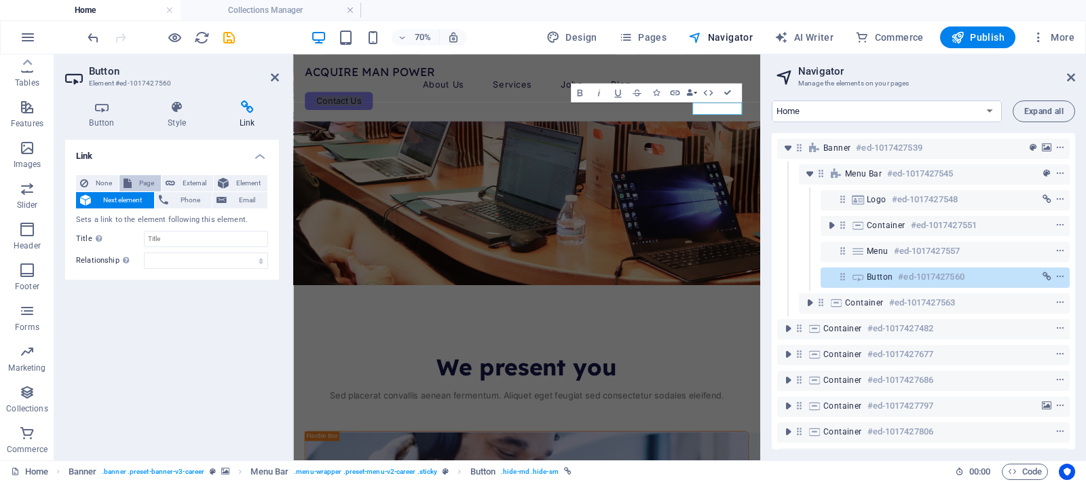
click at [136, 183] on span "Page" at bounding box center [146, 183] width 21 height 16
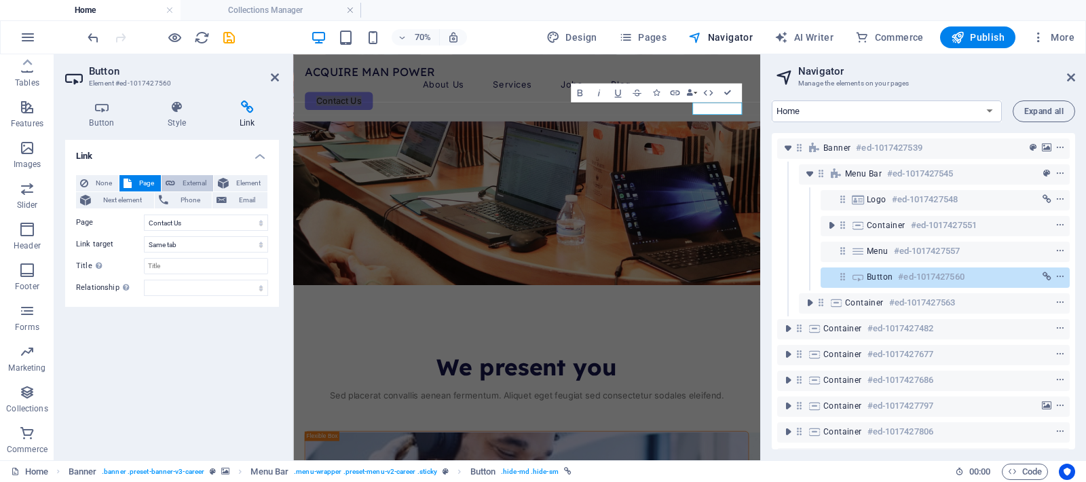
click at [194, 181] on span "External" at bounding box center [194, 183] width 30 height 16
click at [237, 179] on span "Element" at bounding box center [248, 183] width 31 height 16
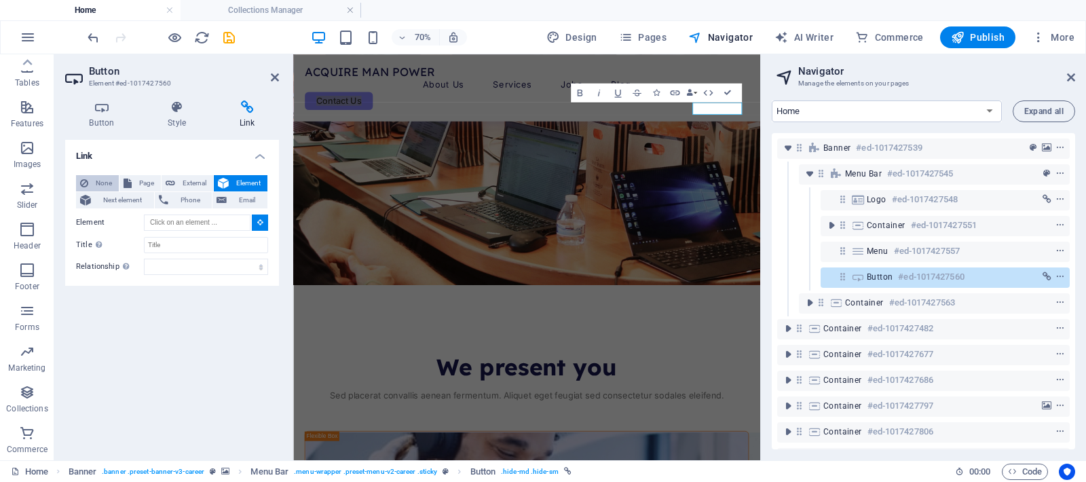
click at [89, 182] on button "None" at bounding box center [97, 183] width 43 height 16
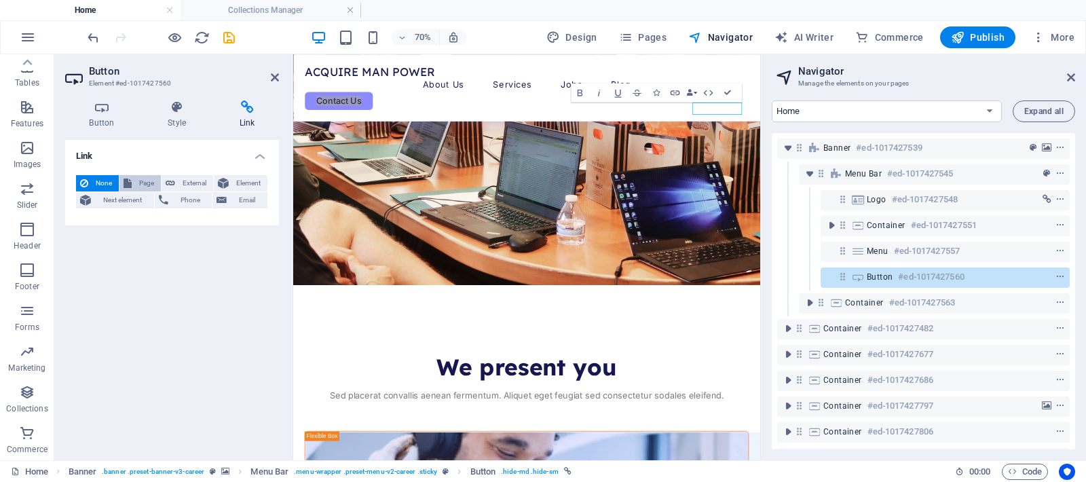
click at [137, 178] on span "Page" at bounding box center [146, 183] width 21 height 16
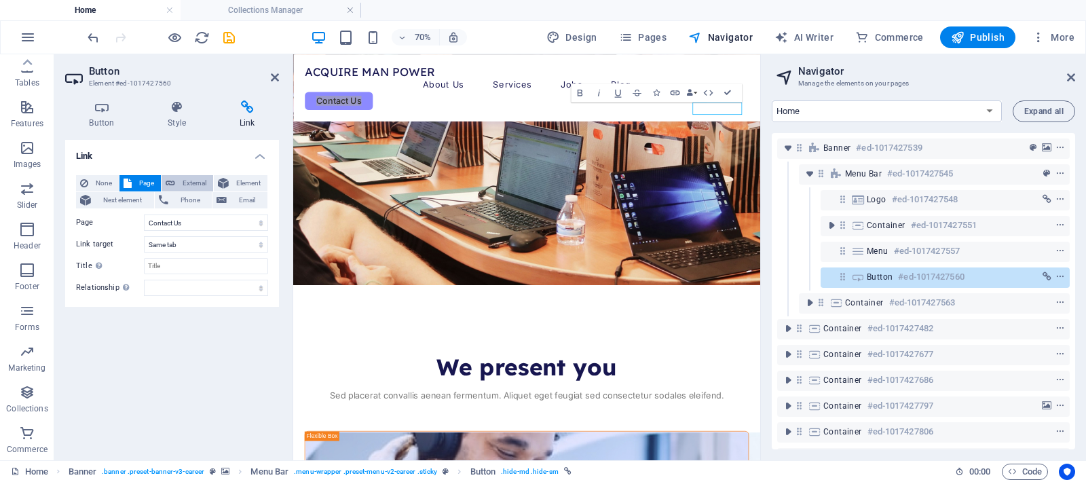
click at [178, 179] on button "External" at bounding box center [188, 183] width 52 height 16
select select "blank"
click at [246, 183] on span "Element" at bounding box center [248, 183] width 31 height 16
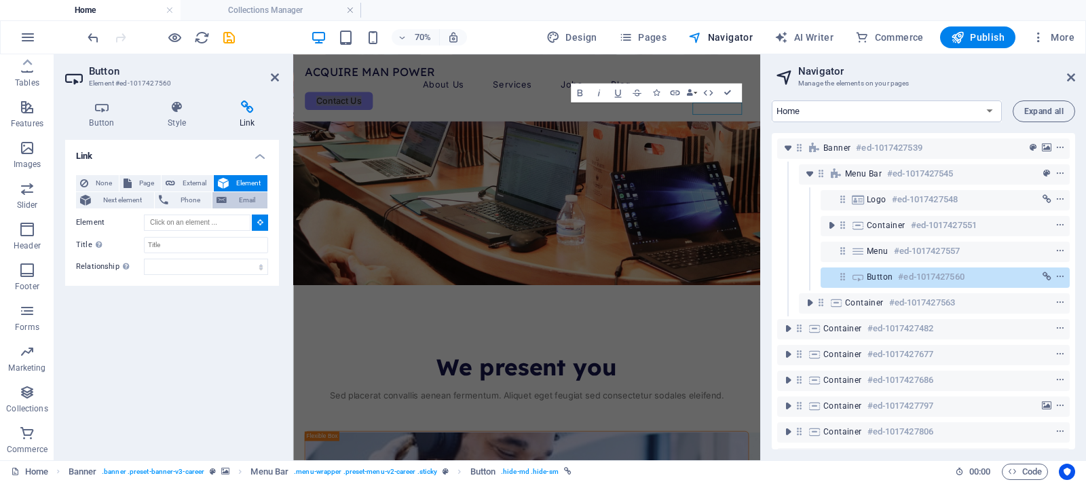
click at [244, 192] on span "Email" at bounding box center [247, 200] width 33 height 16
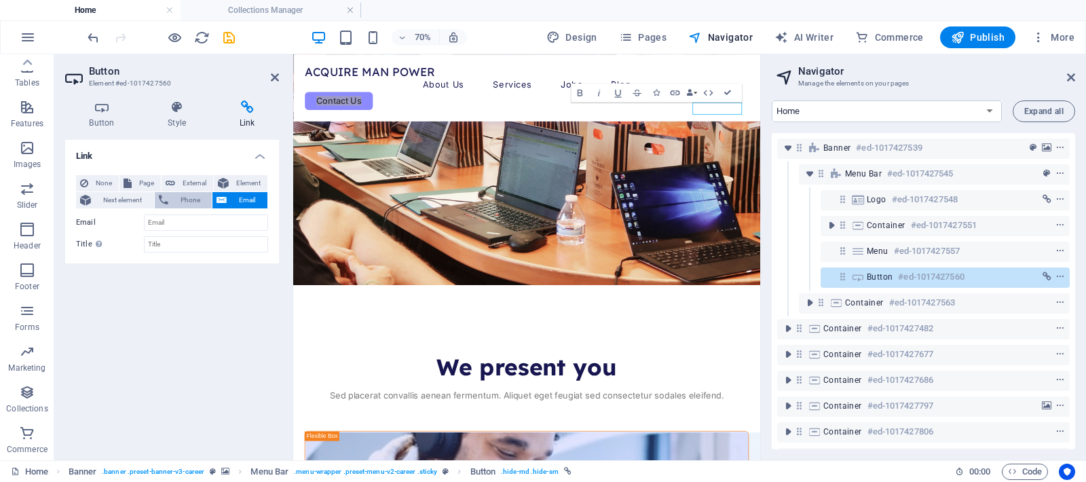
click at [177, 196] on span "Phone" at bounding box center [190, 200] width 36 height 16
click at [82, 200] on icon at bounding box center [85, 200] width 11 height 16
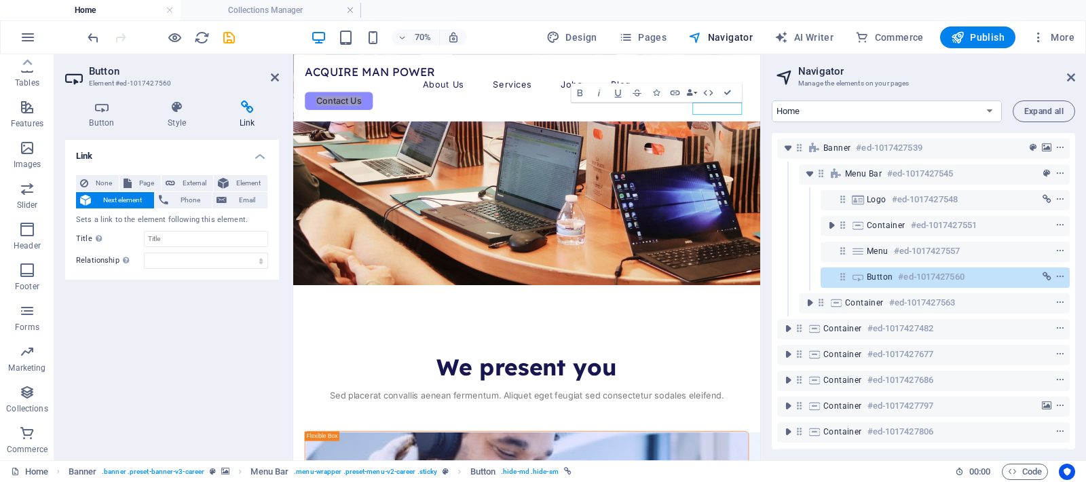
click at [277, 84] on header "Button Element #ed-1017427560" at bounding box center [172, 71] width 214 height 35
click at [276, 77] on icon at bounding box center [275, 77] width 8 height 11
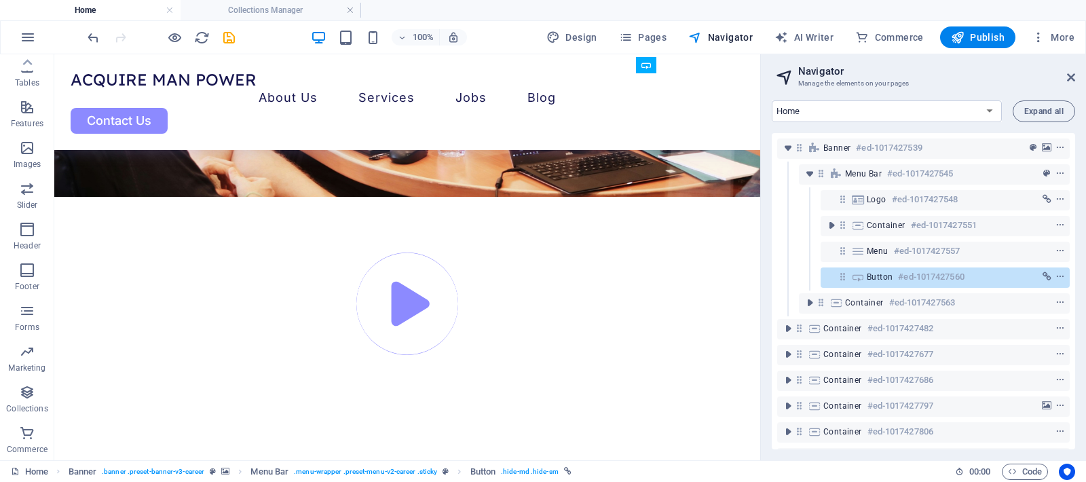
scroll to position [4257, 0]
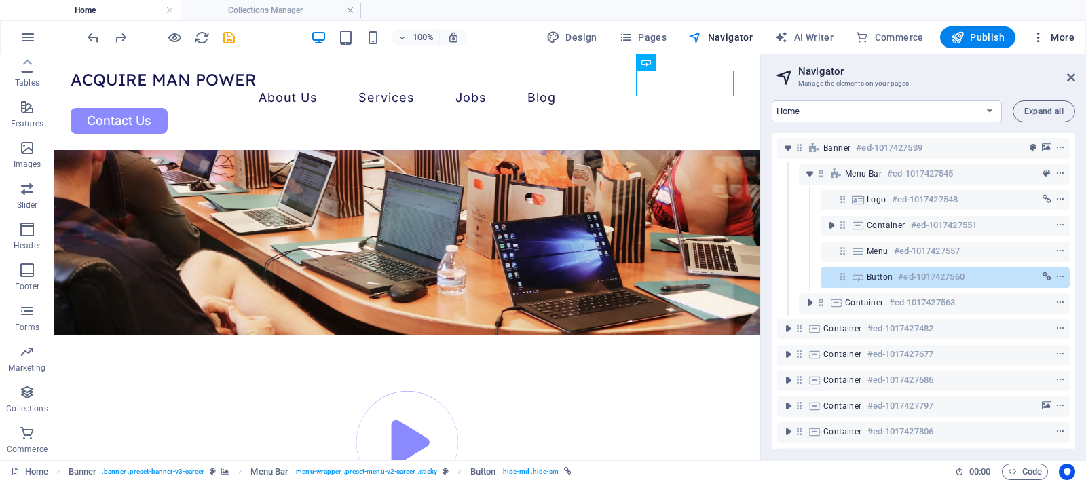
click at [1040, 37] on icon "button" at bounding box center [1039, 38] width 14 height 14
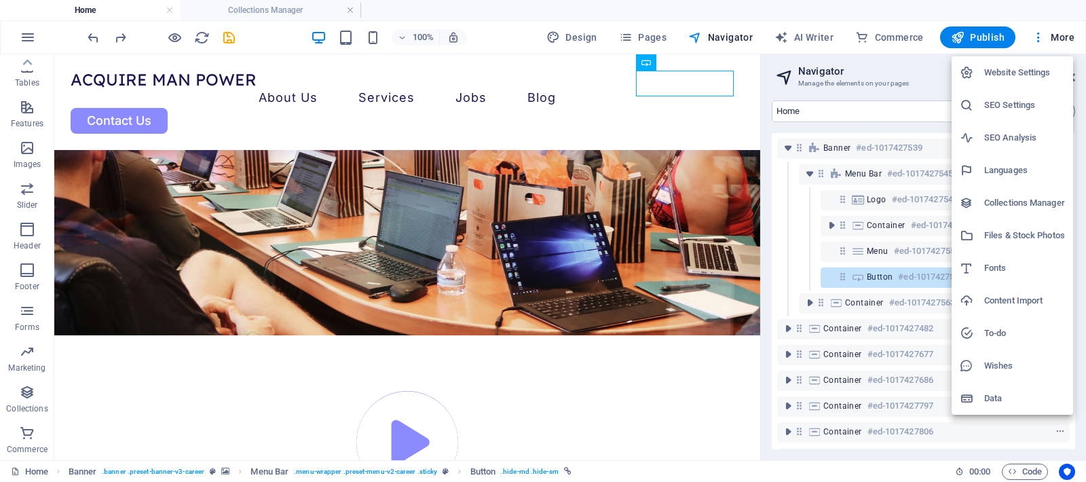
click at [1026, 71] on h6 "Website Settings" at bounding box center [1025, 73] width 81 height 16
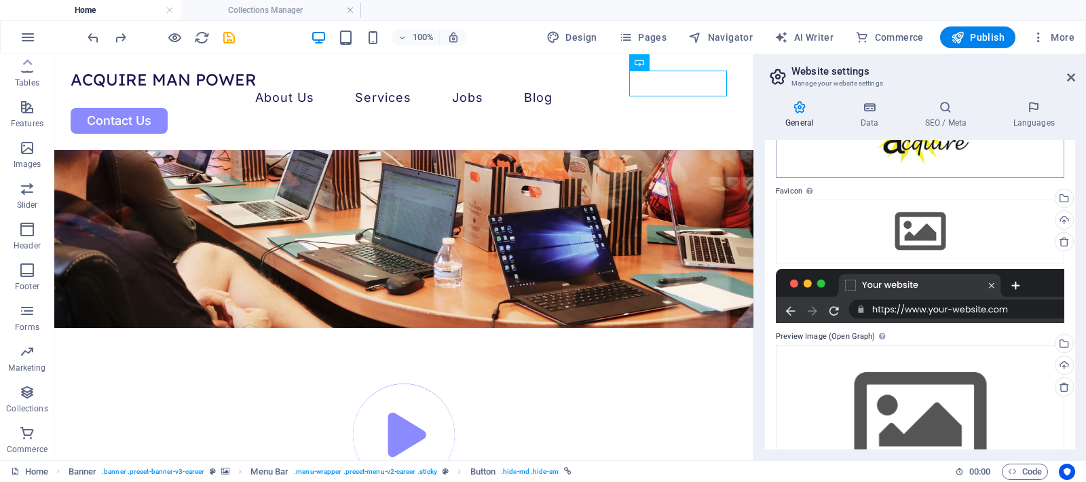
scroll to position [198, 0]
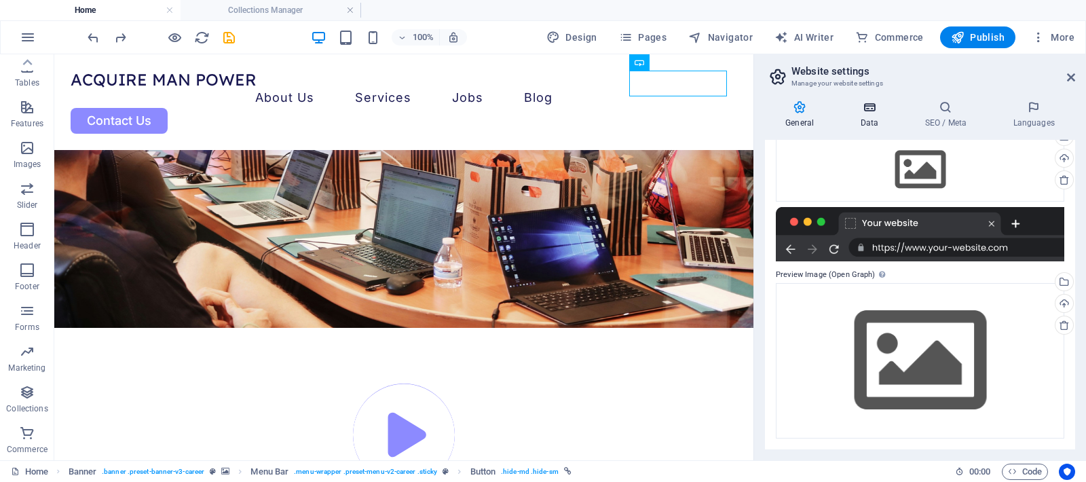
click at [867, 113] on icon at bounding box center [869, 107] width 59 height 14
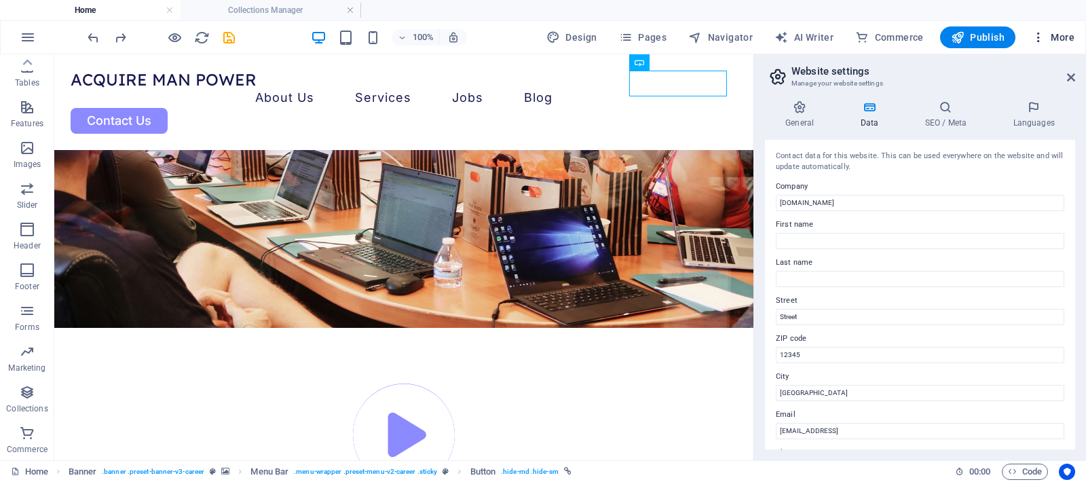
click at [1035, 37] on icon "button" at bounding box center [1039, 38] width 14 height 14
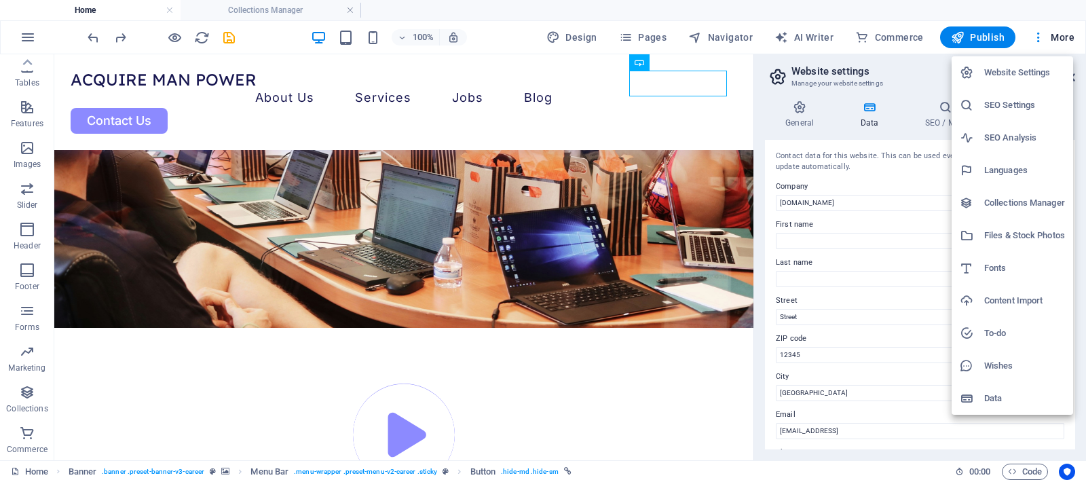
click at [1022, 197] on h6 "Collections Manager" at bounding box center [1025, 203] width 81 height 16
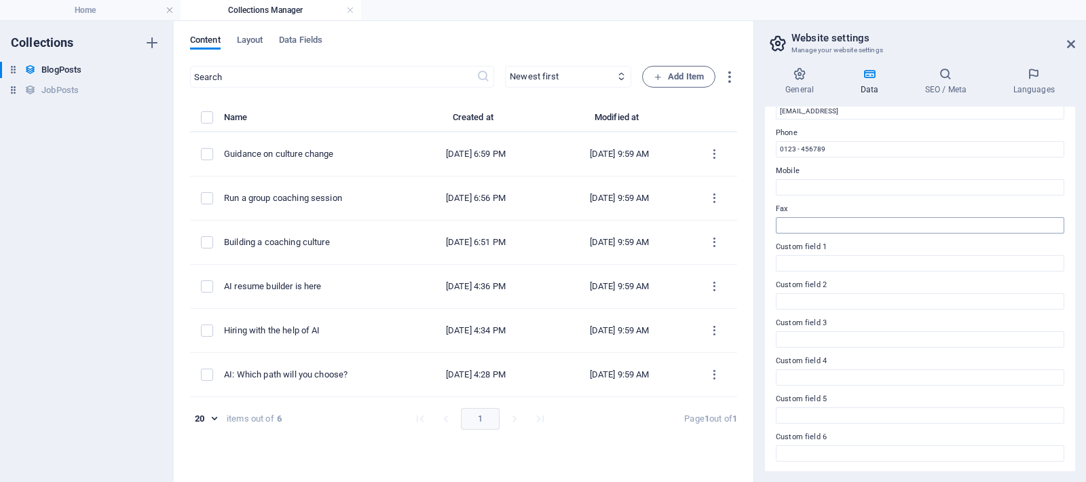
scroll to position [0, 0]
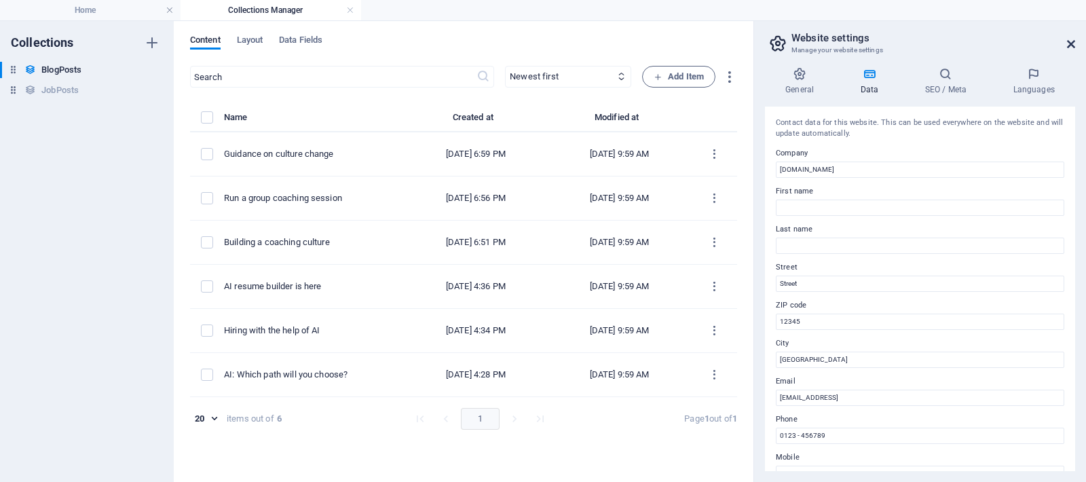
click at [1070, 50] on link at bounding box center [1071, 45] width 8 height 12
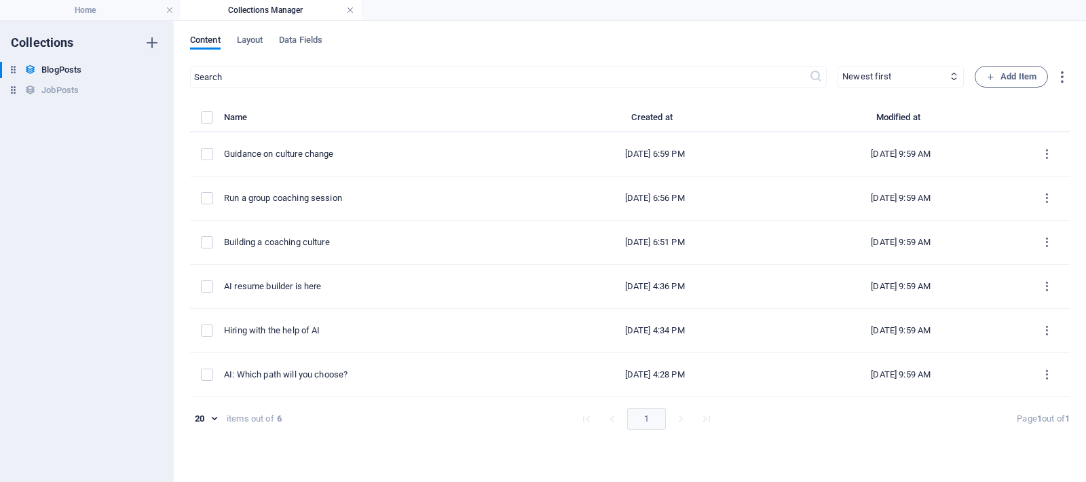
click at [353, 8] on link at bounding box center [350, 10] width 8 height 13
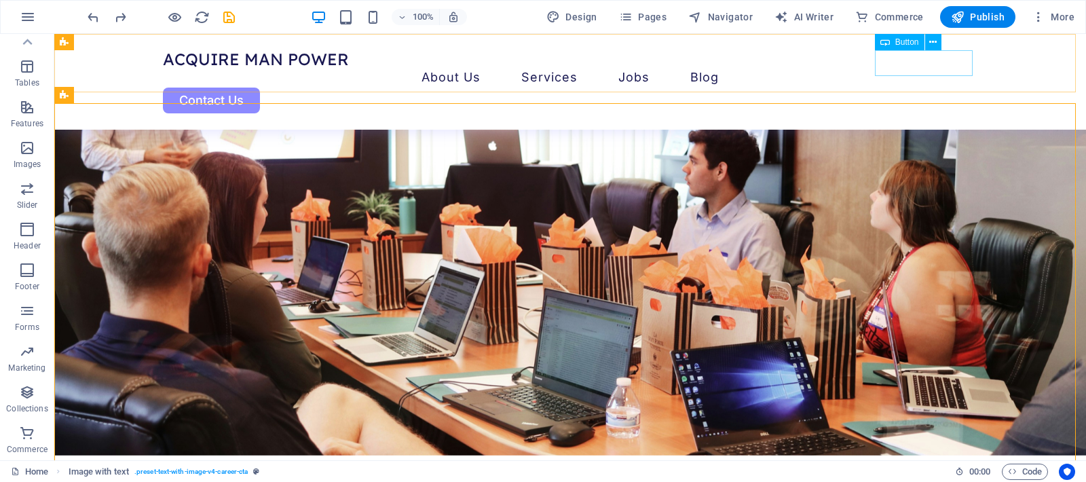
click at [936, 88] on div "Contact Us" at bounding box center [570, 101] width 815 height 26
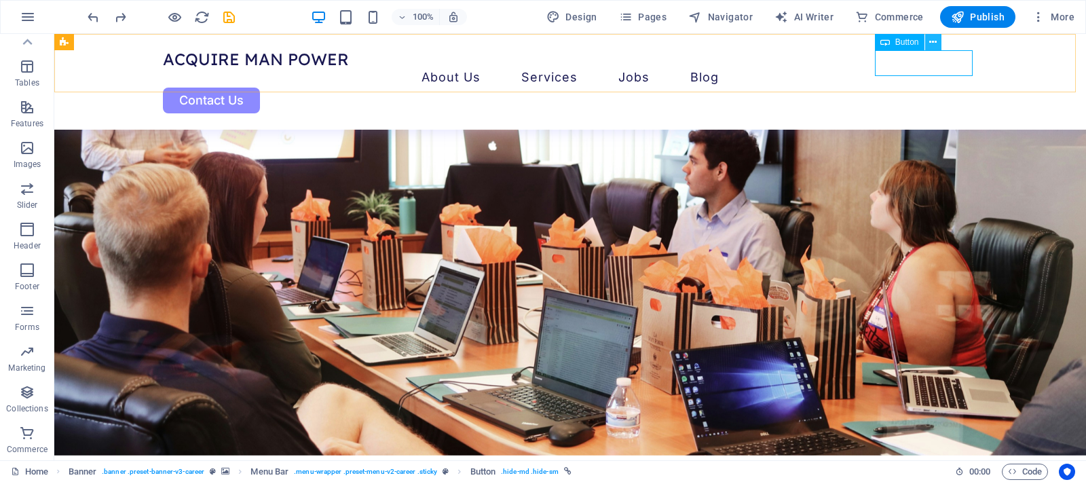
click at [934, 41] on icon at bounding box center [933, 42] width 7 height 14
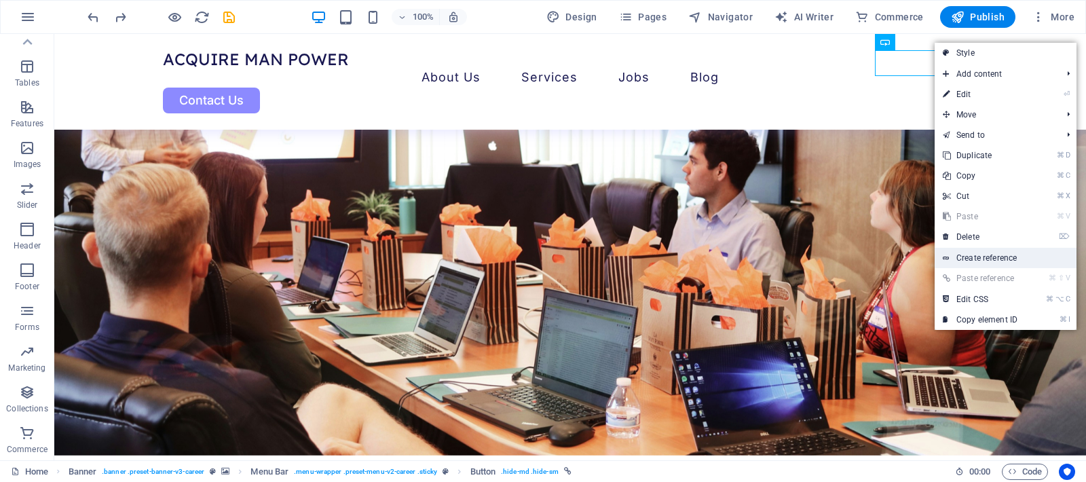
click at [987, 256] on link "Create reference" at bounding box center [1006, 258] width 142 height 20
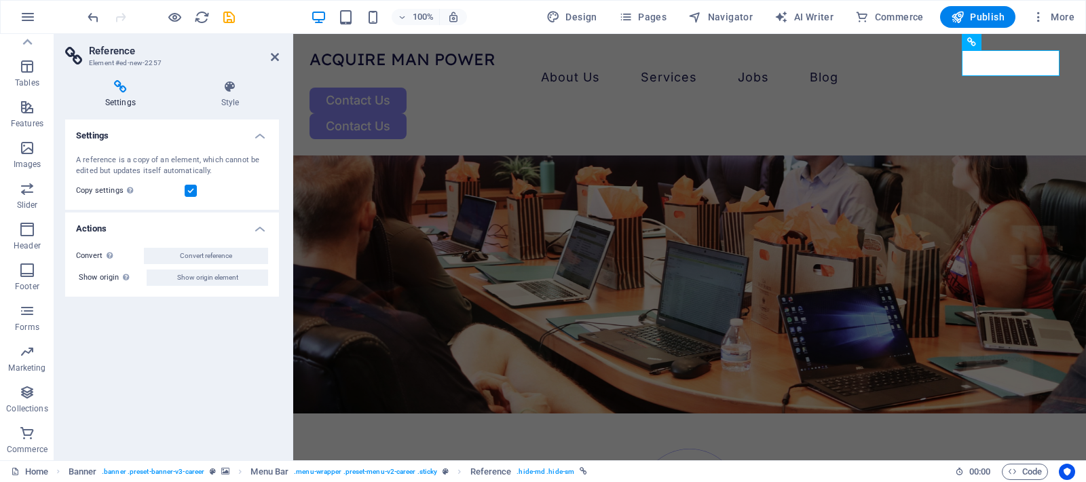
click at [119, 90] on icon at bounding box center [120, 87] width 111 height 14
click at [240, 103] on h4 "Style" at bounding box center [230, 94] width 98 height 29
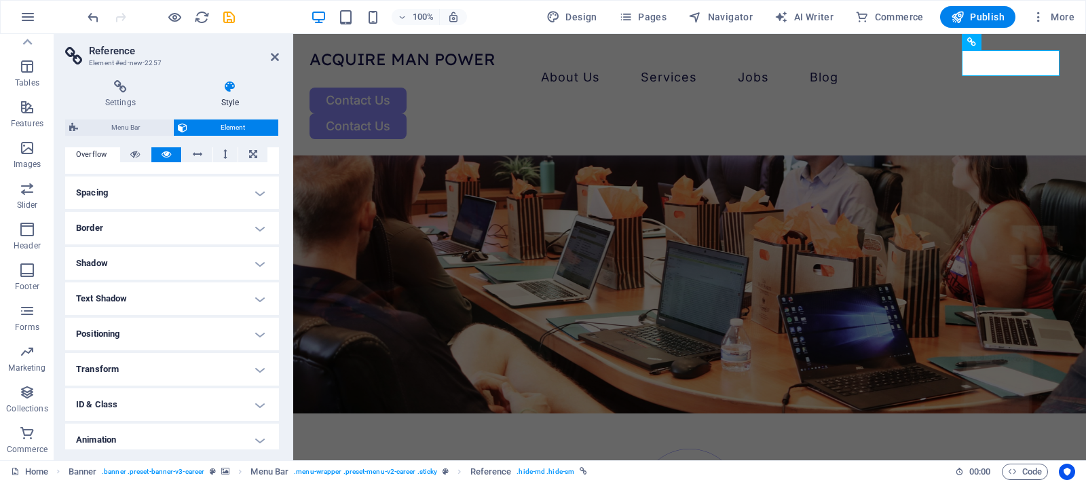
scroll to position [271, 0]
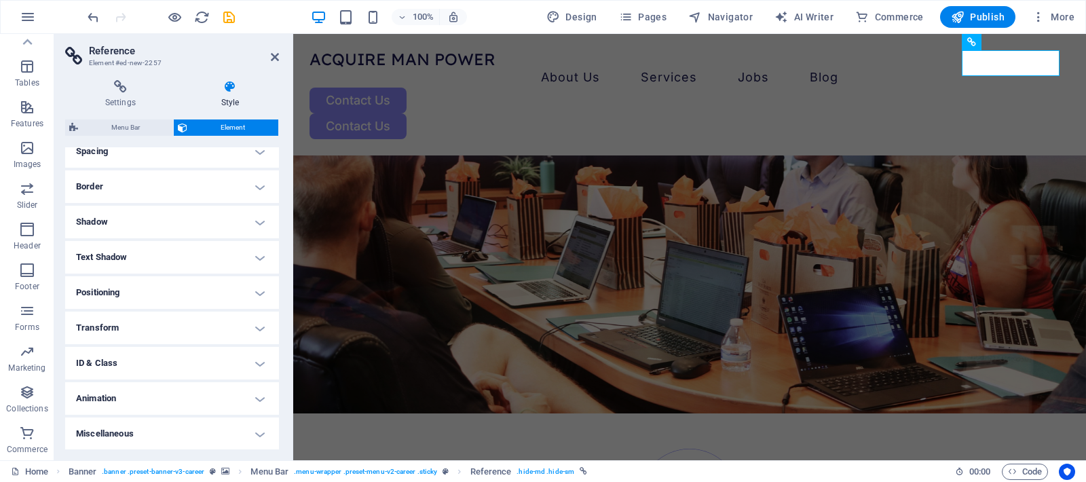
click at [179, 333] on h4 "Transform" at bounding box center [172, 328] width 214 height 33
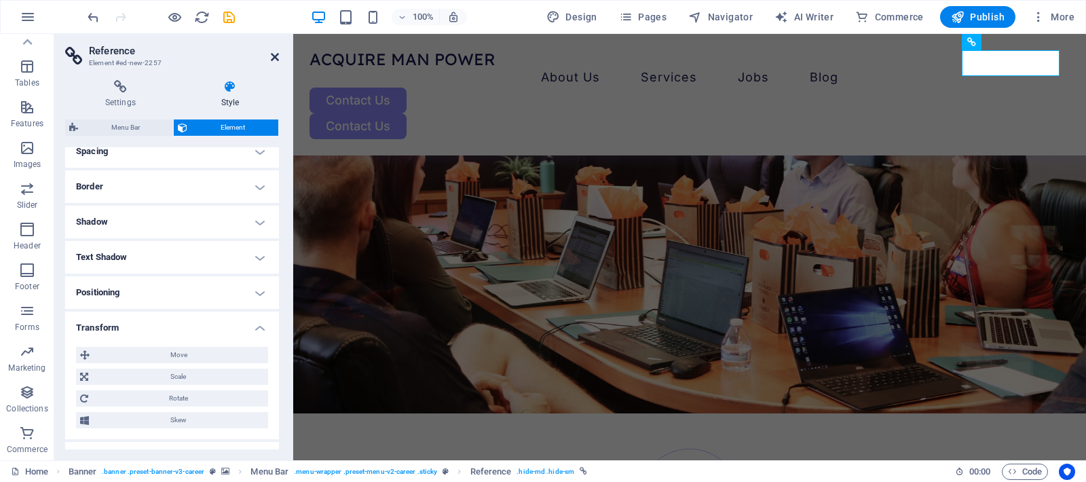
click at [272, 56] on icon at bounding box center [275, 57] width 8 height 11
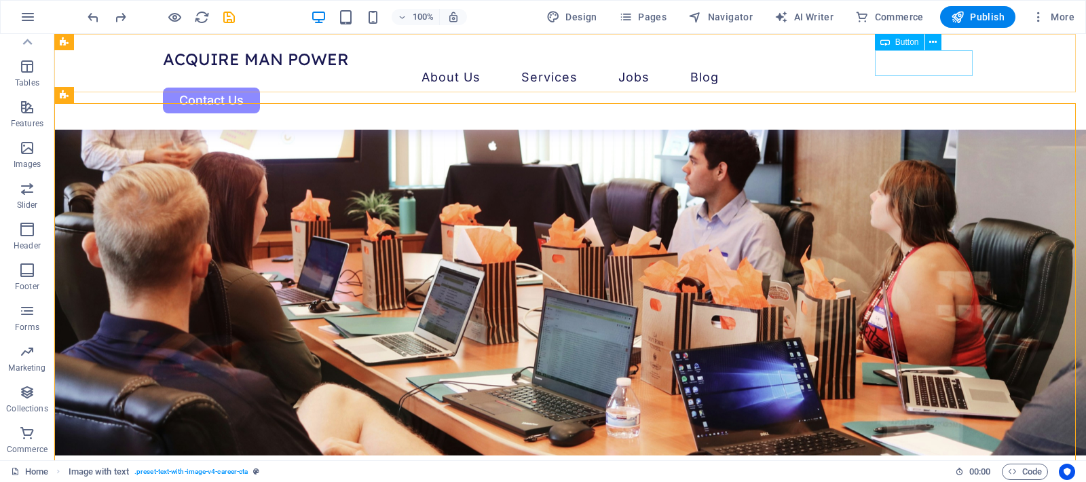
click at [942, 88] on div "Contact Us" at bounding box center [570, 101] width 815 height 26
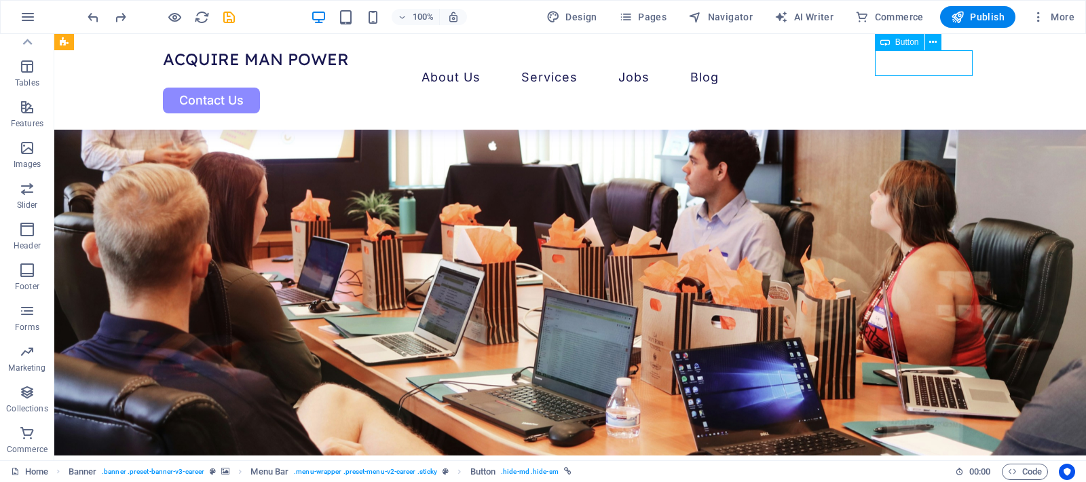
click at [942, 88] on div "Contact Us" at bounding box center [570, 101] width 815 height 26
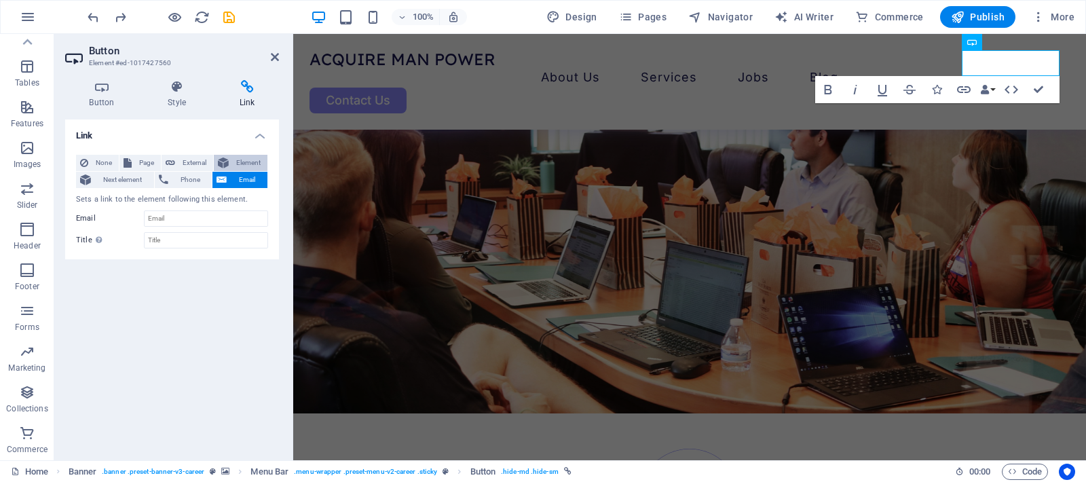
click at [251, 164] on span "Element" at bounding box center [248, 163] width 31 height 16
click at [193, 159] on span "External" at bounding box center [194, 163] width 30 height 16
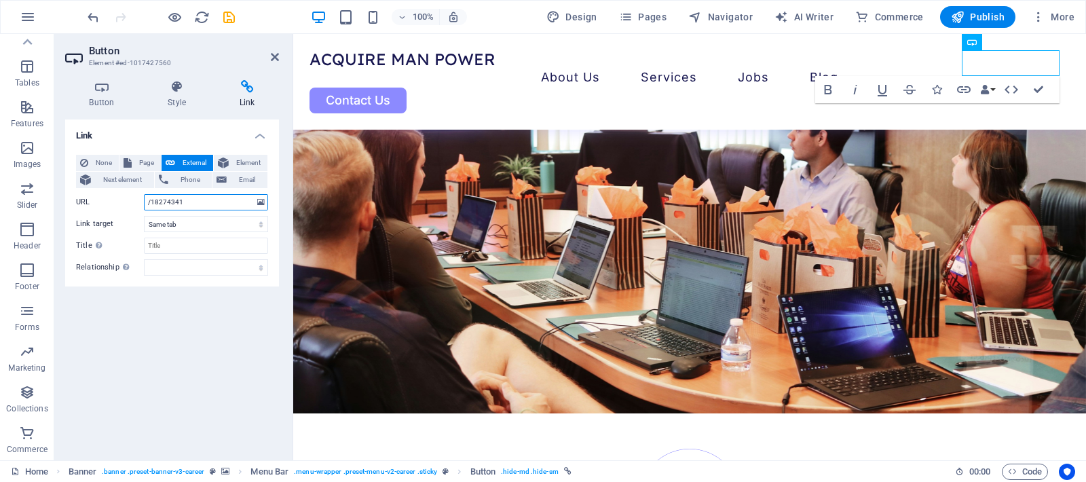
select select "blank"
click at [238, 160] on span "Element" at bounding box center [248, 163] width 31 height 16
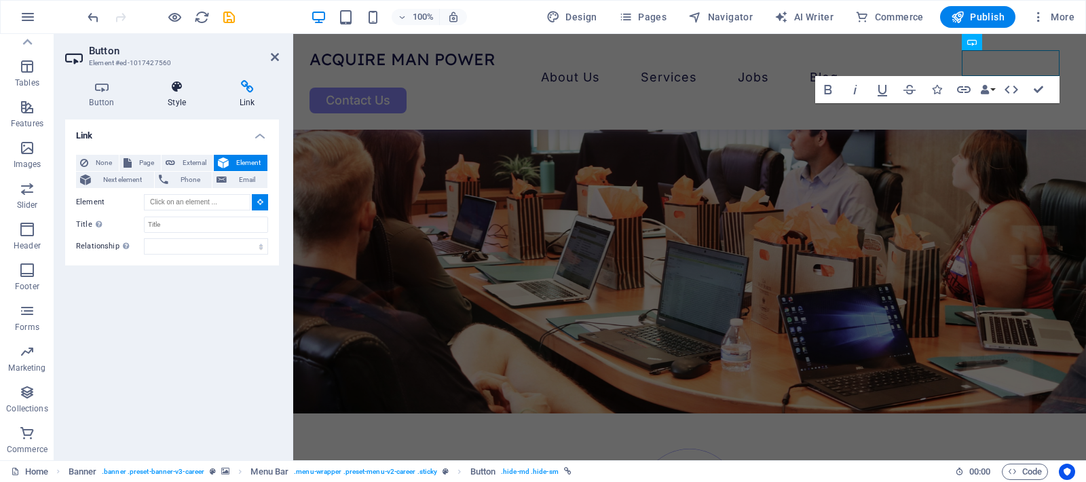
click at [177, 91] on icon at bounding box center [177, 87] width 67 height 14
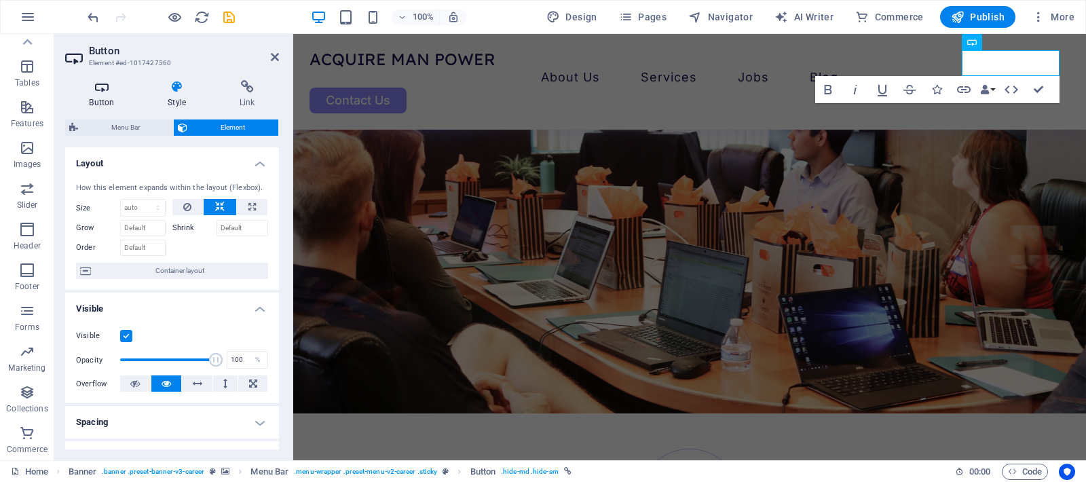
click at [100, 95] on h4 "Button" at bounding box center [104, 94] width 79 height 29
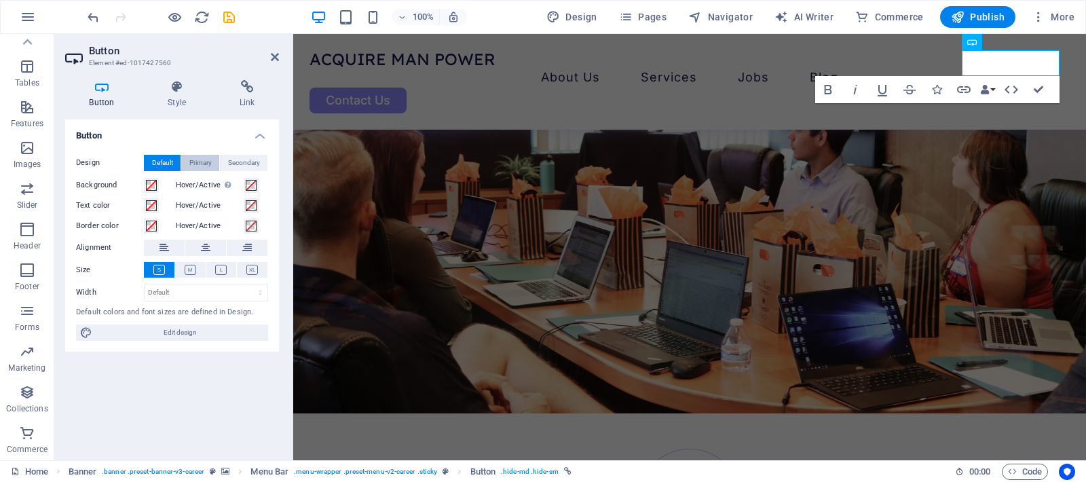
click at [199, 162] on span "Primary" at bounding box center [200, 163] width 22 height 16
click at [261, 158] on button "Secondary" at bounding box center [244, 163] width 48 height 16
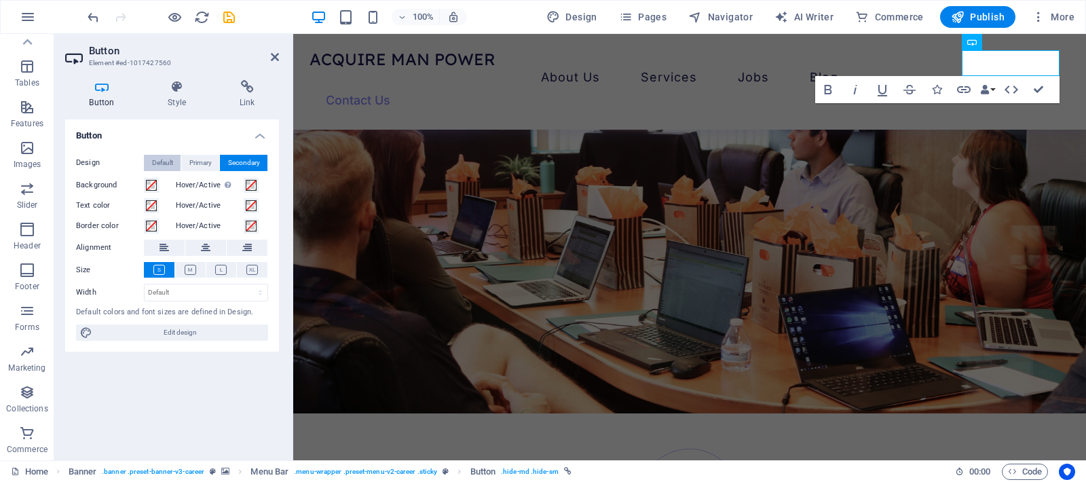
click at [154, 161] on span "Default" at bounding box center [162, 163] width 21 height 16
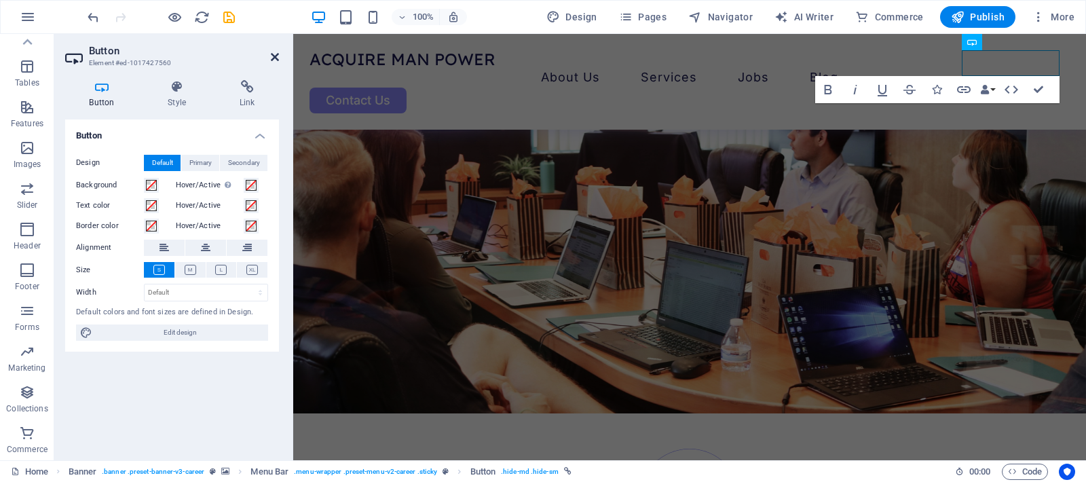
click at [274, 60] on icon at bounding box center [275, 57] width 8 height 11
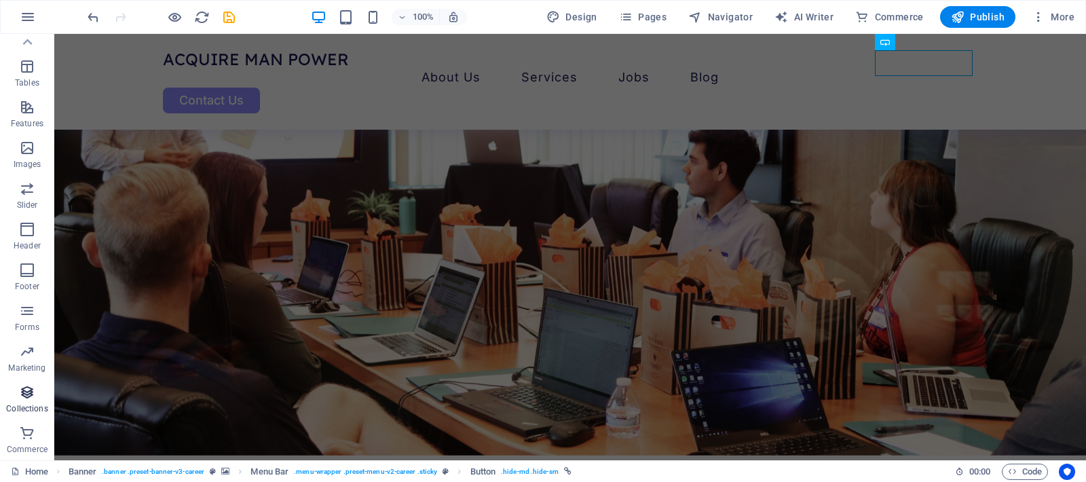
click at [38, 401] on span "Collections" at bounding box center [27, 400] width 54 height 33
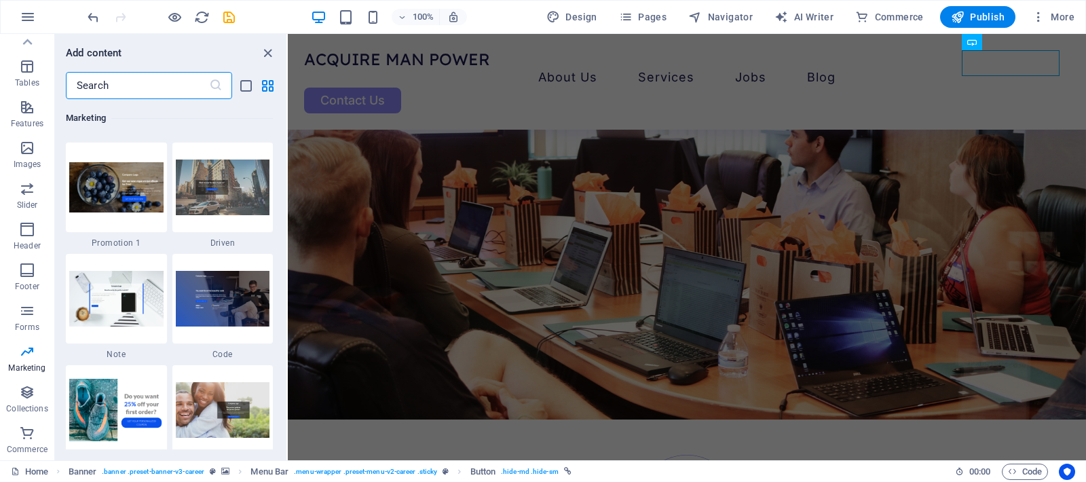
scroll to position [11704, 0]
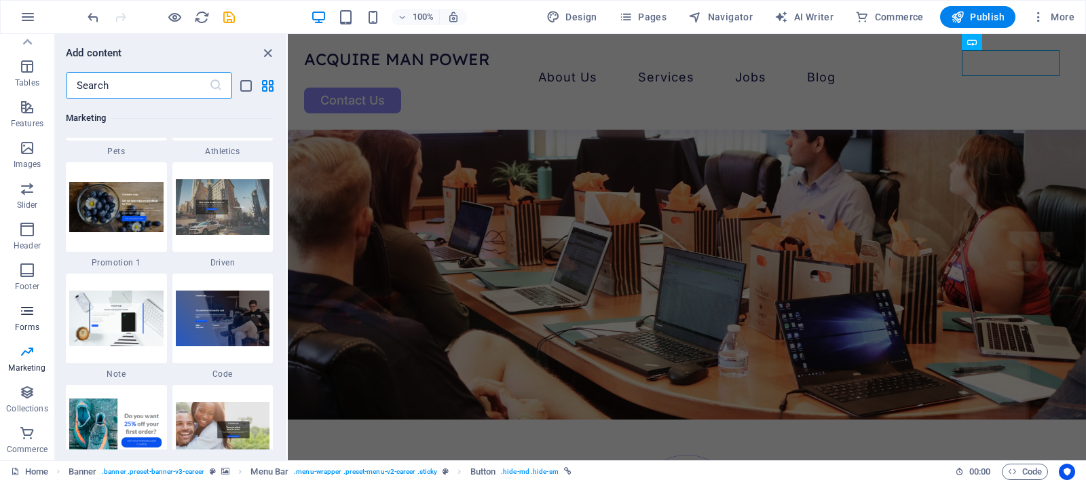
click at [24, 315] on icon "button" at bounding box center [27, 311] width 16 height 16
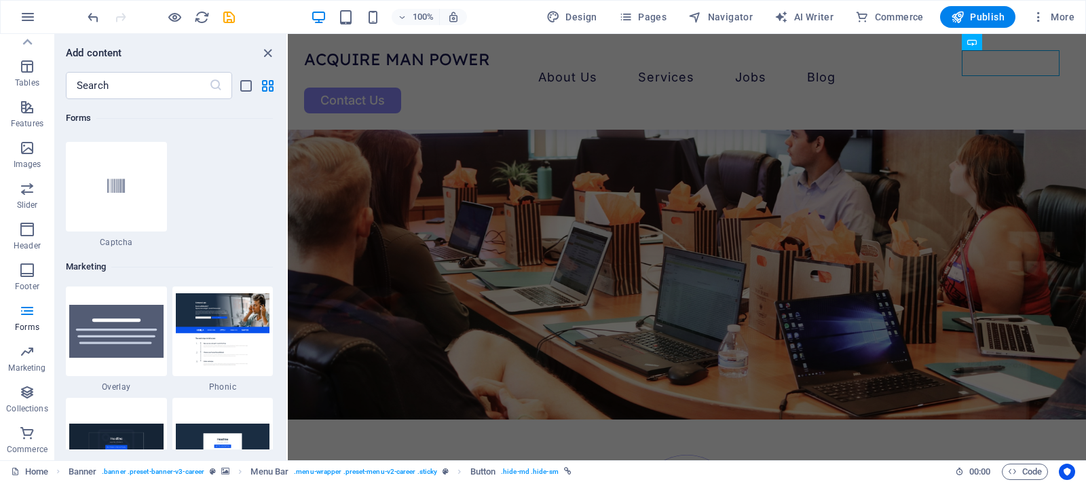
scroll to position [10994, 0]
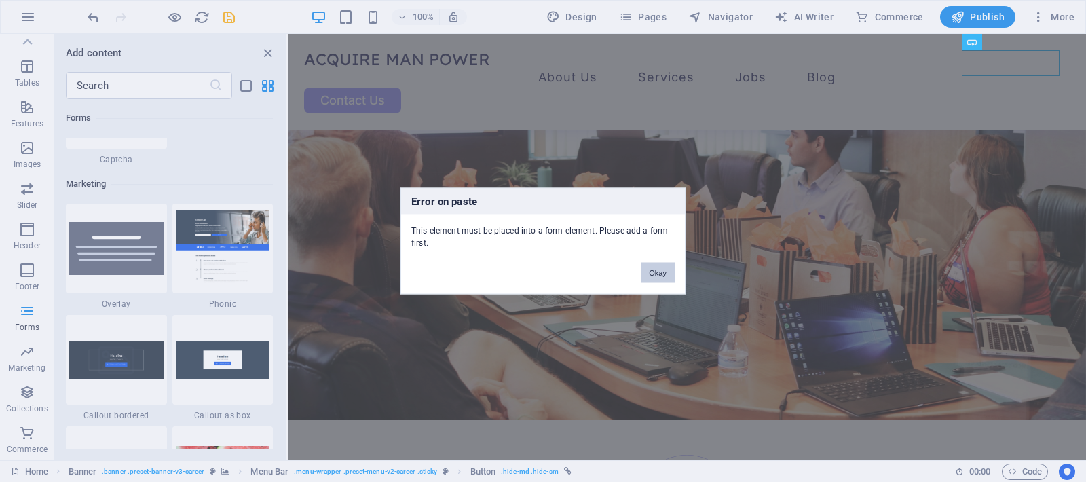
click at [653, 274] on button "Okay" at bounding box center [658, 273] width 34 height 20
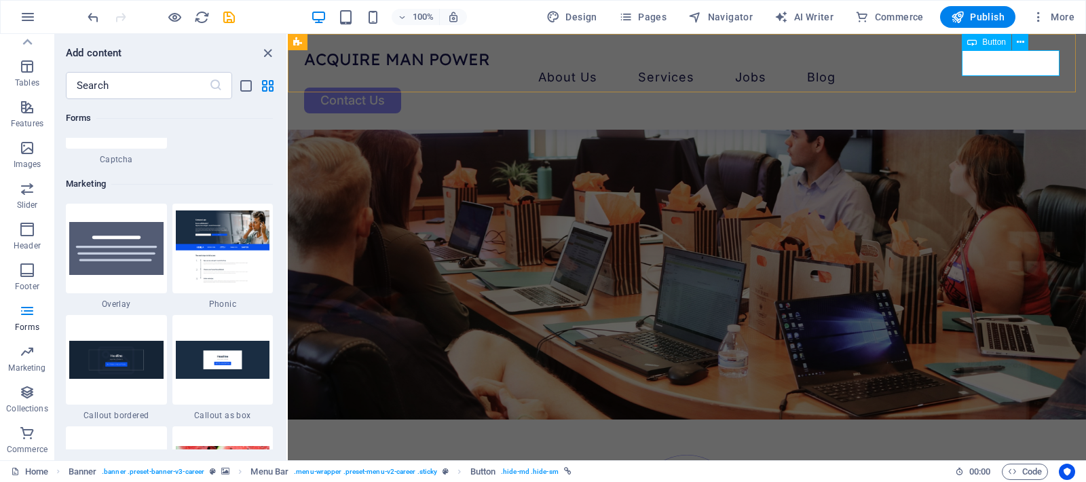
click at [1013, 88] on div "Contact Us" at bounding box center [687, 101] width 766 height 26
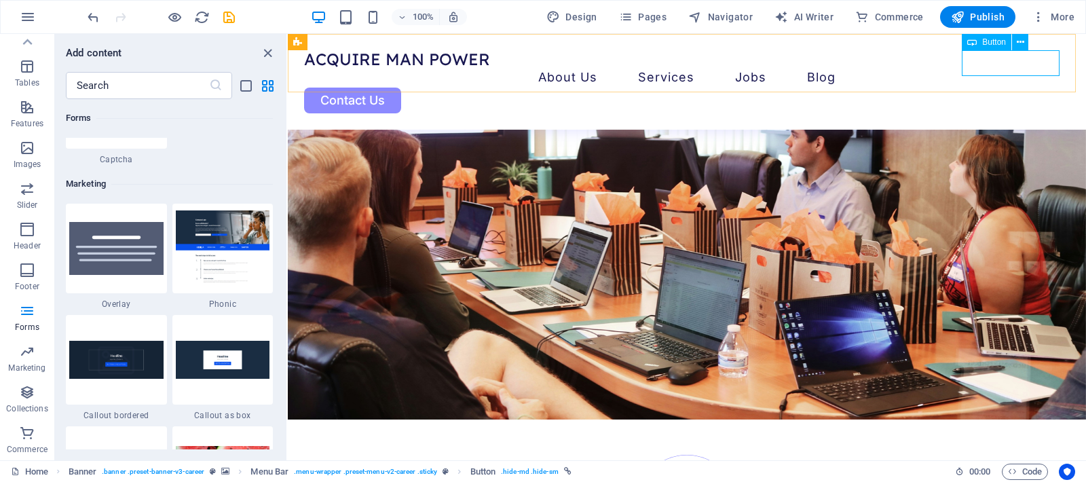
click at [1010, 88] on div "Contact Us" at bounding box center [687, 101] width 766 height 26
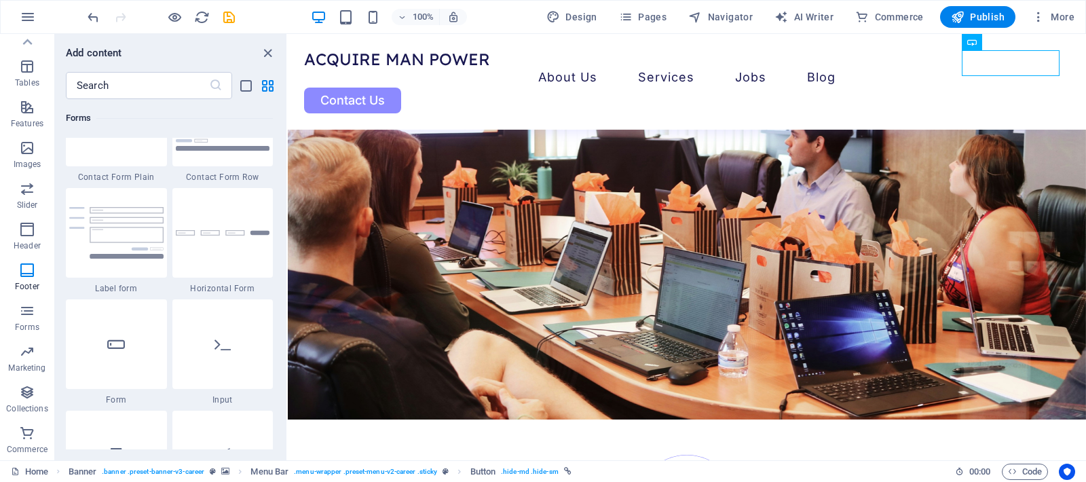
scroll to position [10164, 0]
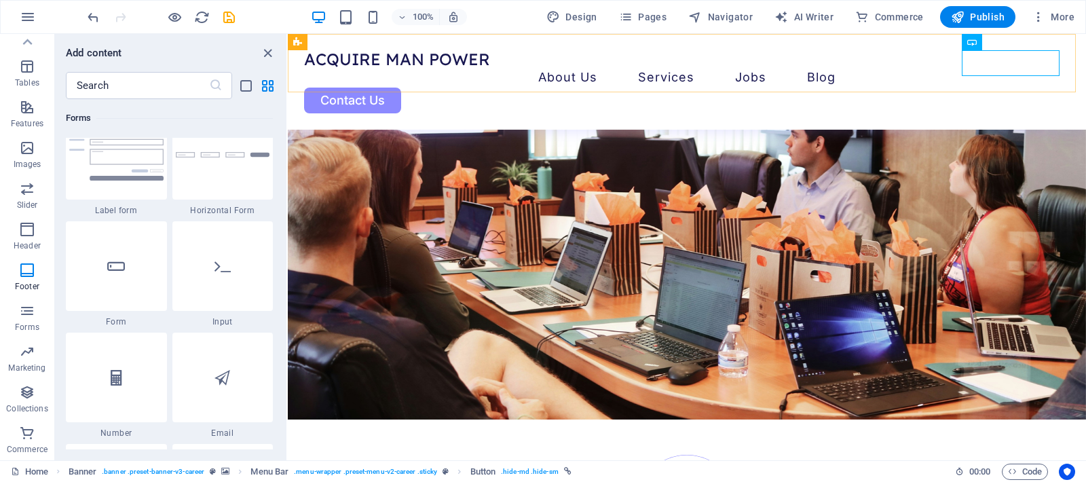
click at [932, 84] on div "Acquire Man Power About Us Services Job Seeking For Hiring Jobs Blog Contact Us" at bounding box center [687, 82] width 799 height 96
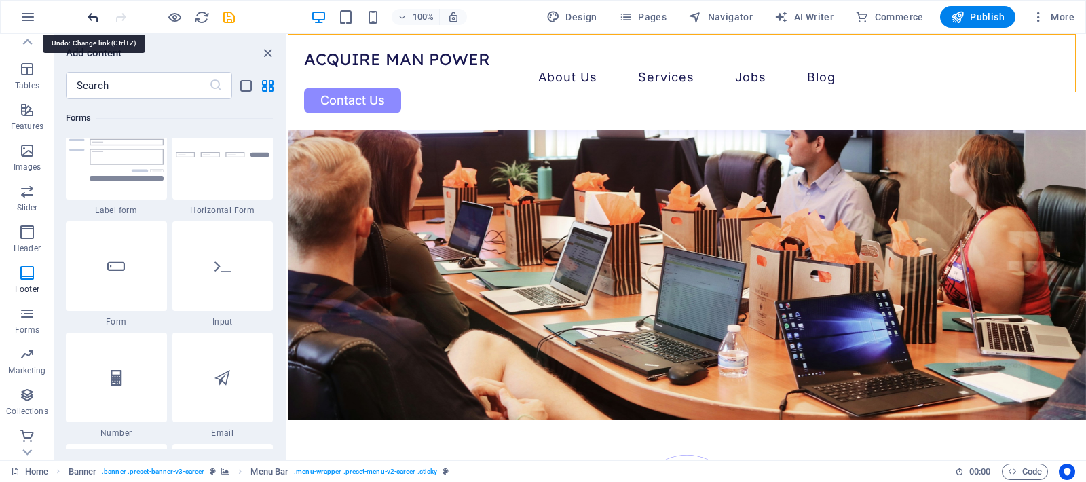
click at [88, 14] on icon "undo" at bounding box center [94, 18] width 16 height 16
click at [25, 15] on icon "button" at bounding box center [28, 17] width 16 height 16
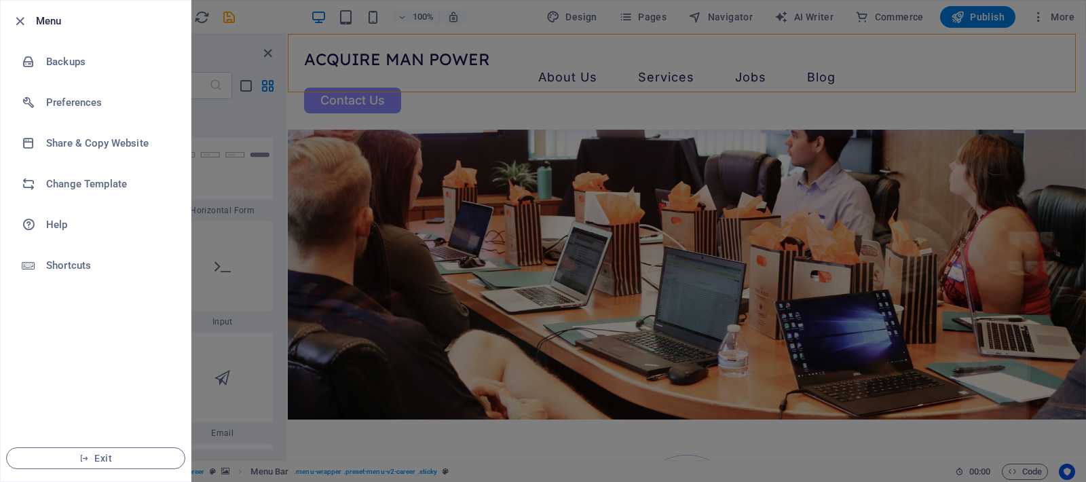
click at [285, 16] on div at bounding box center [543, 241] width 1086 height 482
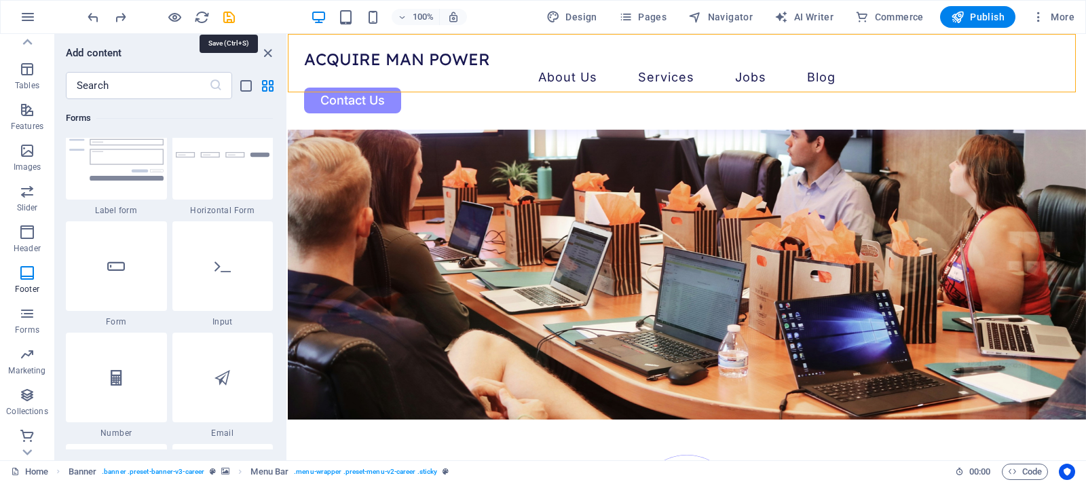
click at [227, 18] on icon "save" at bounding box center [229, 18] width 16 height 16
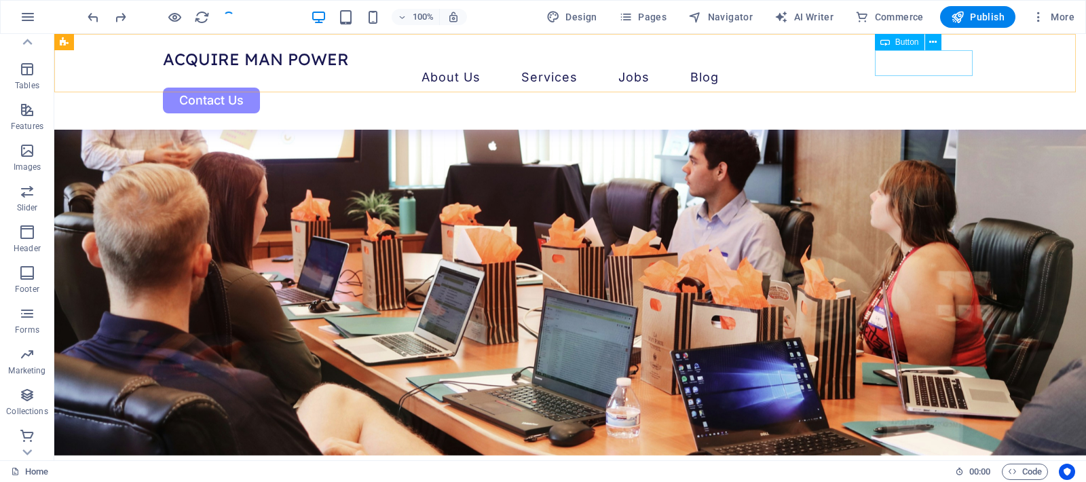
click at [923, 88] on div "Contact Us" at bounding box center [570, 101] width 815 height 26
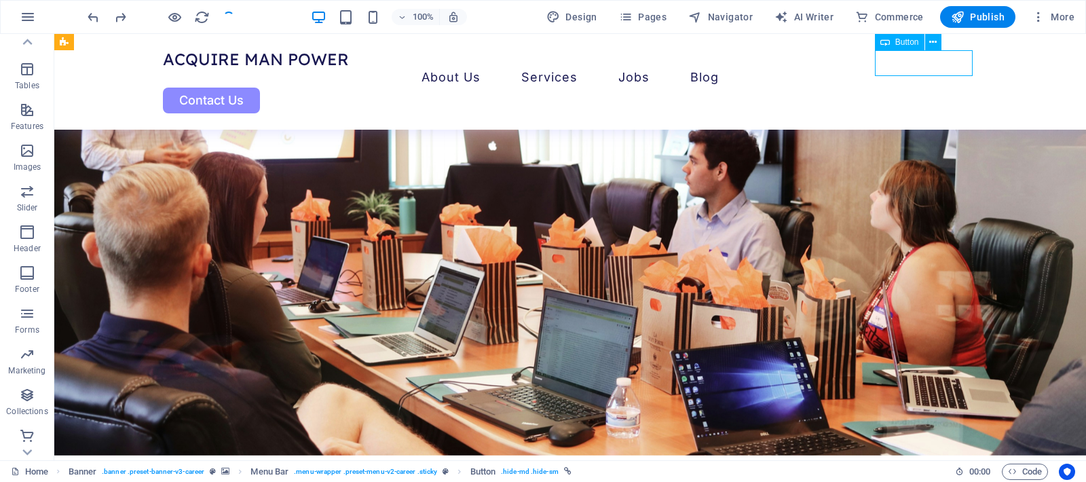
click at [923, 88] on div "Contact Us" at bounding box center [570, 101] width 815 height 26
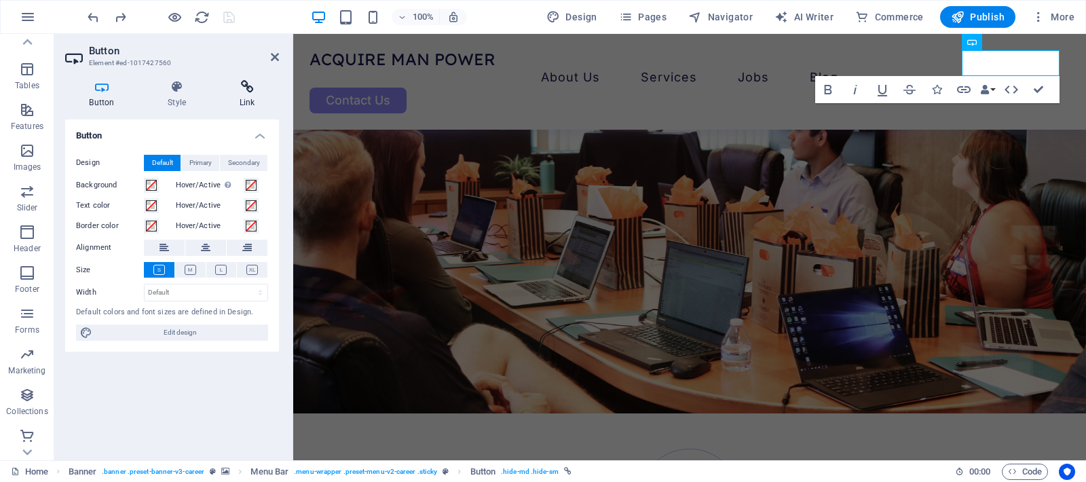
click at [245, 92] on icon at bounding box center [247, 87] width 64 height 14
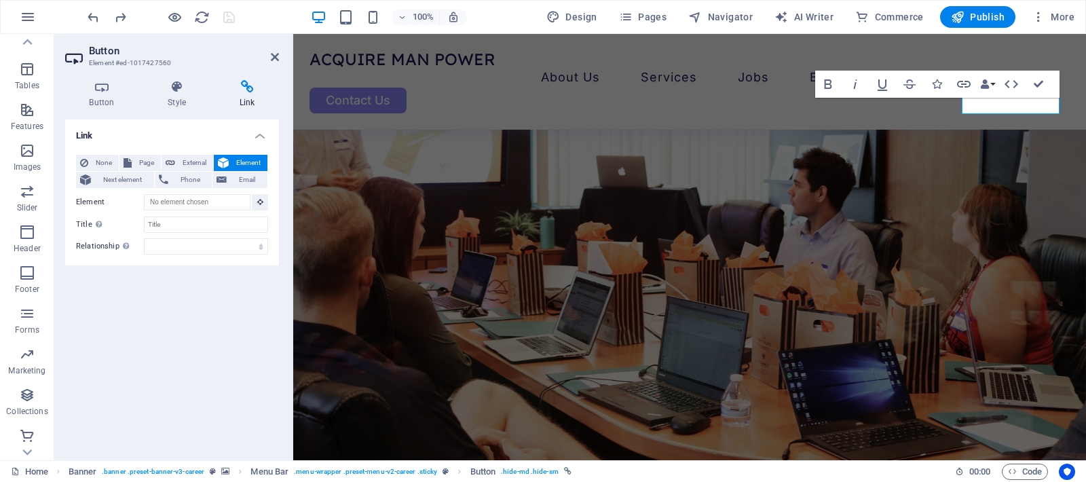
scroll to position [4199, 0]
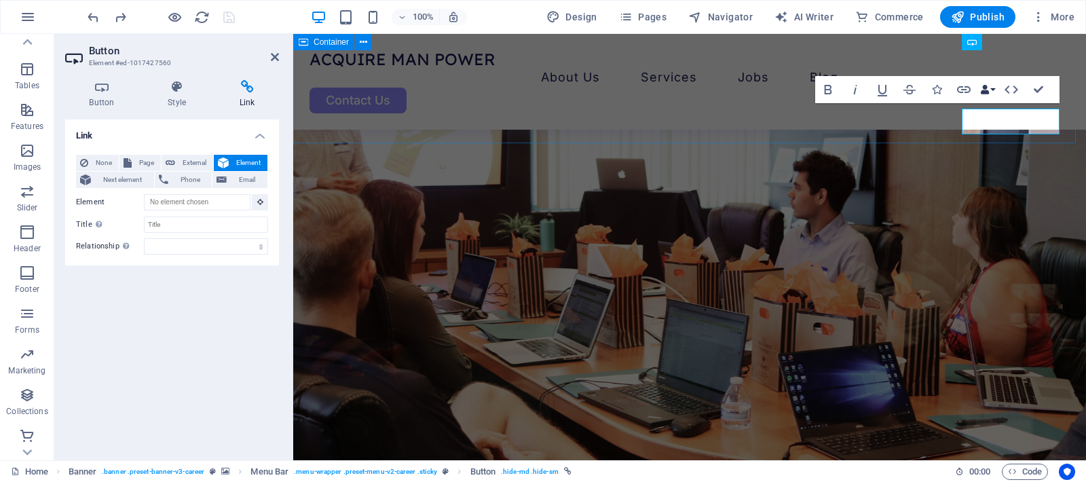
click at [991, 88] on button "Data Bindings" at bounding box center [987, 89] width 19 height 27
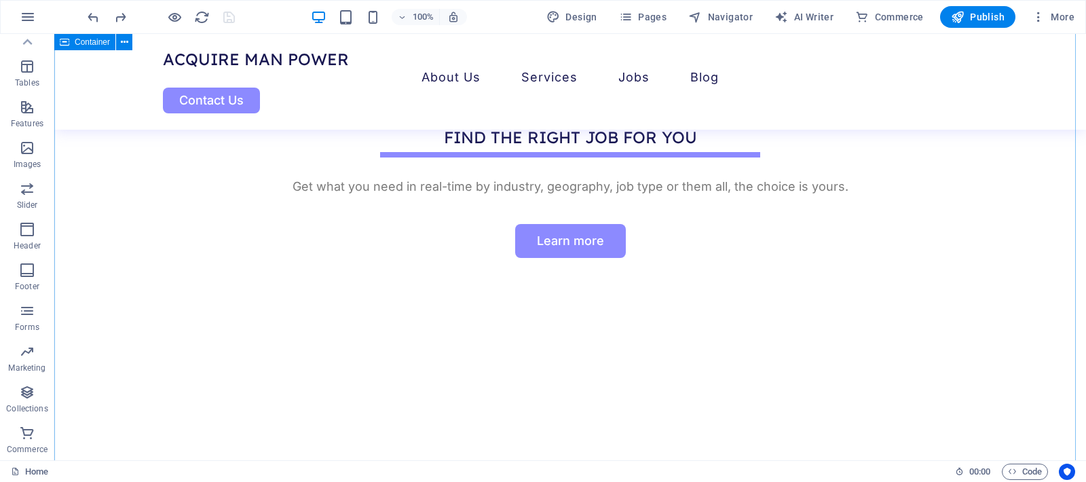
scroll to position [0, 0]
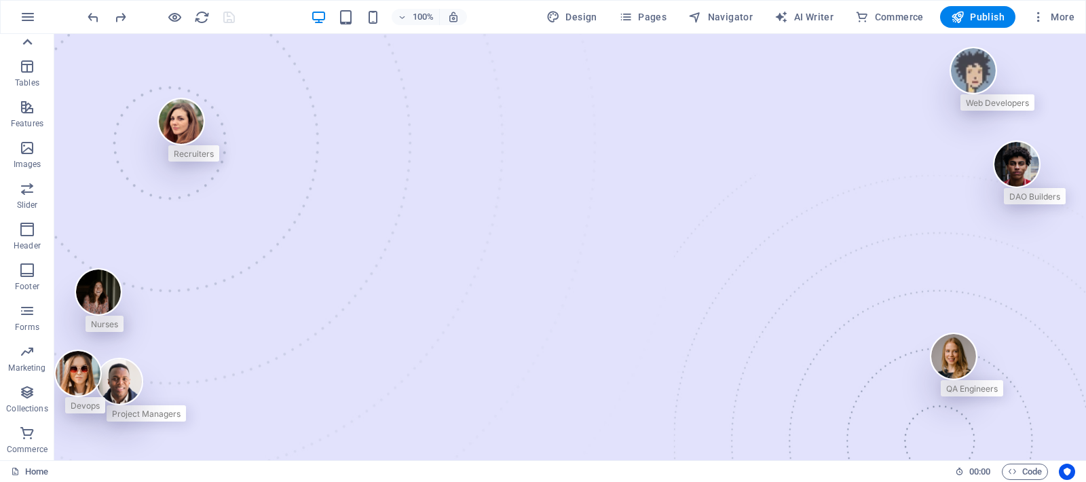
click at [26, 42] on icon at bounding box center [28, 42] width 10 height 6
click at [26, 42] on icon "button" at bounding box center [27, 47] width 16 height 16
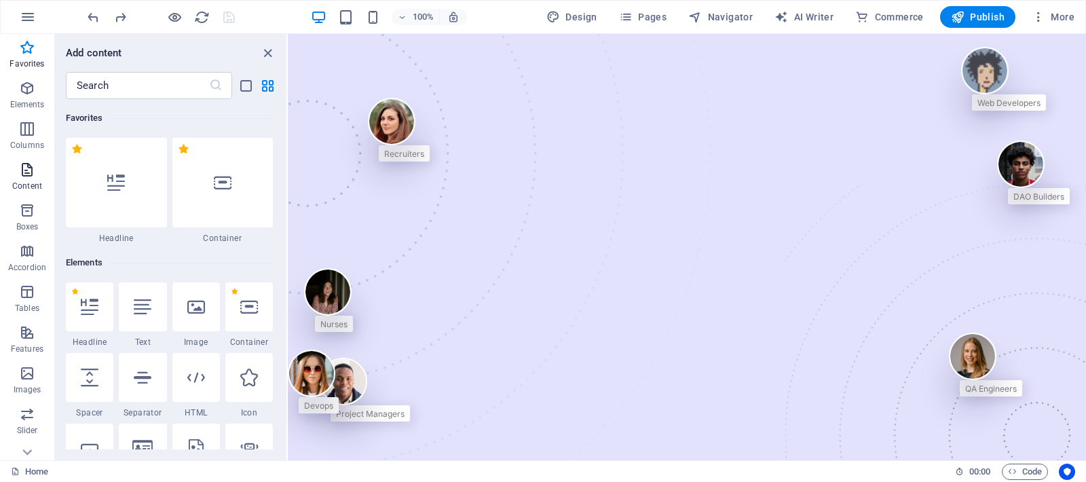
click at [16, 178] on span "Content" at bounding box center [27, 178] width 54 height 33
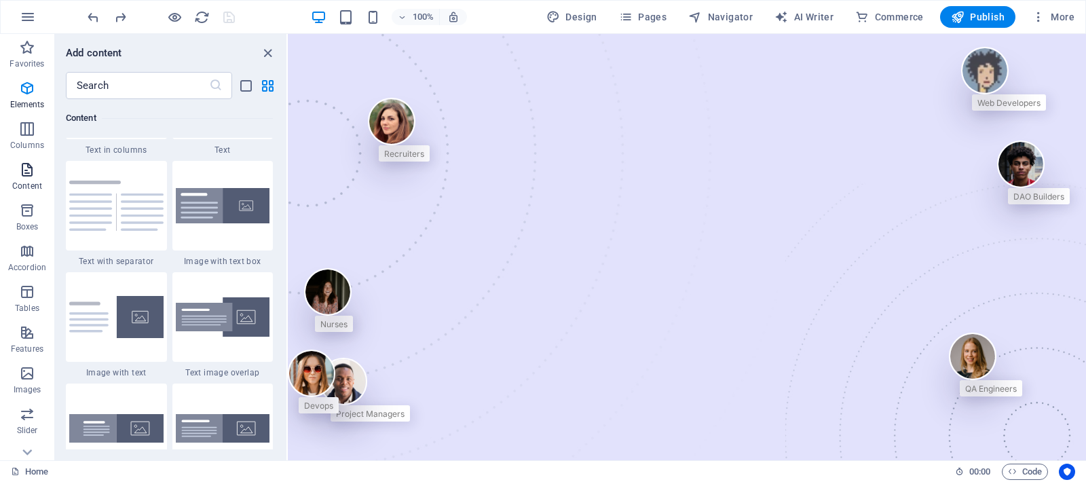
scroll to position [2465, 0]
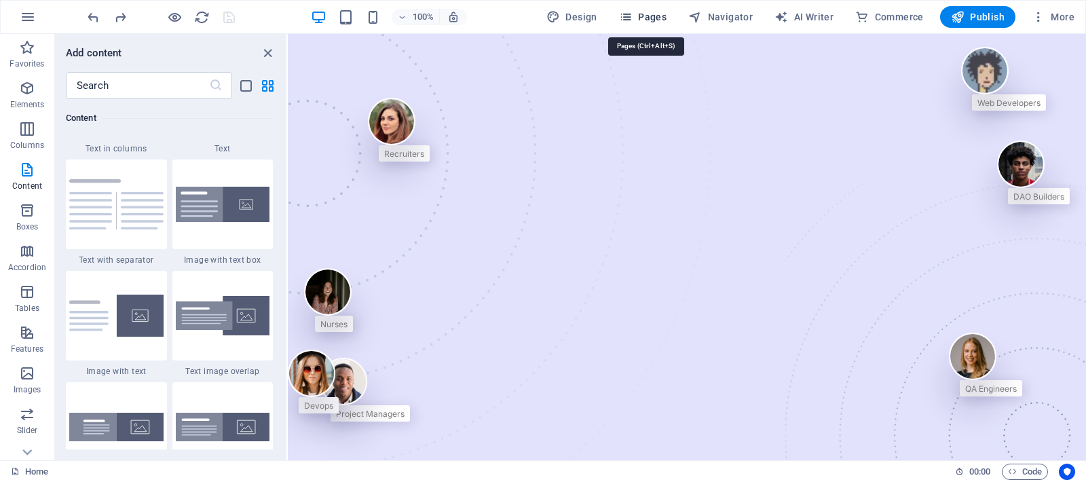
click at [647, 15] on span "Pages" at bounding box center [643, 17] width 48 height 14
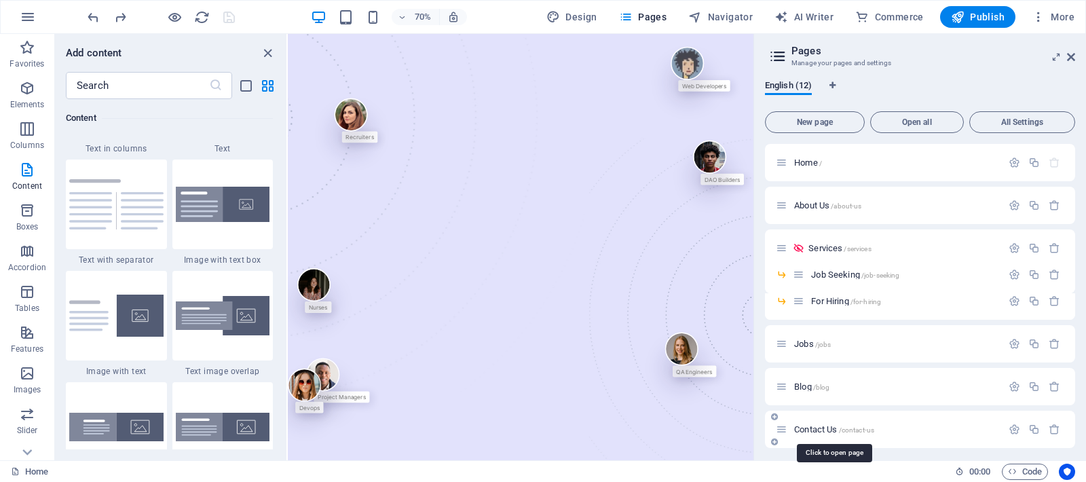
click at [851, 428] on span "/contact-us" at bounding box center [857, 429] width 36 height 7
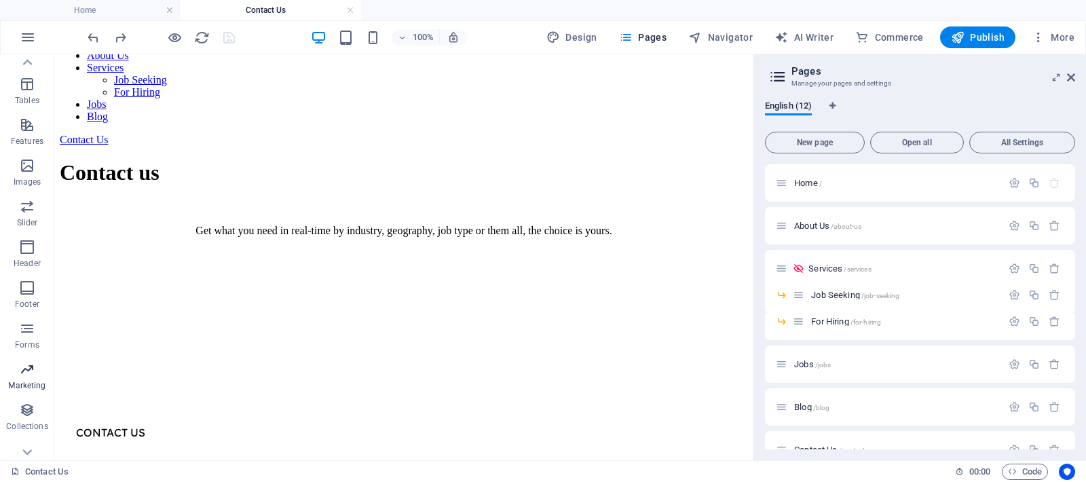
scroll to position [246, 0]
click at [16, 312] on span "Forms" at bounding box center [27, 319] width 54 height 33
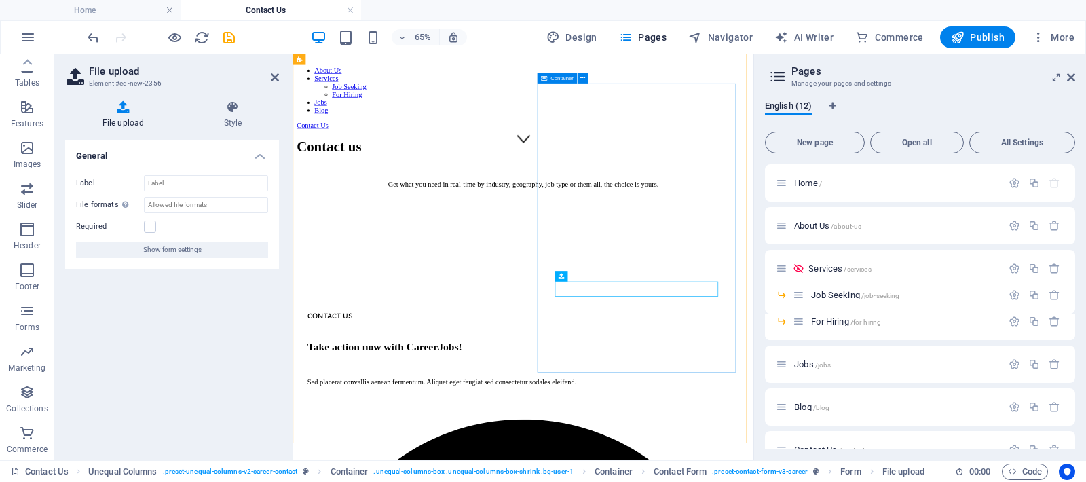
scroll to position [364, 0]
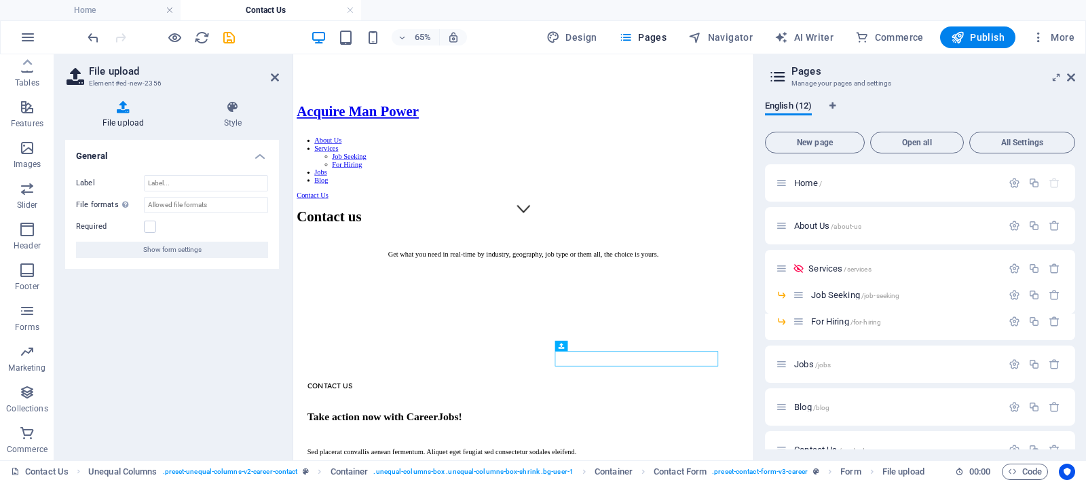
click at [212, 373] on div "General Label File formats Define the filetype (e.g. .jpg, .png ) or MIME-type:…" at bounding box center [172, 295] width 214 height 310
click at [227, 40] on icon "save" at bounding box center [229, 38] width 16 height 16
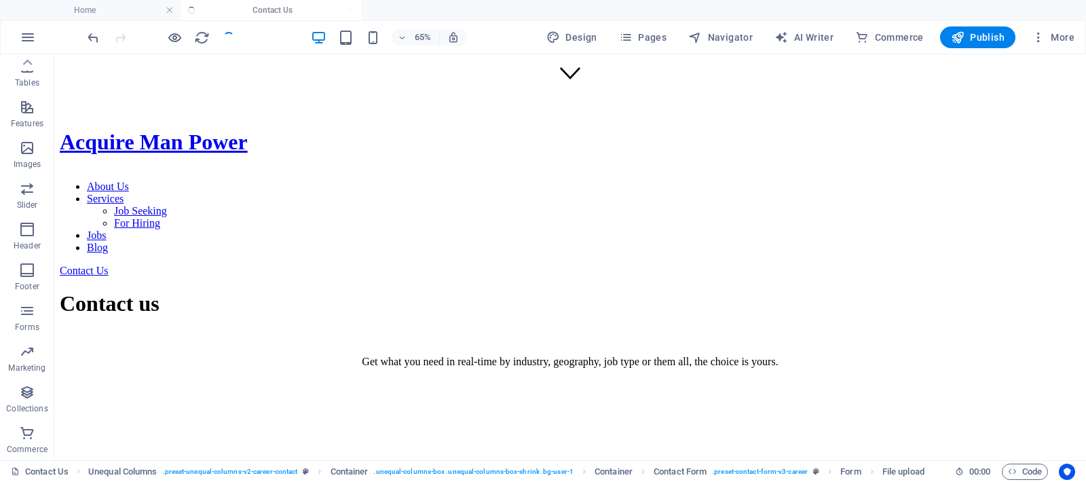
checkbox input "false"
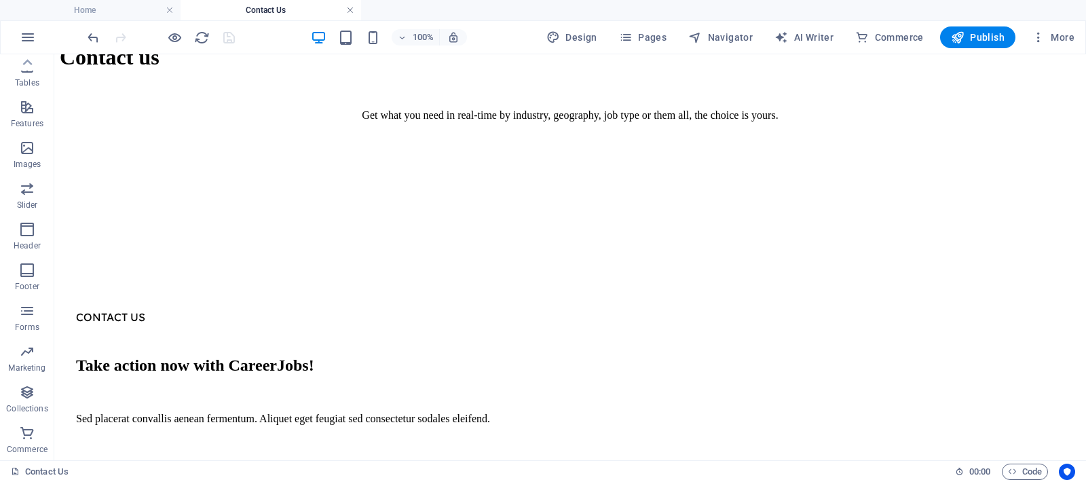
click at [352, 8] on link at bounding box center [350, 10] width 8 height 13
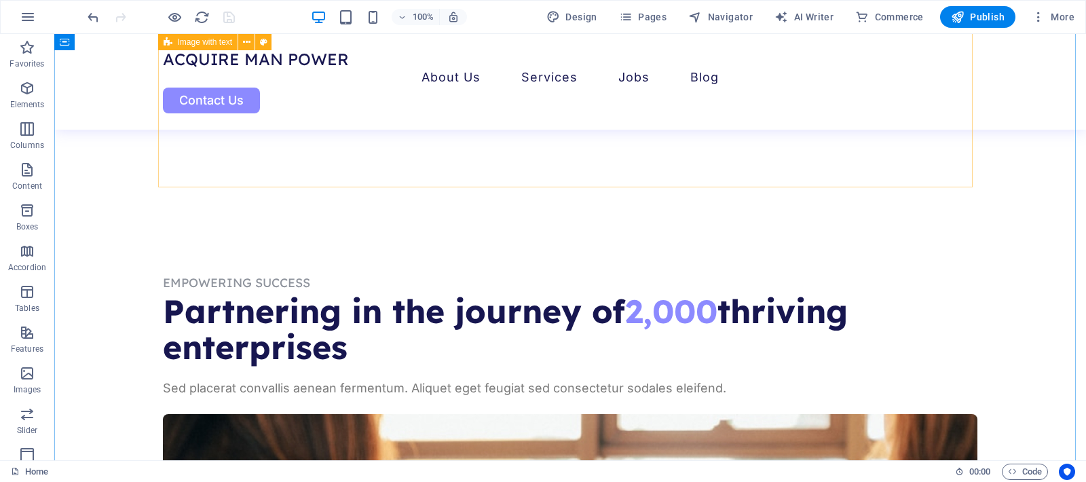
scroll to position [936, 0]
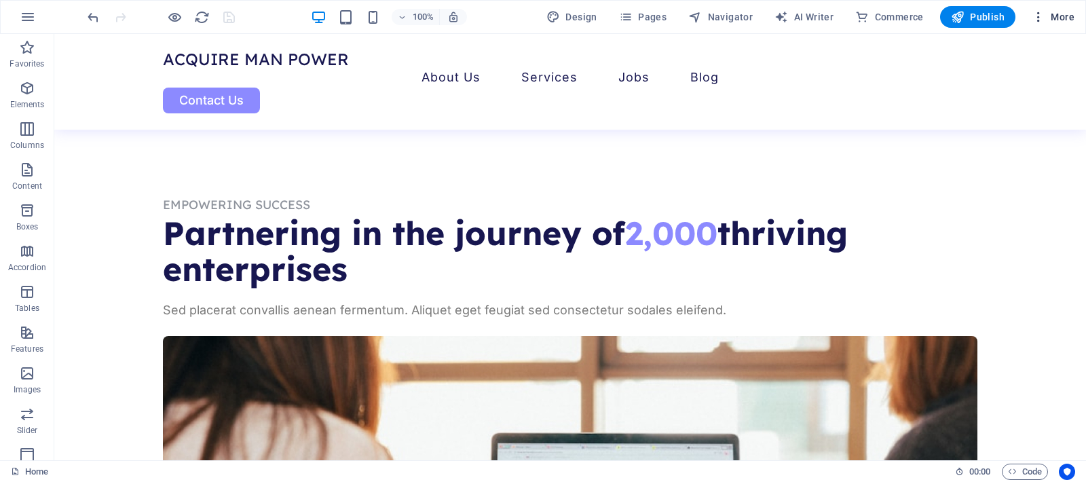
click at [1041, 11] on icon "button" at bounding box center [1039, 17] width 14 height 14
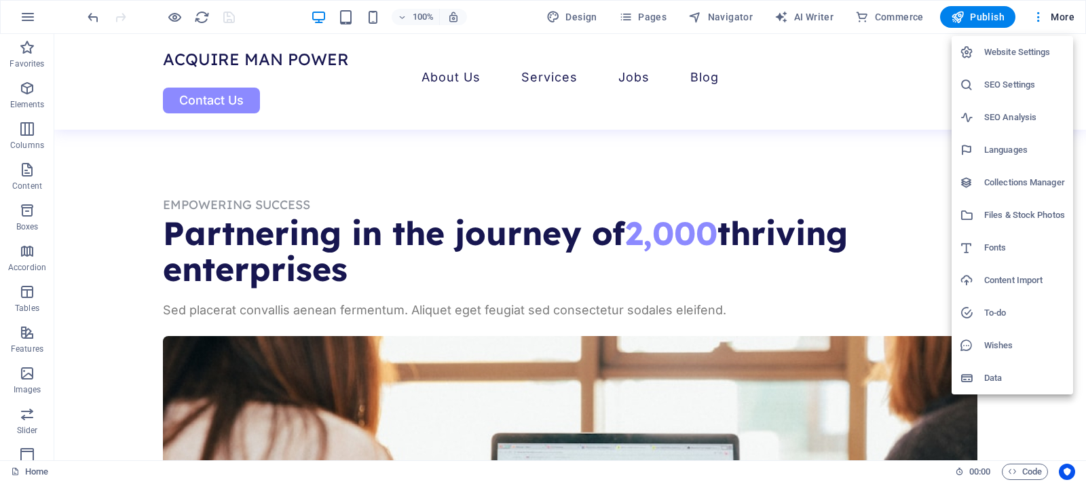
click at [20, 15] on div at bounding box center [543, 241] width 1086 height 482
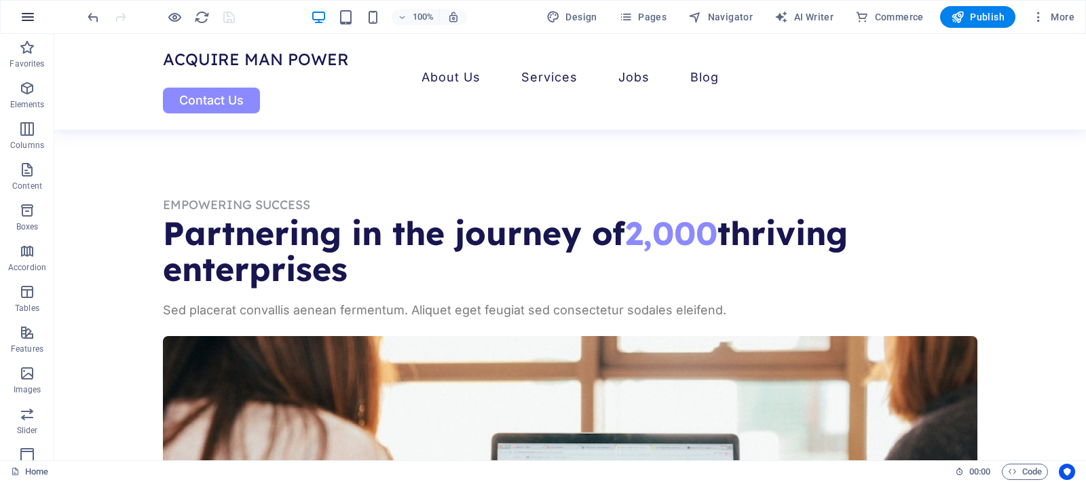
click at [29, 16] on icon "button" at bounding box center [28, 17] width 16 height 16
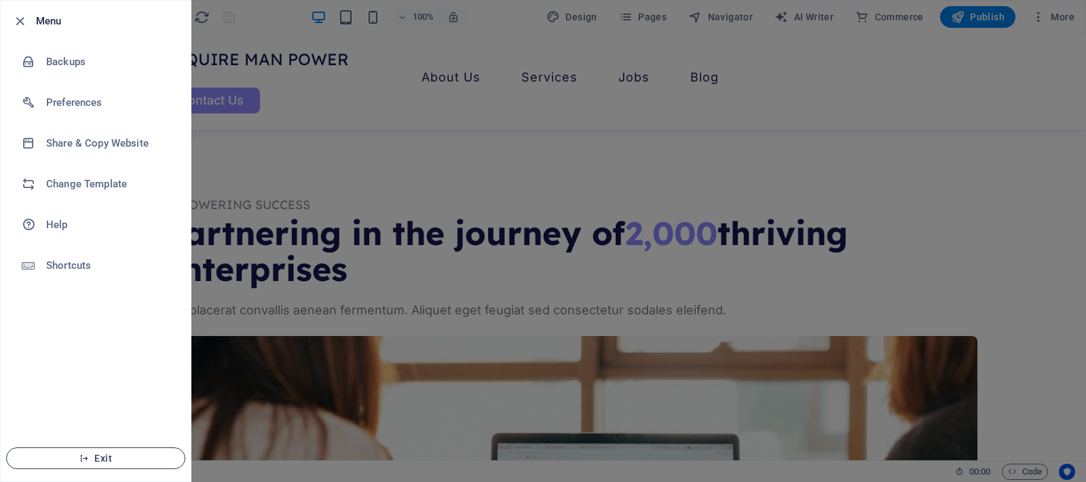
click at [108, 454] on span "Exit" at bounding box center [96, 458] width 156 height 11
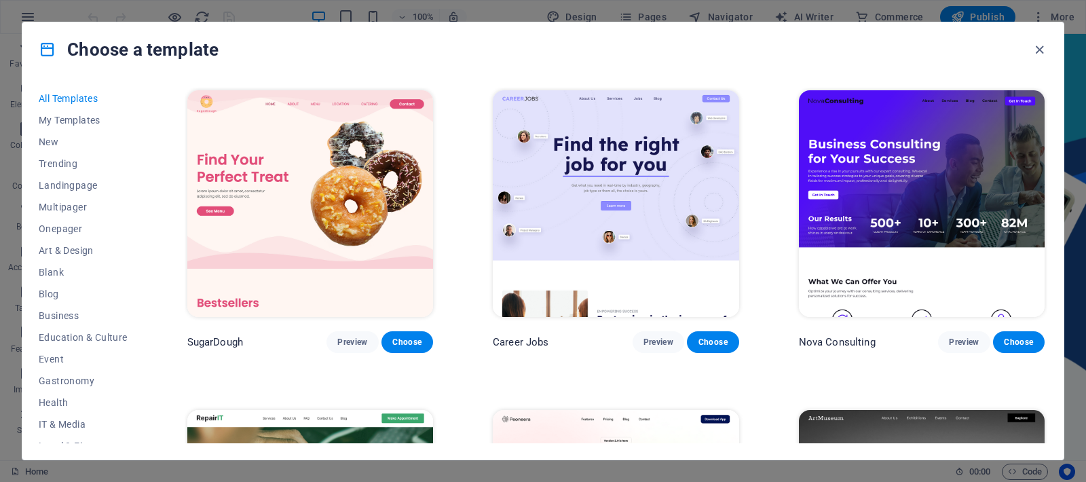
scroll to position [2843, 0]
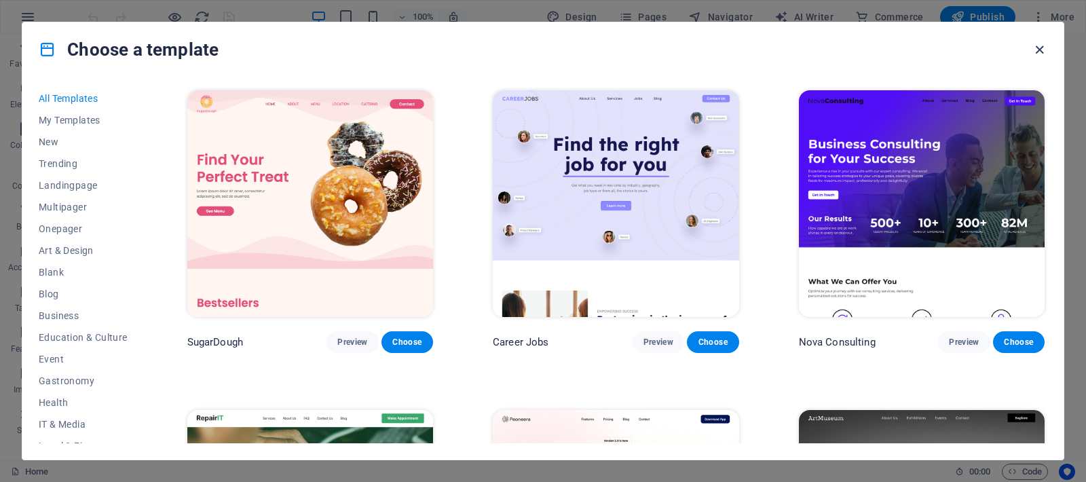
click at [1040, 47] on icon "button" at bounding box center [1040, 50] width 16 height 16
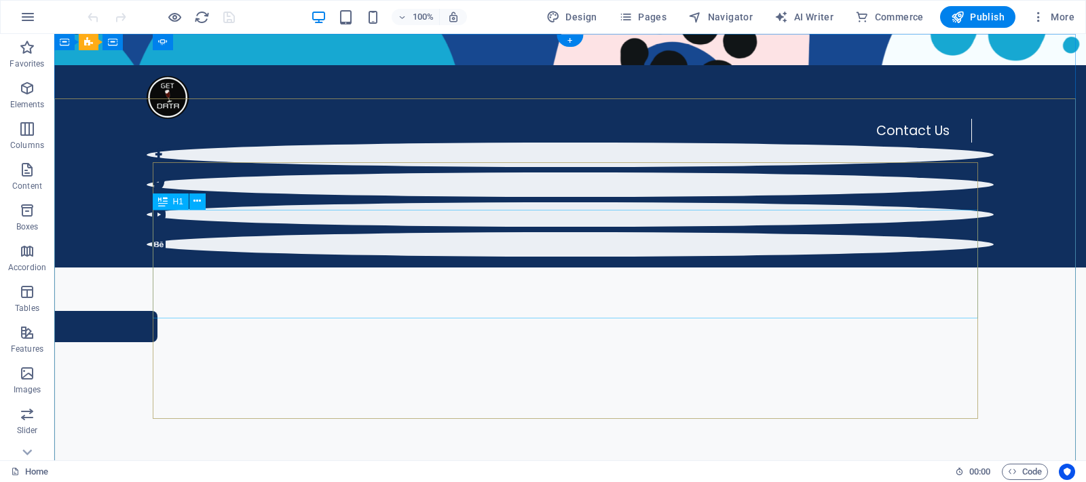
scroll to position [0, 0]
